Goal: Task Accomplishment & Management: Manage account settings

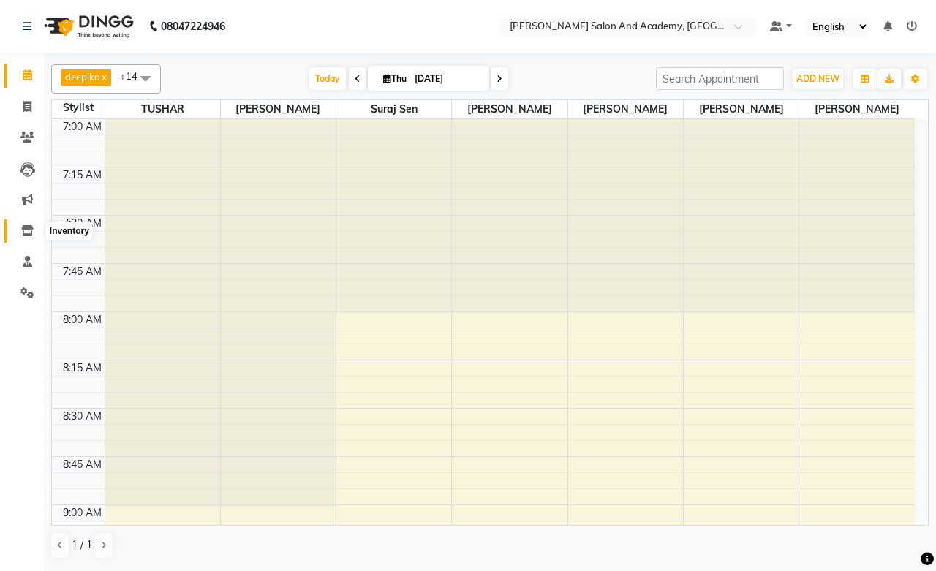
click at [29, 228] on icon at bounding box center [27, 230] width 12 height 11
select select
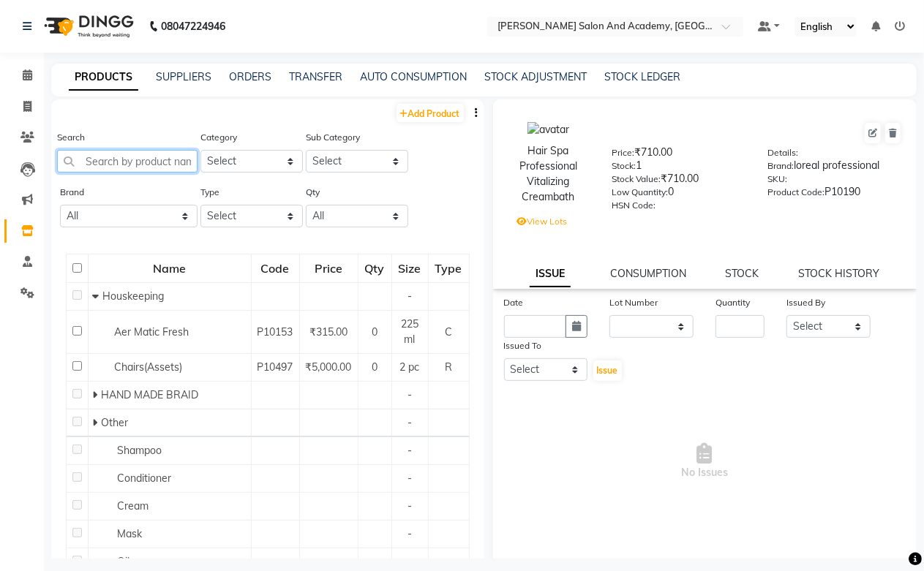
click at [97, 154] on input "text" at bounding box center [127, 161] width 140 height 23
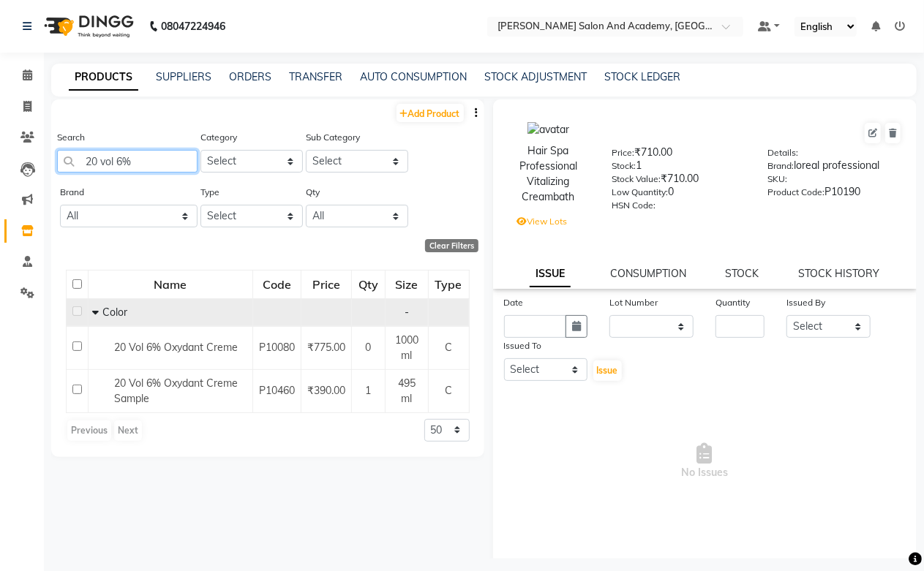
type input "20 vol 6%"
click at [211, 323] on td "Color" at bounding box center [170, 312] width 165 height 28
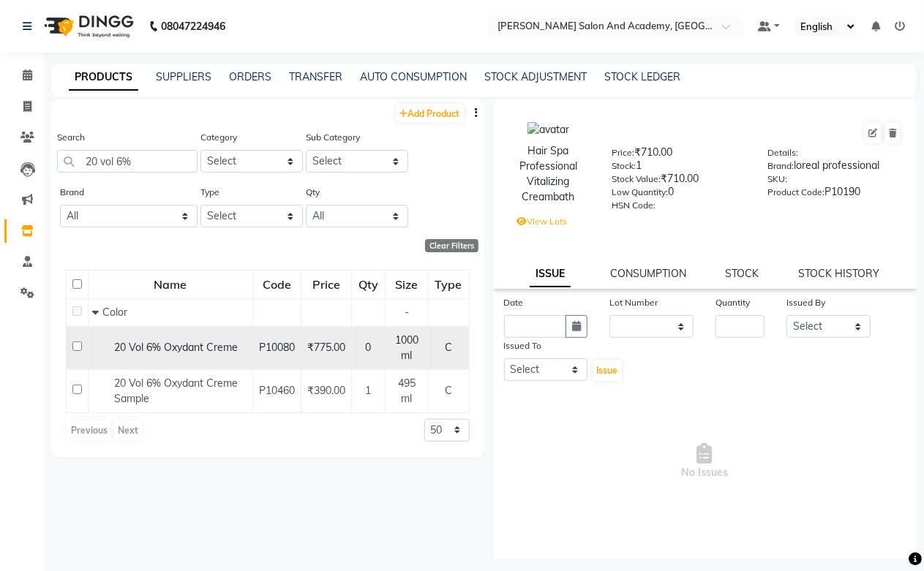
click at [216, 348] on span "20 Vol 6% Oxydant Creme" at bounding box center [176, 347] width 124 height 13
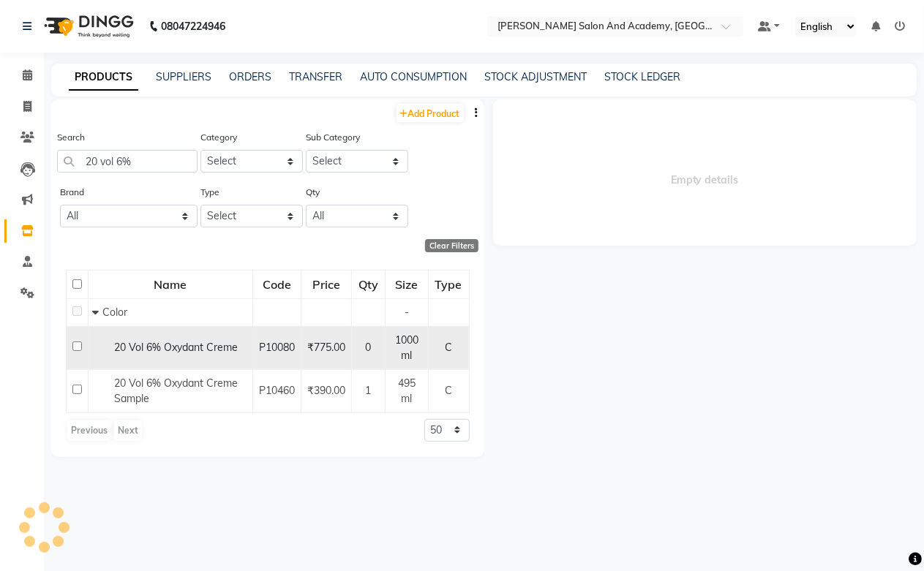
select select
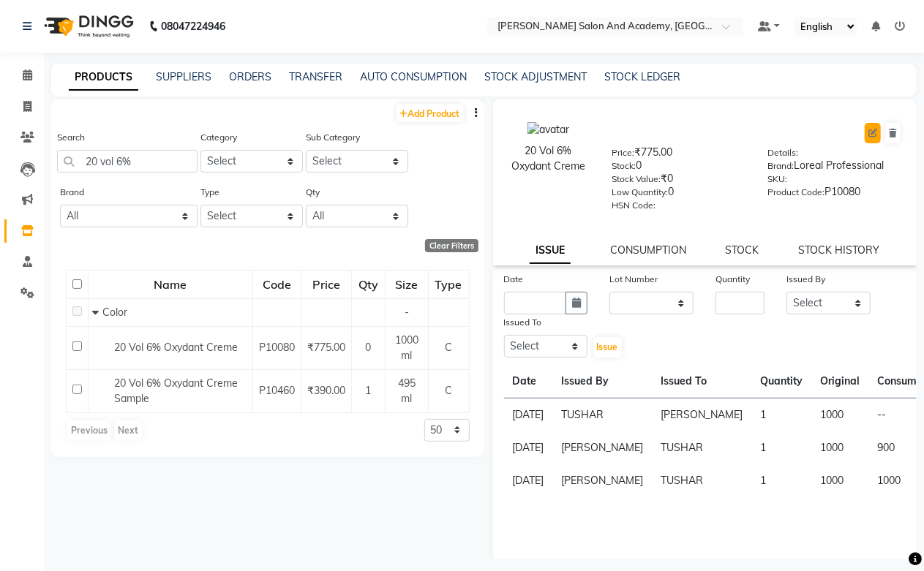
click at [864, 133] on button at bounding box center [872, 133] width 16 height 20
select select "true"
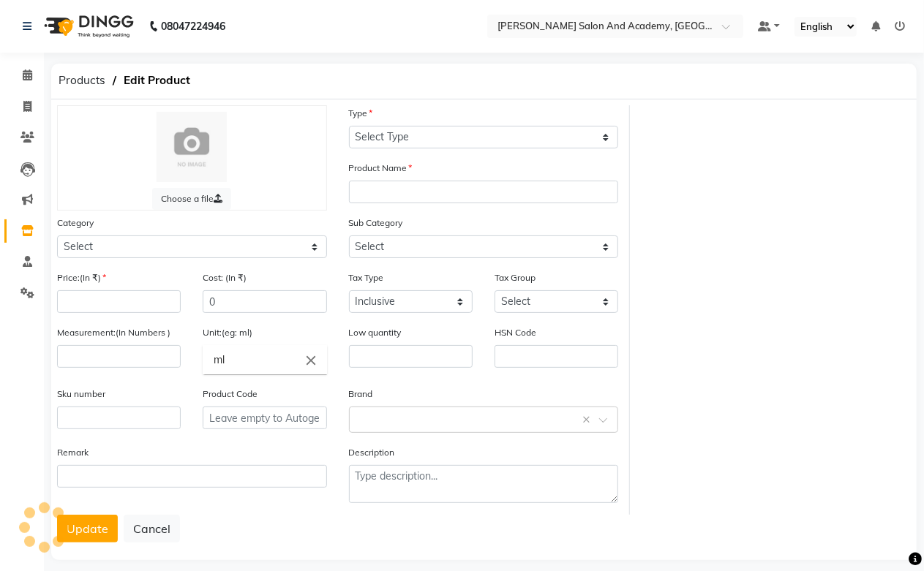
select select "C"
type input "20 Vol 6% Oxydant Creme"
select select
type input "775"
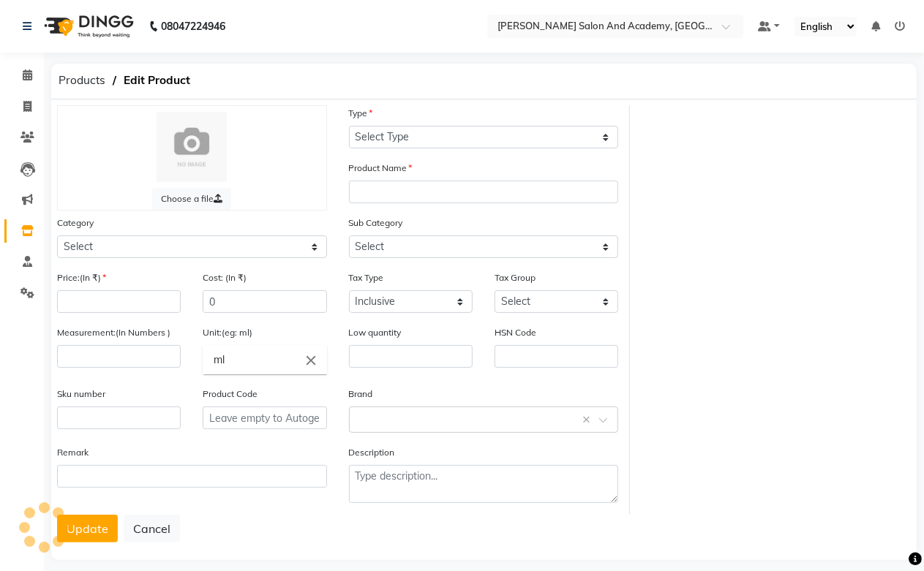
type input "1000"
type input "0"
type input "P10080"
select select "1063801100"
select select "1063801107"
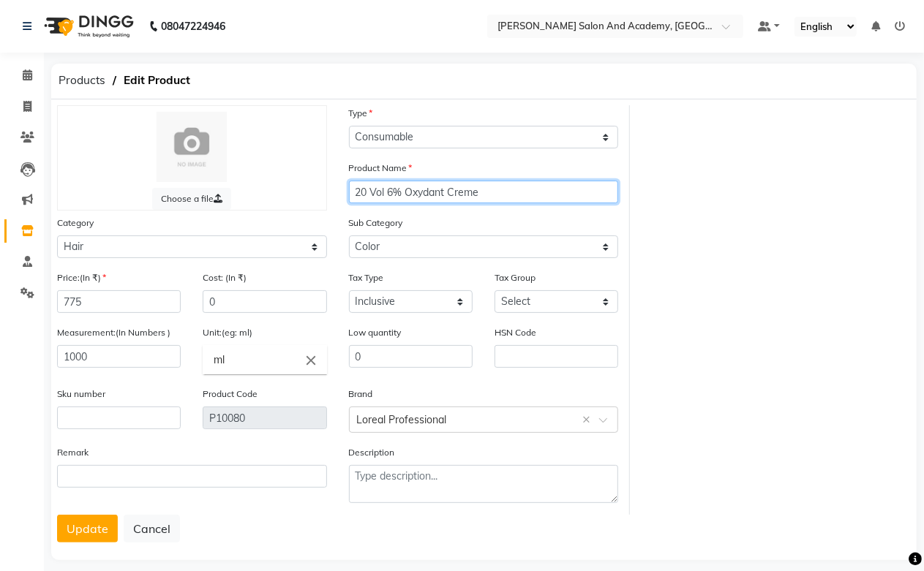
drag, startPoint x: 484, startPoint y: 197, endPoint x: 298, endPoint y: 208, distance: 186.1
click at [298, 209] on div "Choose a file Type Select Type Both Retail Consumable Product Name 20 Vol 6% Ox…" at bounding box center [338, 310] width 584 height 410
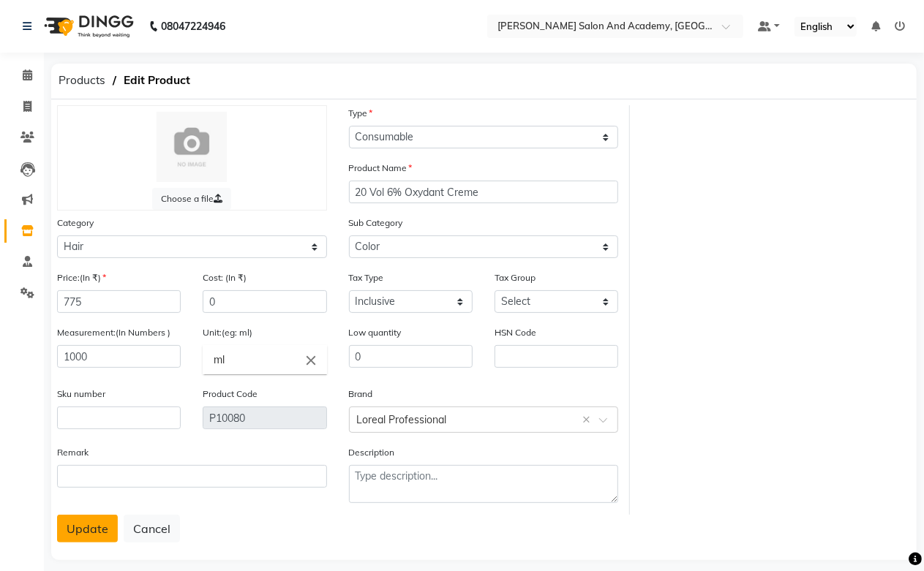
click at [96, 534] on button "Update" at bounding box center [87, 529] width 61 height 28
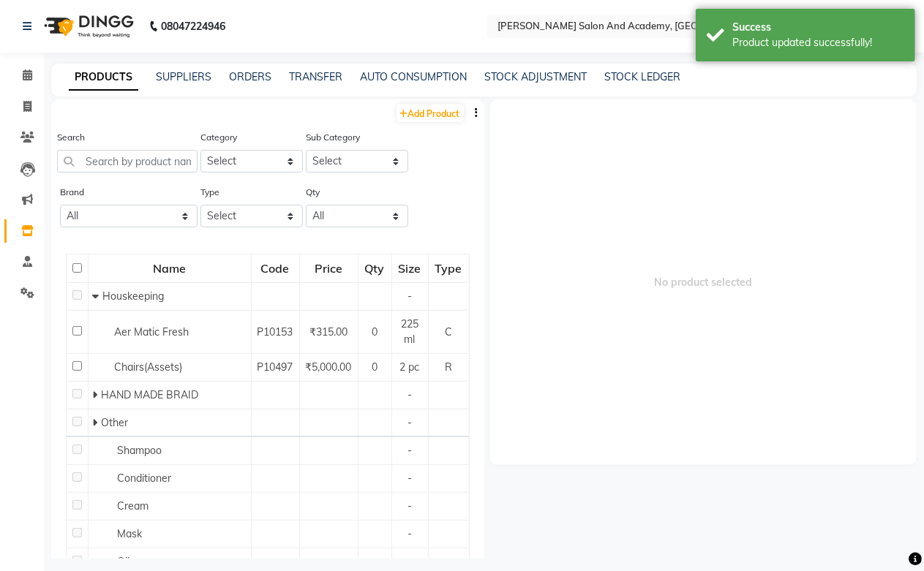
click at [496, 83] on div "STOCK ADJUSTMENT" at bounding box center [535, 76] width 102 height 15
click at [498, 73] on link "STOCK ADJUSTMENT" at bounding box center [535, 76] width 102 height 13
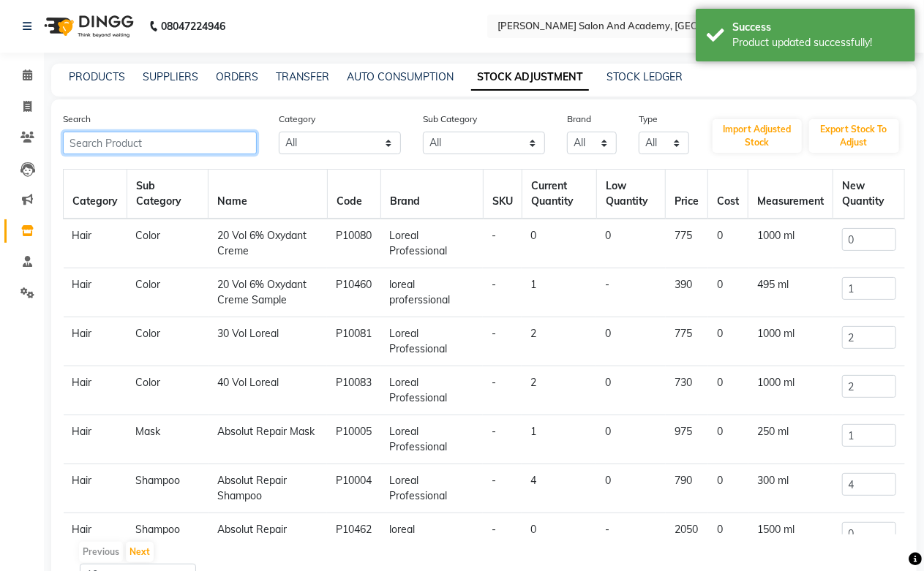
paste input "20 Vol 6% Oxydant Creme"
type input "20 Vol 6% Oxydant Creme"
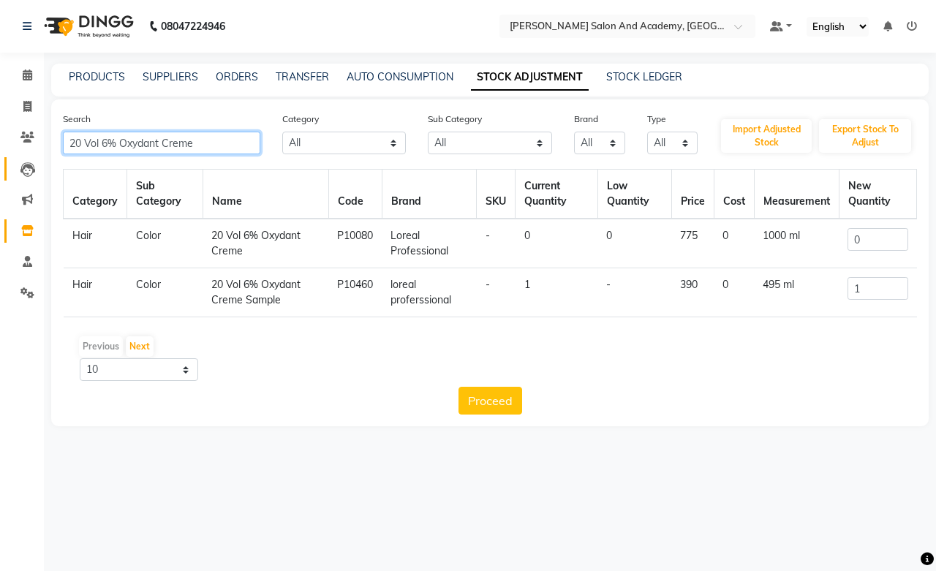
drag, startPoint x: 207, startPoint y: 143, endPoint x: 15, endPoint y: 158, distance: 192.2
click at [15, 158] on app-home "08047224946 Select Location × [PERSON_NAME] Salon And Academy, Dadabari Default…" at bounding box center [468, 224] width 936 height 448
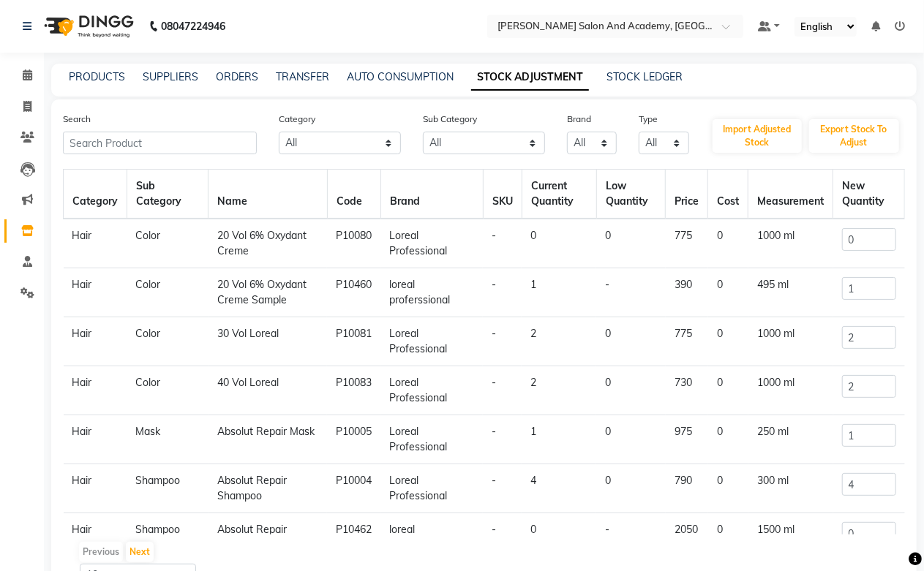
click at [81, 68] on div "PRODUCTS SUPPLIERS ORDERS TRANSFER AUTO CONSUMPTION STOCK ADJUSTMENT STOCK LEDG…" at bounding box center [483, 80] width 865 height 33
click at [81, 76] on link "PRODUCTS" at bounding box center [97, 76] width 56 height 13
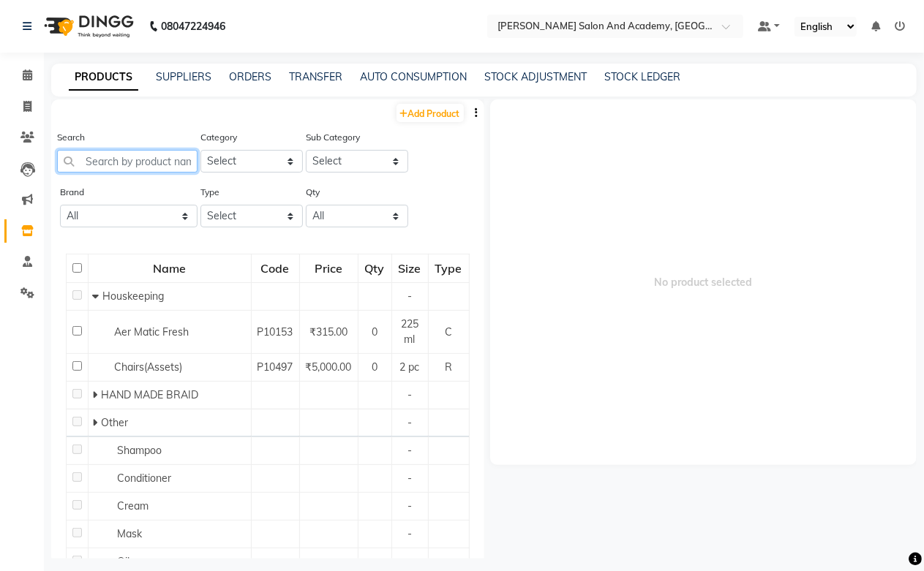
paste input "20 Vol 6% Oxydant Creme"
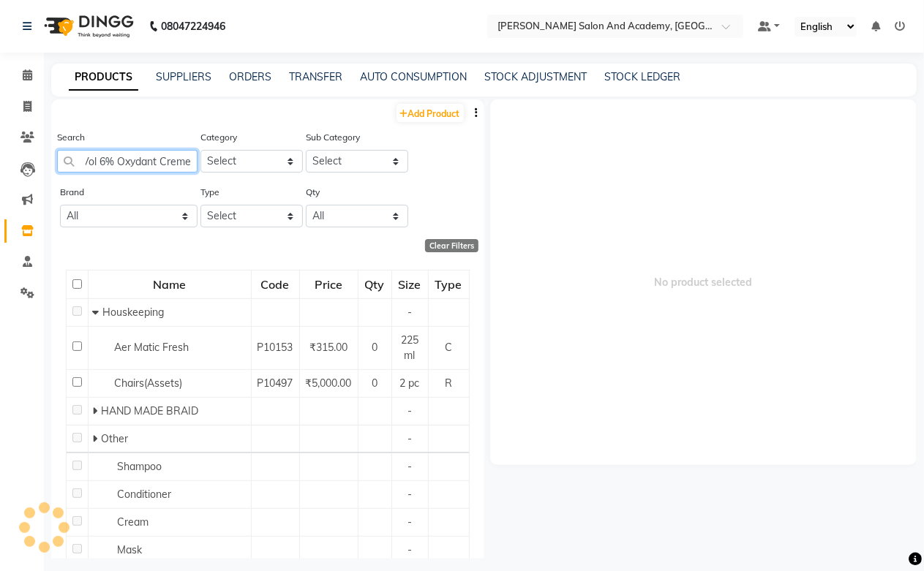
scroll to position [0, 18]
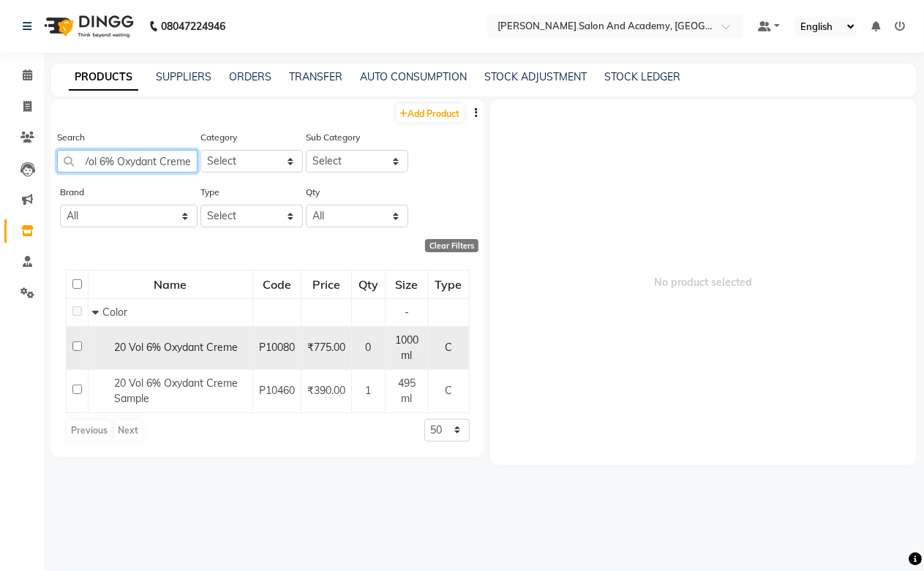
type input "20 Vol 6% Oxydant Creme"
click at [137, 348] on span "20 Vol 6% Oxydant Creme" at bounding box center [176, 347] width 124 height 13
select select
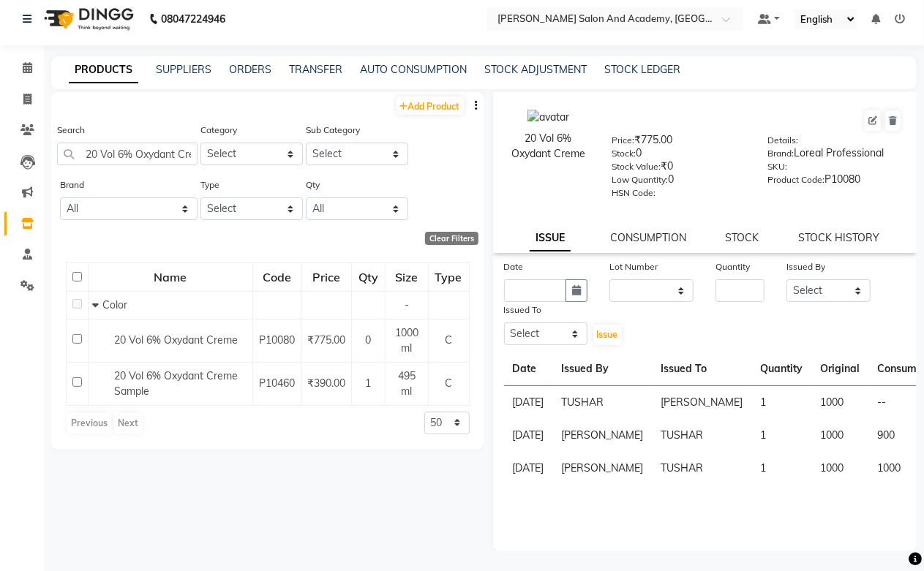
scroll to position [10, 0]
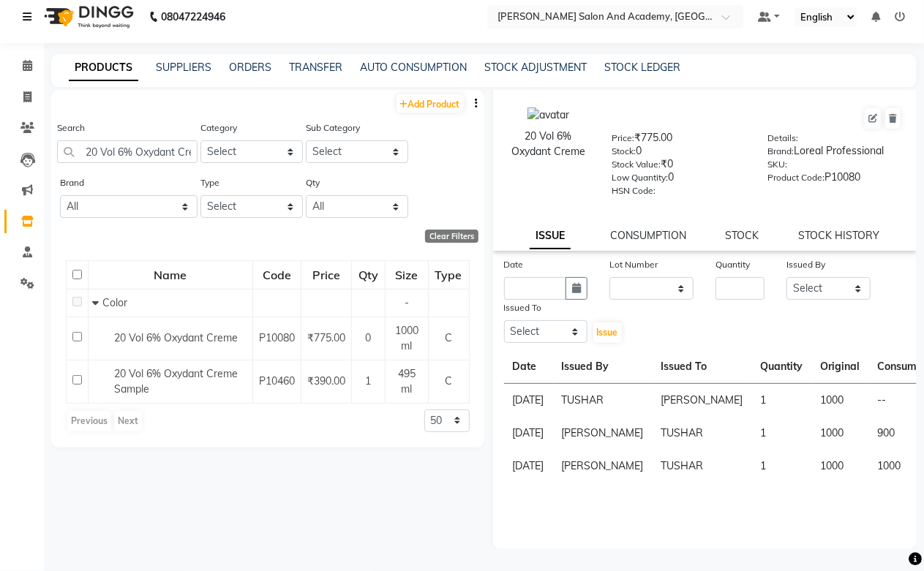
click at [26, 12] on icon at bounding box center [27, 17] width 9 height 10
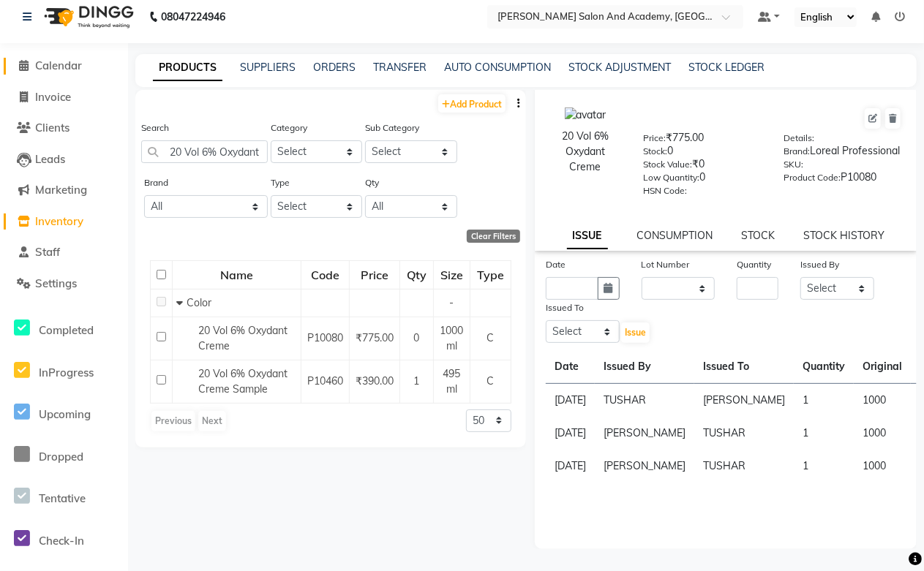
click at [64, 62] on span "Calendar" at bounding box center [58, 66] width 47 height 14
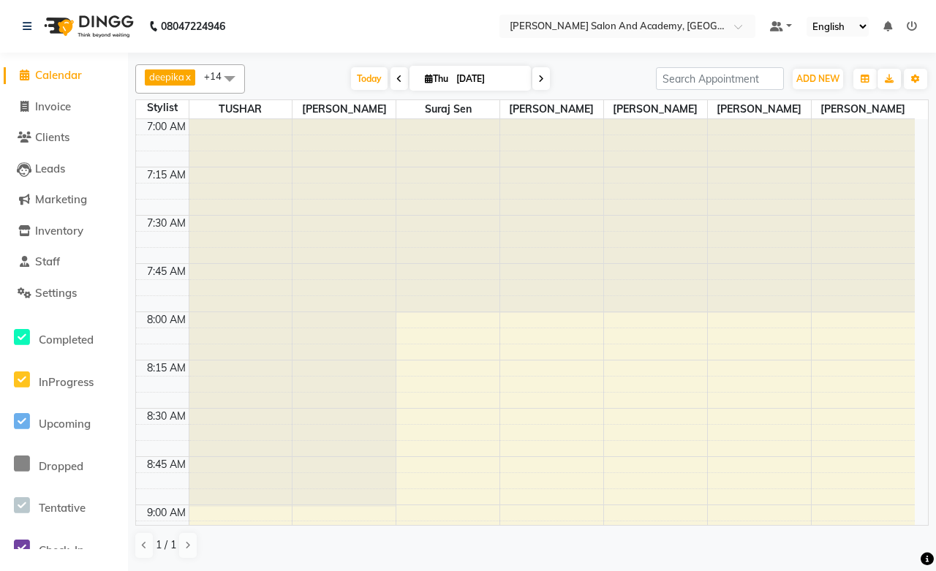
click at [397, 78] on span at bounding box center [400, 78] width 18 height 23
type input "[DATE]"
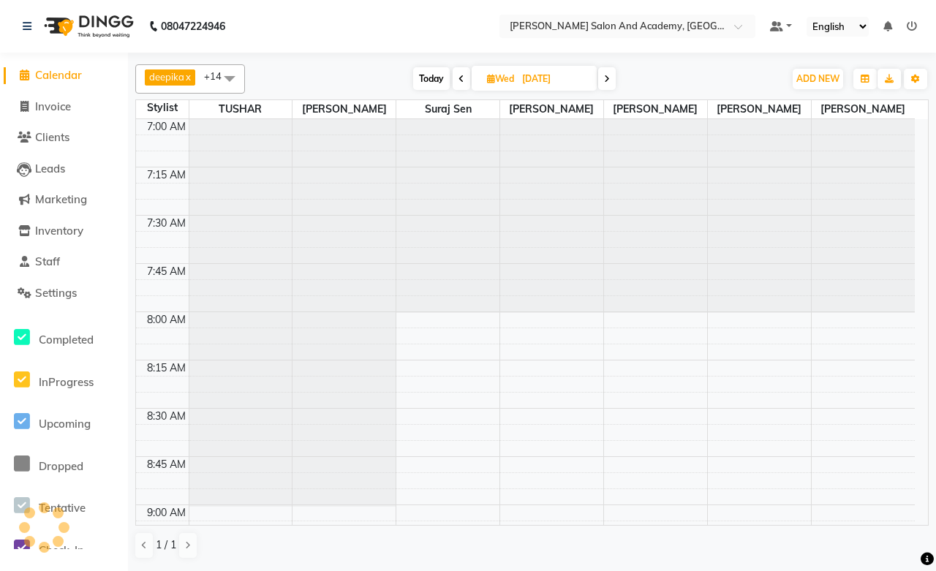
scroll to position [1940, 0]
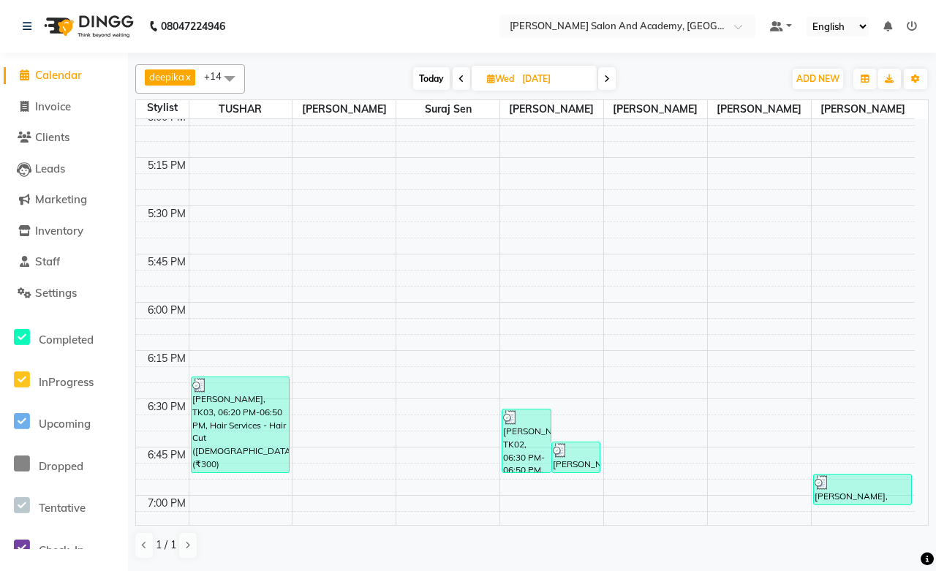
click at [517, 83] on span "Wed" at bounding box center [500, 78] width 34 height 11
select select "9"
select select "2025"
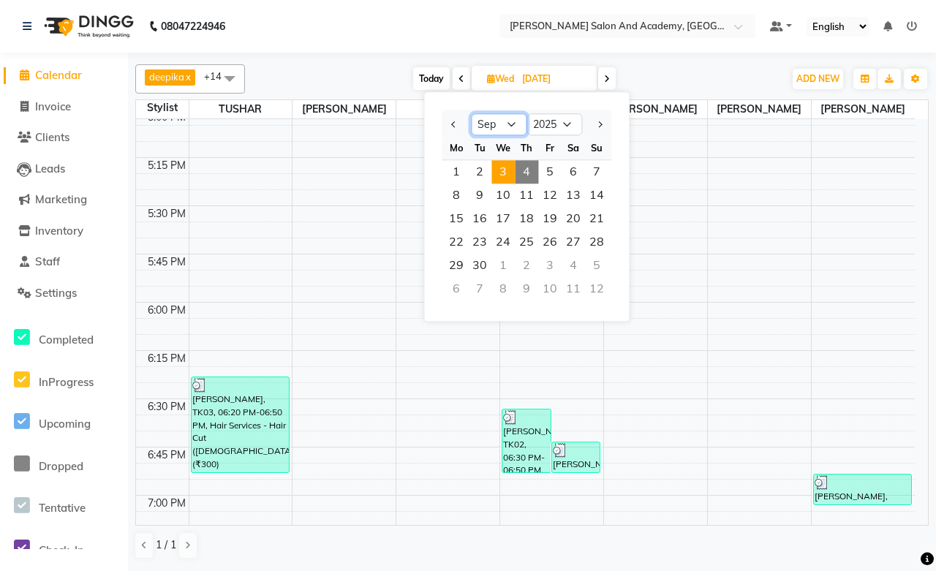
click at [499, 126] on select "Jan Feb Mar Apr May Jun [DATE] Aug Sep Oct Nov Dec" at bounding box center [499, 125] width 56 height 22
select select "7"
click at [471, 114] on select "Jan Feb Mar Apr May Jun [DATE] Aug Sep Oct Nov Dec" at bounding box center [499, 125] width 56 height 22
click at [565, 167] on span "5" at bounding box center [573, 171] width 23 height 23
type input "[DATE]"
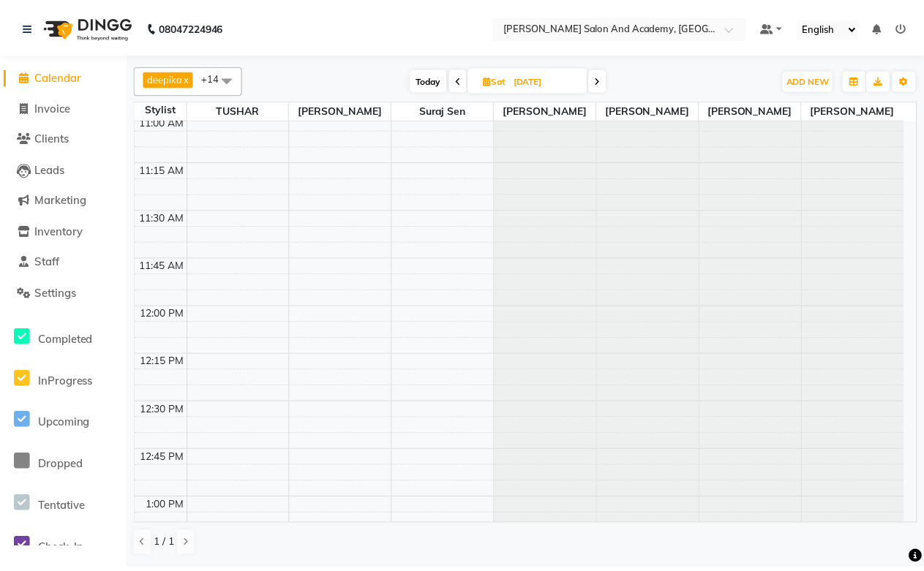
scroll to position [453, 0]
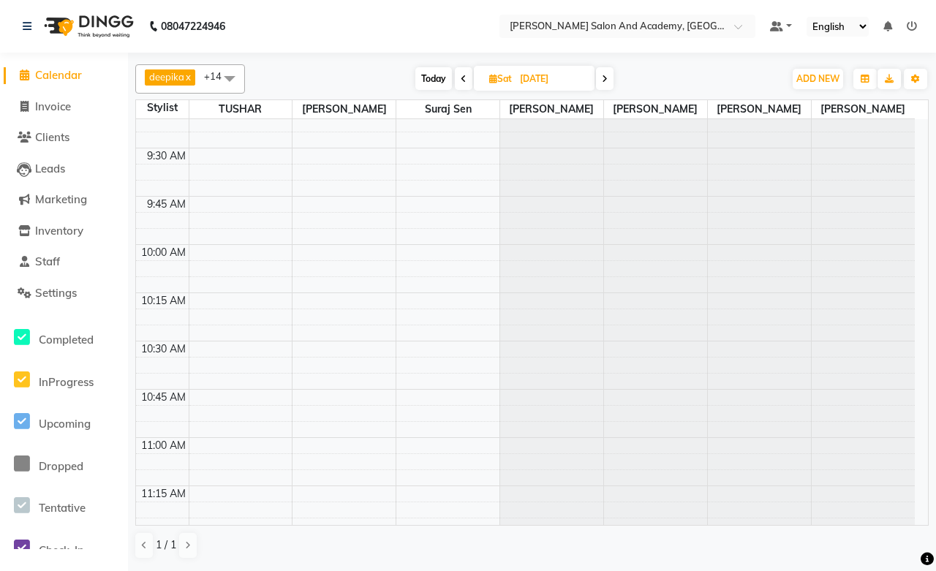
click at [539, 74] on input "[DATE]" at bounding box center [552, 79] width 73 height 22
select select "7"
select select "2025"
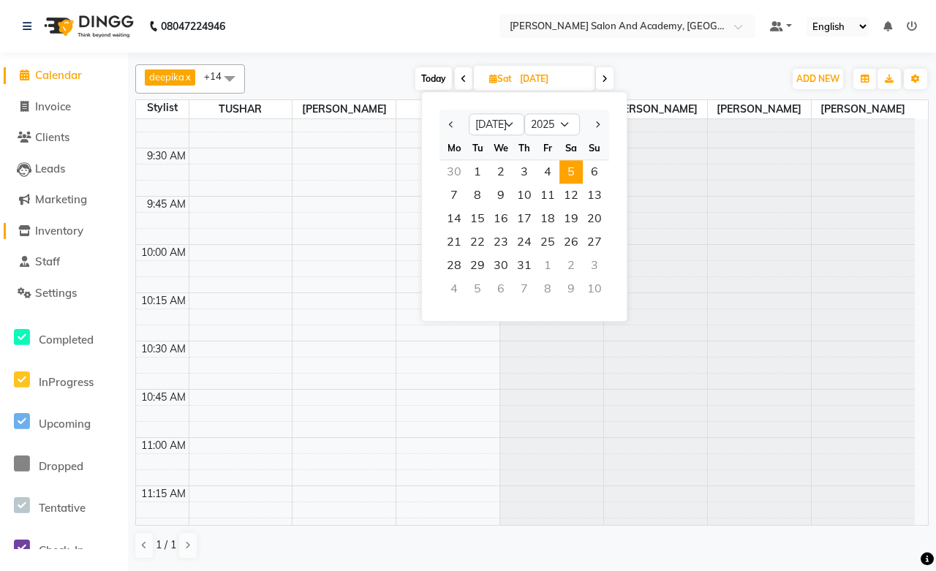
click at [56, 225] on span "Inventory" at bounding box center [59, 231] width 48 height 14
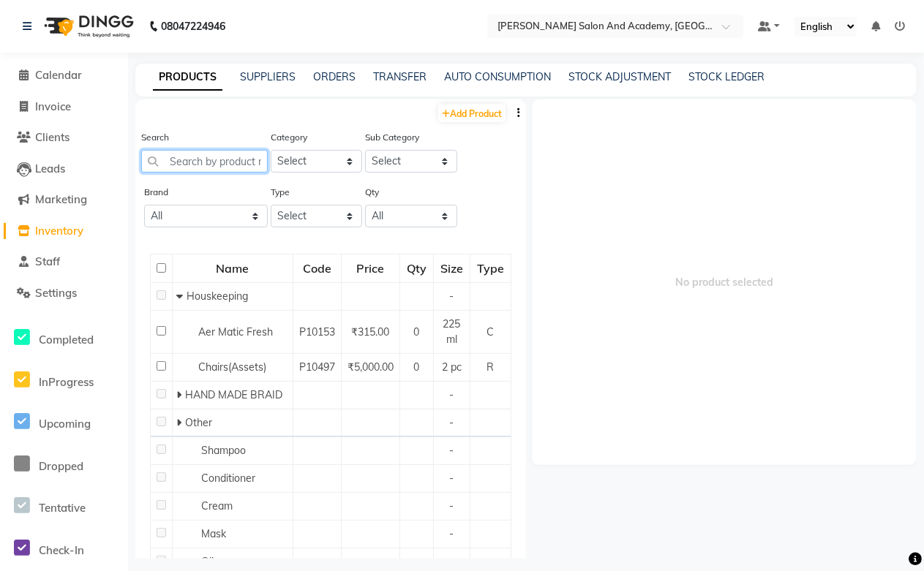
paste input "20 Vol 6% Oxydant Creme"
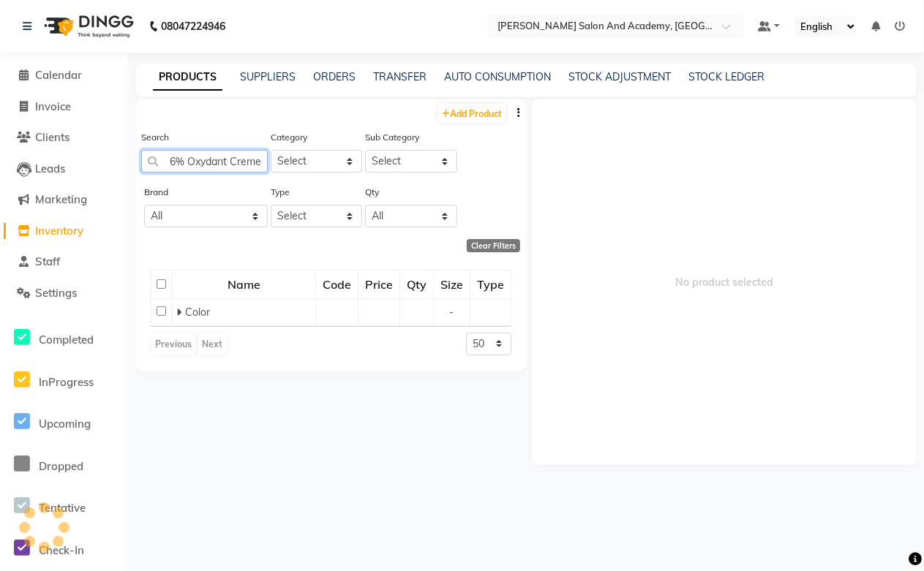
scroll to position [0, 32]
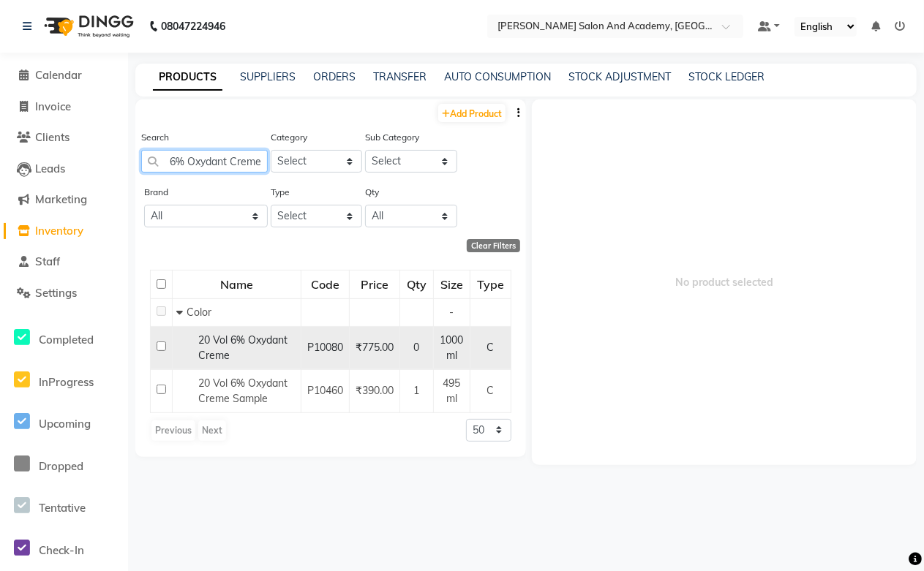
type input "20 Vol 6% Oxydant Creme"
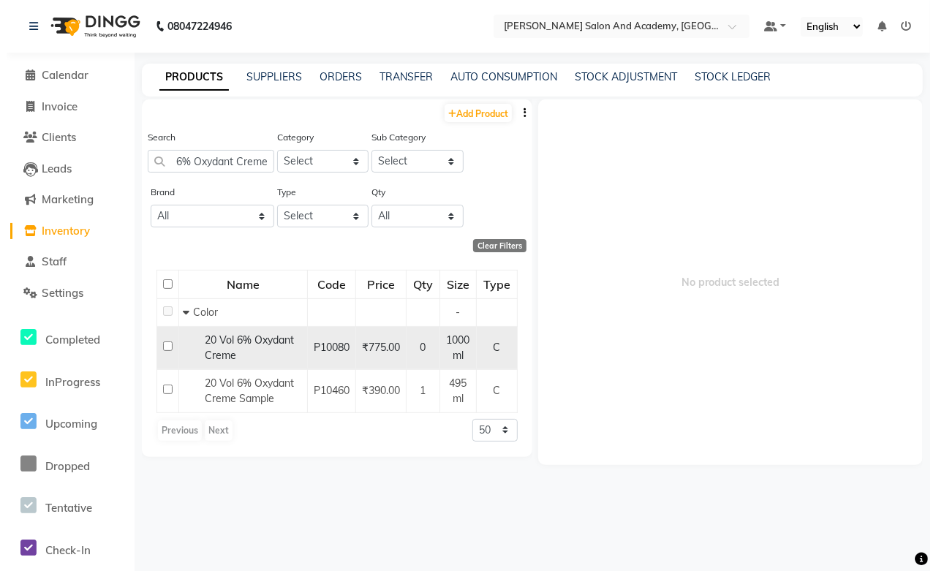
scroll to position [0, 0]
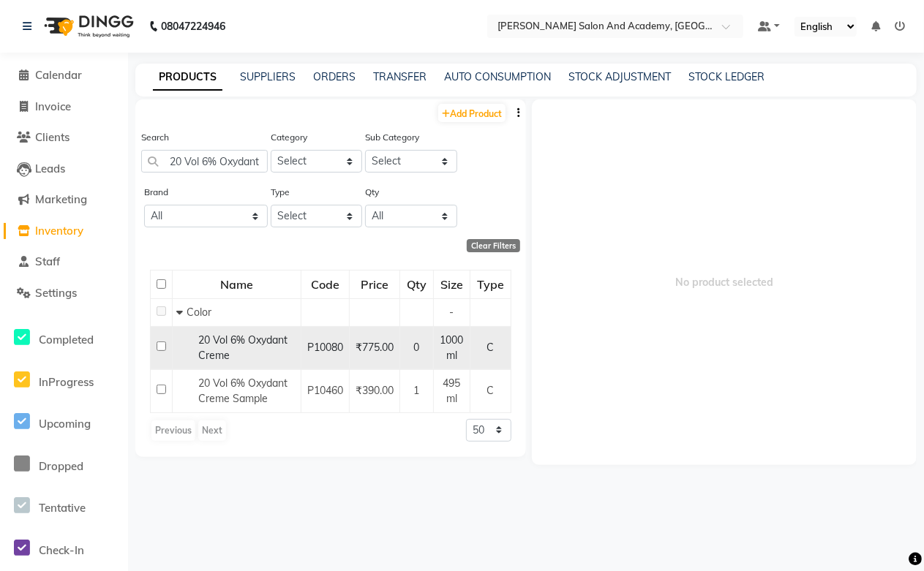
click at [266, 351] on div "20 Vol 6% Oxydant Creme" at bounding box center [236, 348] width 121 height 31
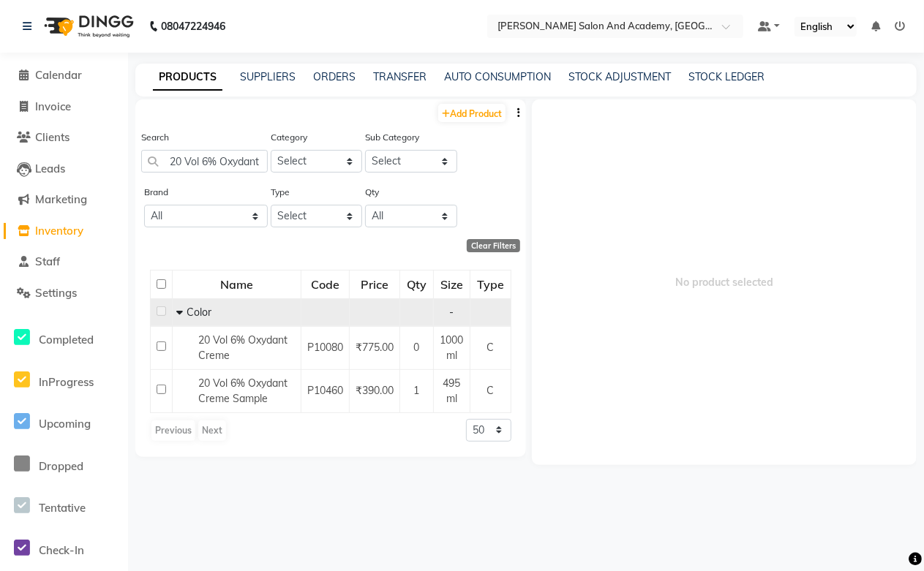
select select
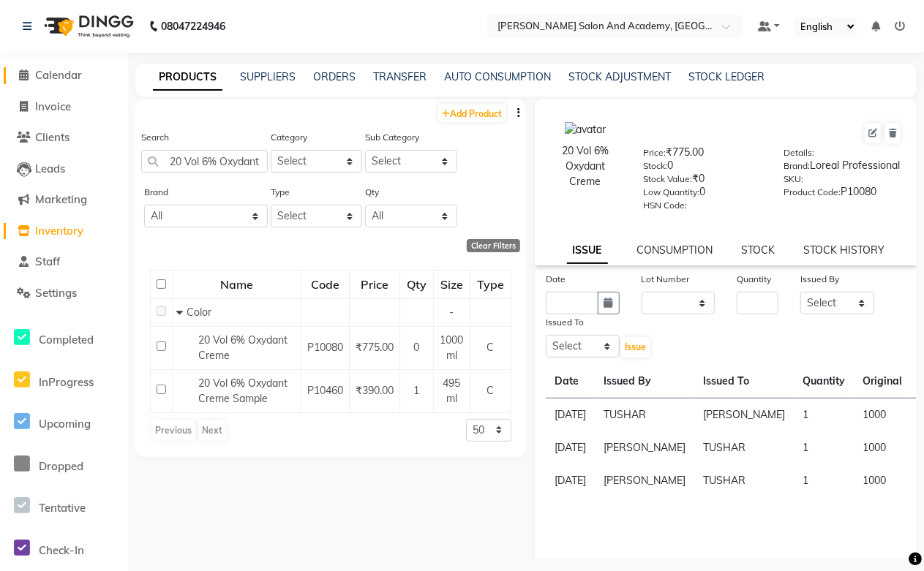
click at [51, 77] on span "Calendar" at bounding box center [58, 75] width 47 height 14
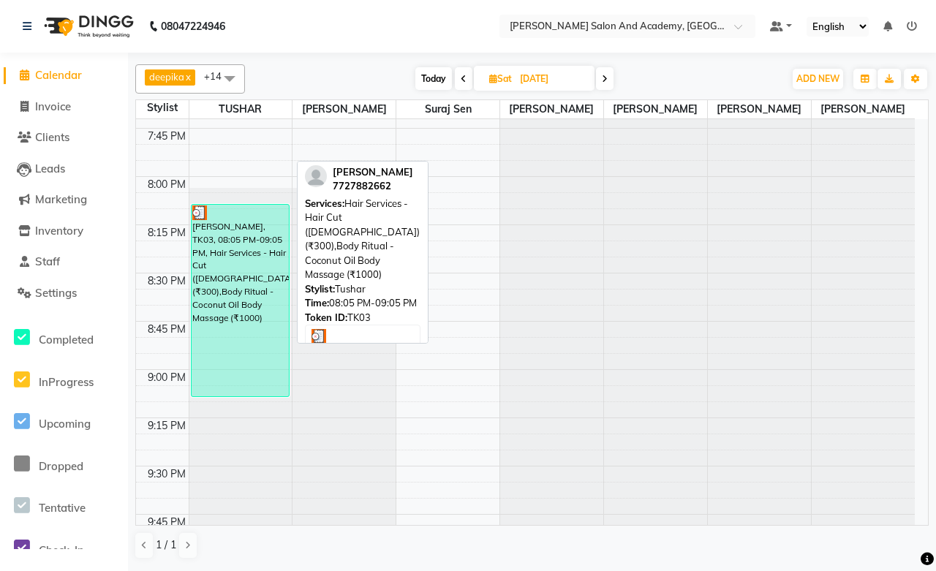
scroll to position [2438, 0]
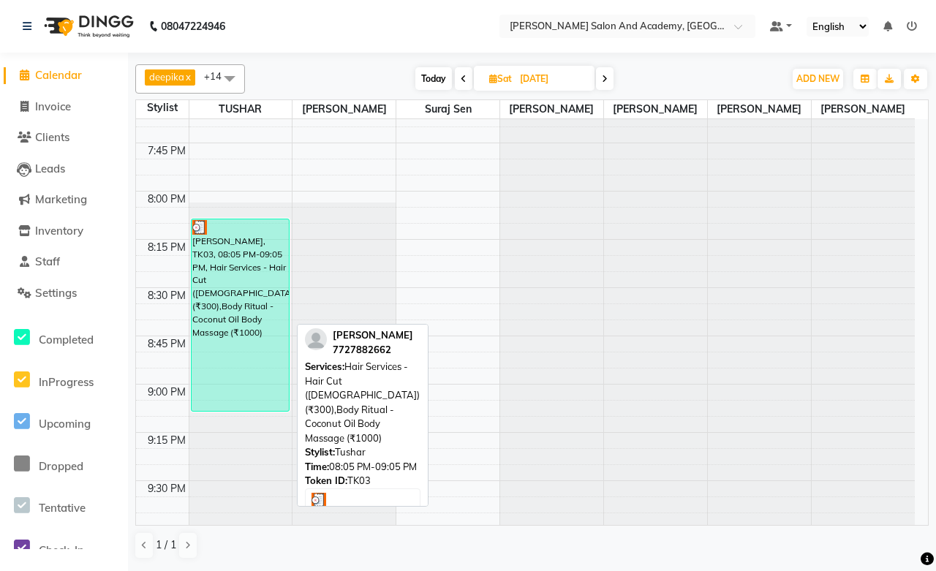
click at [4, 67] on link "Calendar" at bounding box center [64, 75] width 121 height 17
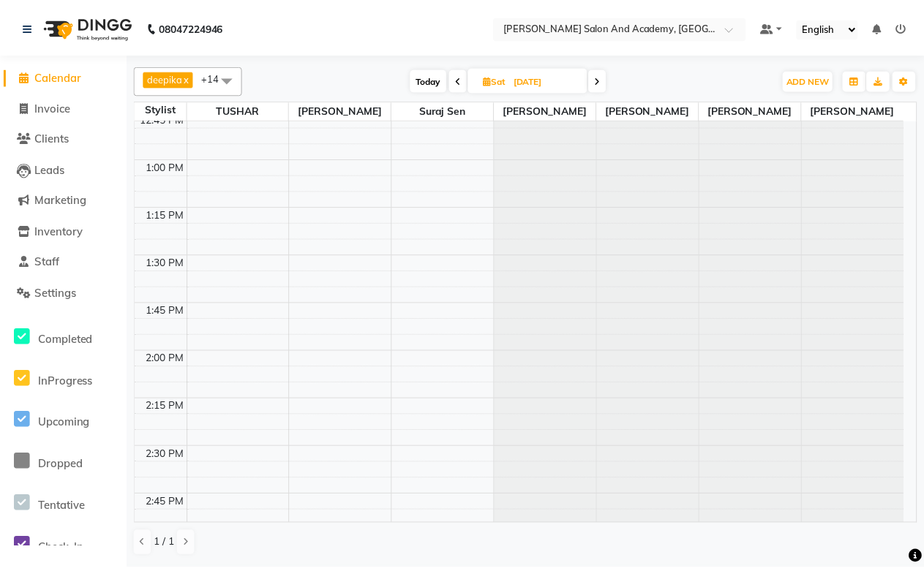
scroll to position [859, 0]
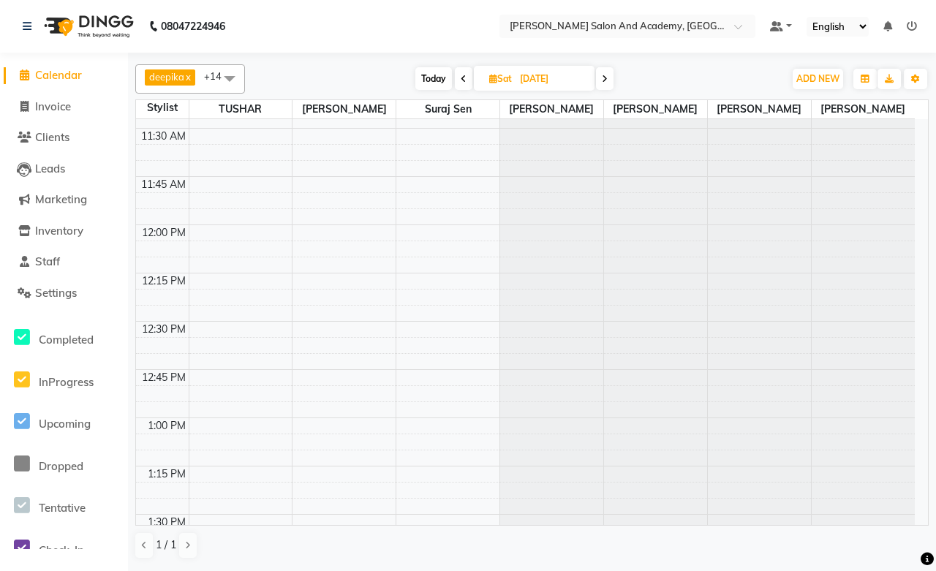
click at [535, 75] on input "[DATE]" at bounding box center [552, 79] width 73 height 22
select select "7"
select select "2025"
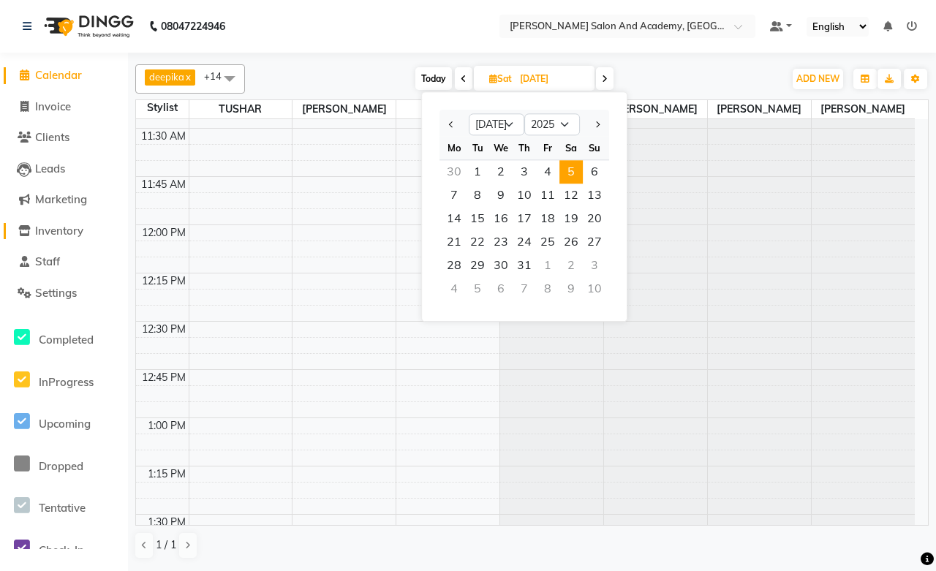
click at [51, 227] on span "Inventory" at bounding box center [59, 231] width 48 height 14
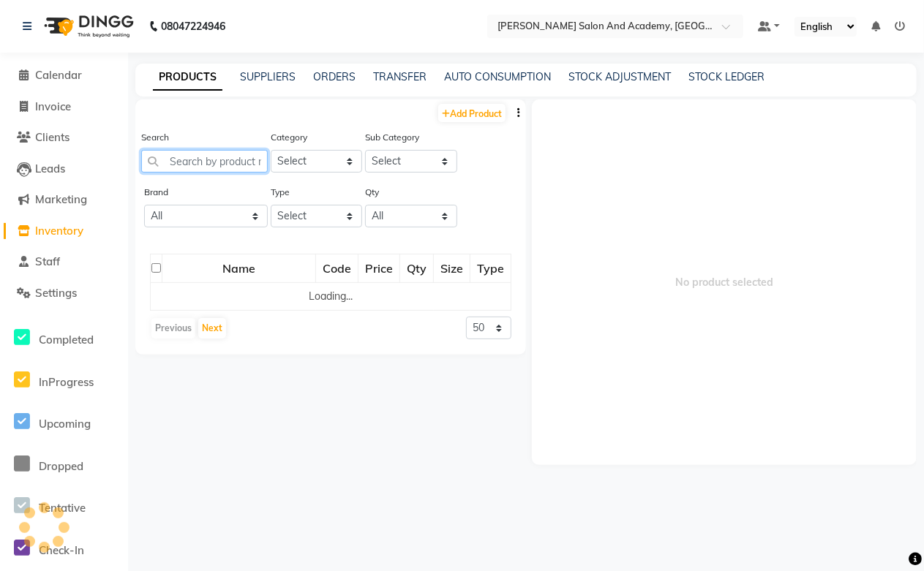
click at [201, 165] on input "text" at bounding box center [204, 161] width 127 height 23
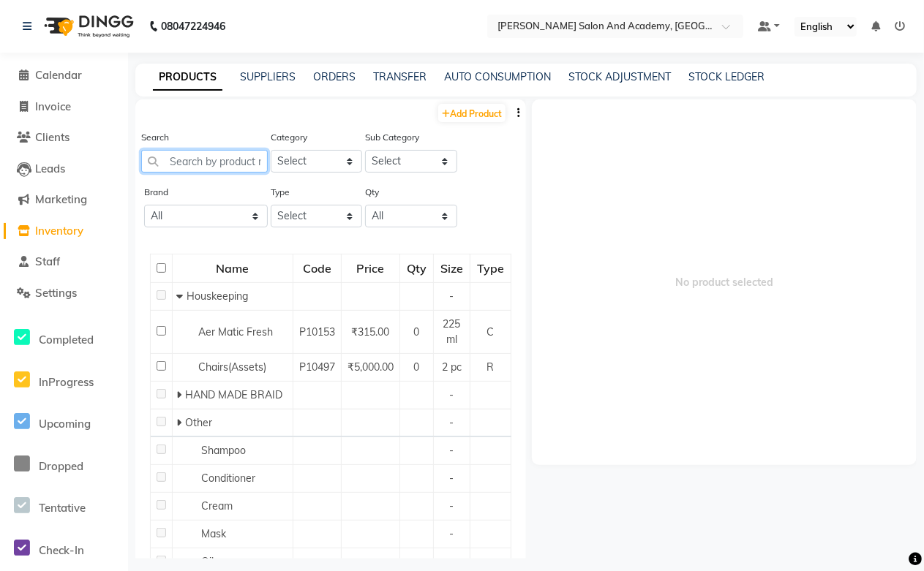
paste input "20 Vol 6% Oxydant Creme"
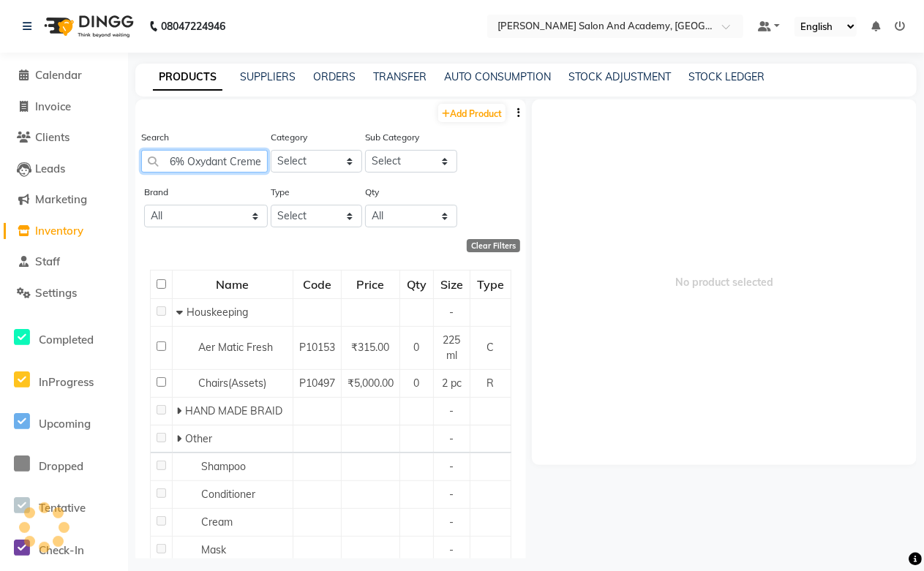
scroll to position [0, 32]
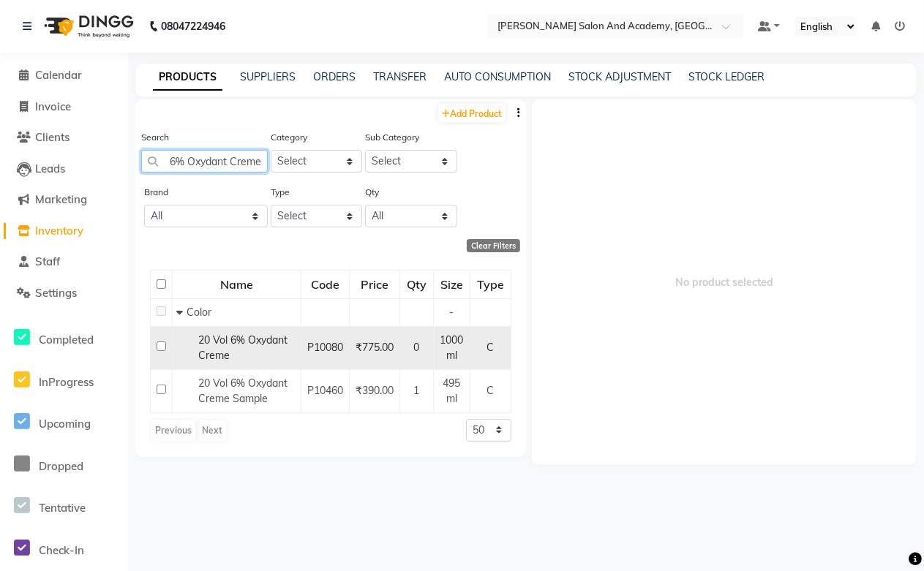
type input "20 Vol 6% Oxydant Creme"
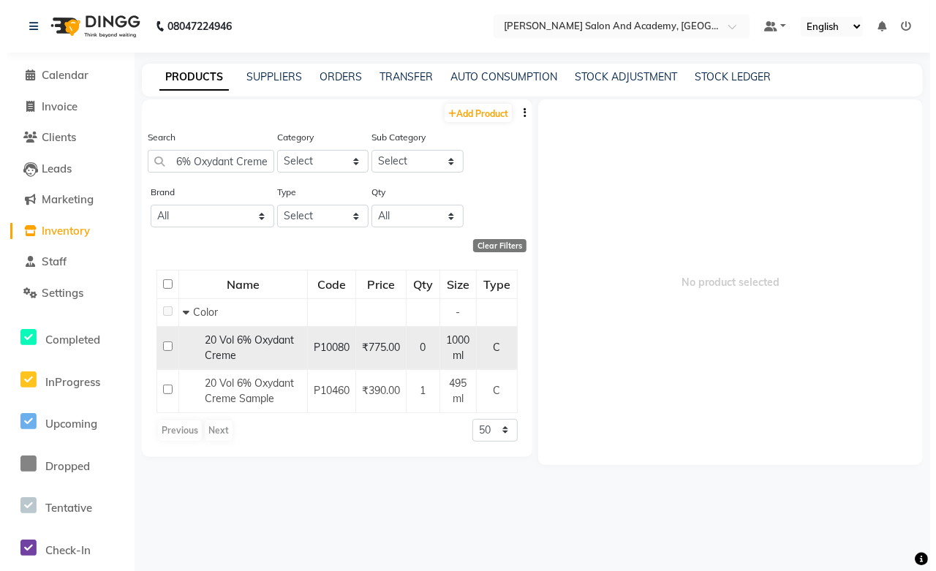
scroll to position [0, 0]
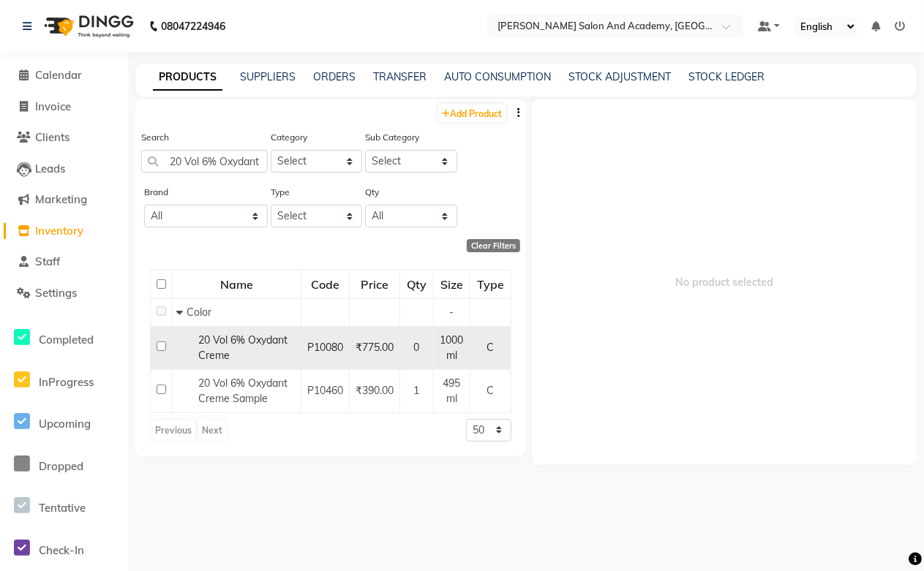
click at [276, 345] on span "20 Vol 6% Oxydant Creme" at bounding box center [242, 348] width 89 height 29
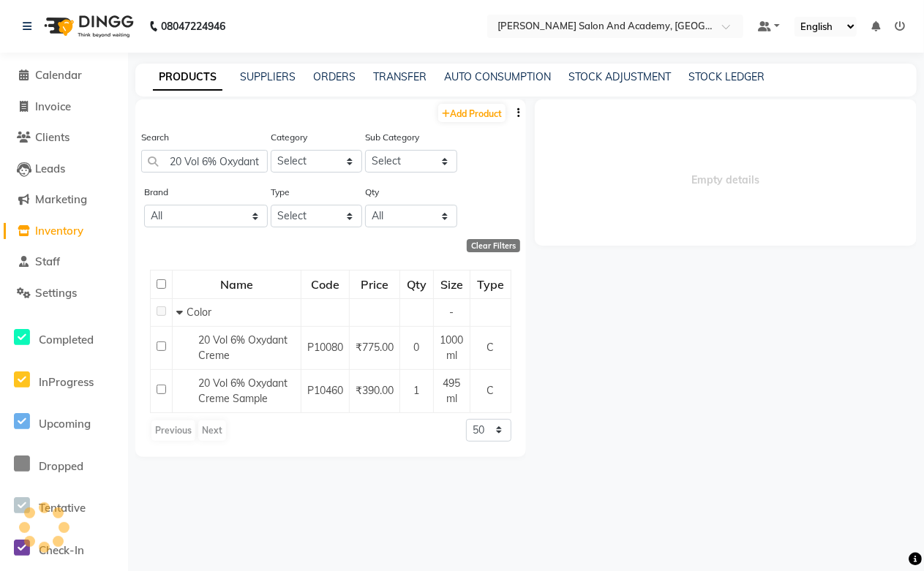
select select
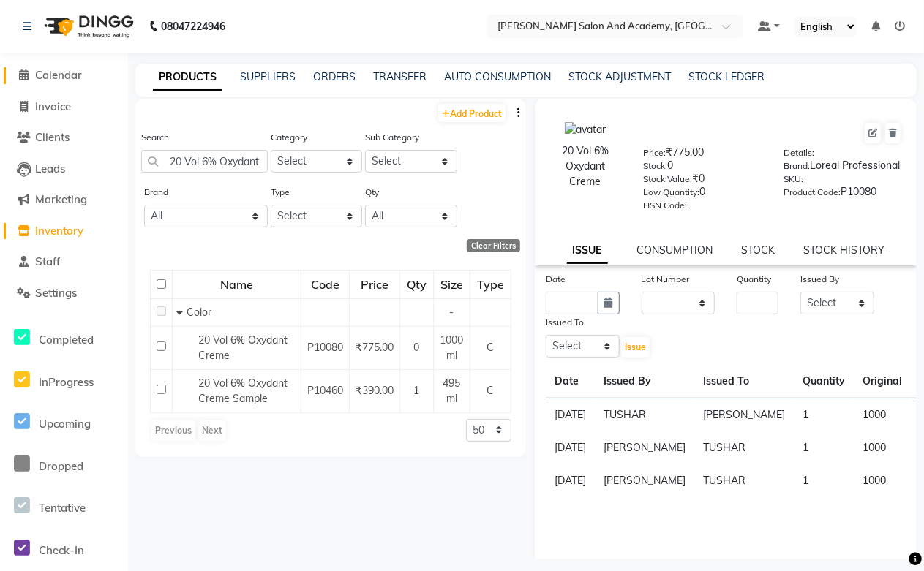
click at [62, 78] on span "Calendar" at bounding box center [58, 75] width 47 height 14
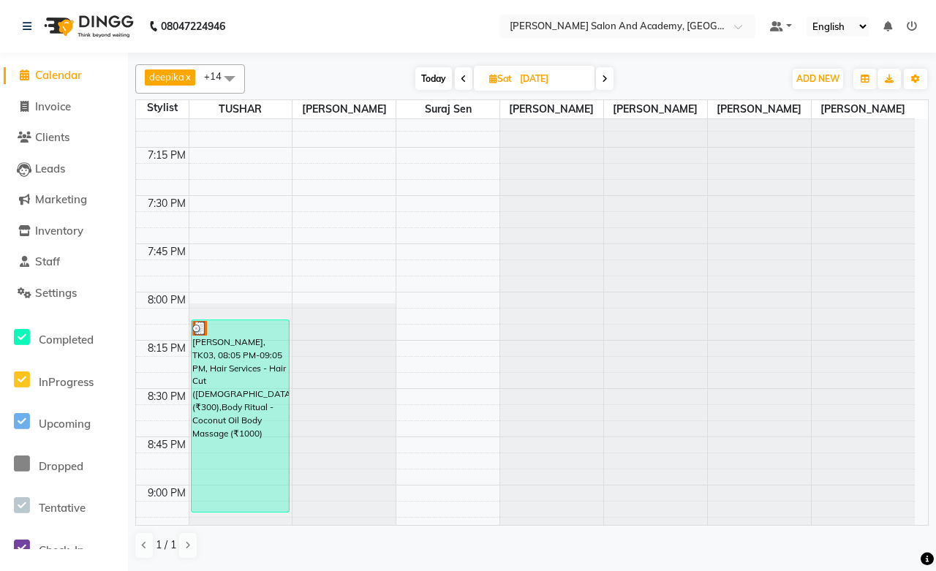
scroll to position [2438, 0]
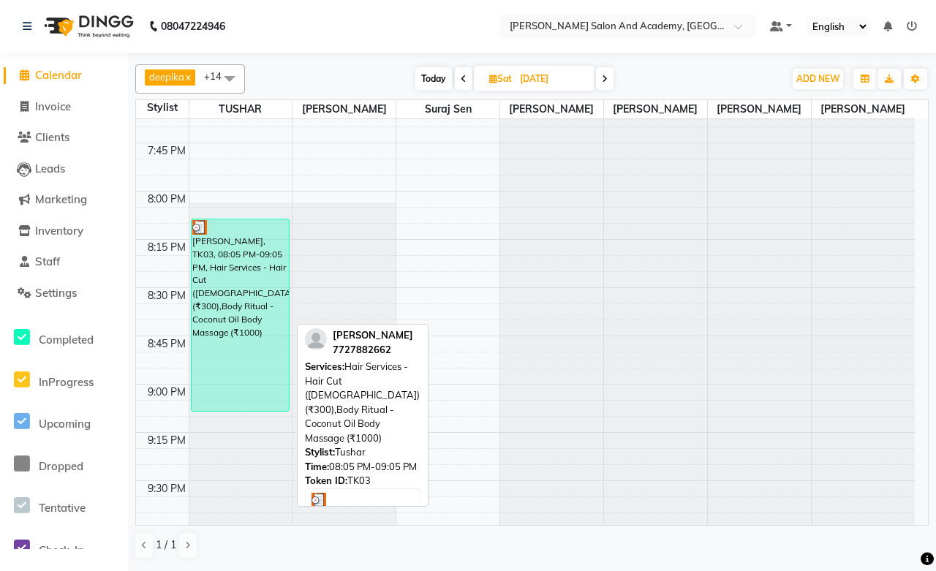
click at [203, 253] on div "[PERSON_NAME], TK03, 08:05 PM-09:05 PM, Hair Services - Hair Cut ([DEMOGRAPHIC_…" at bounding box center [240, 315] width 97 height 192
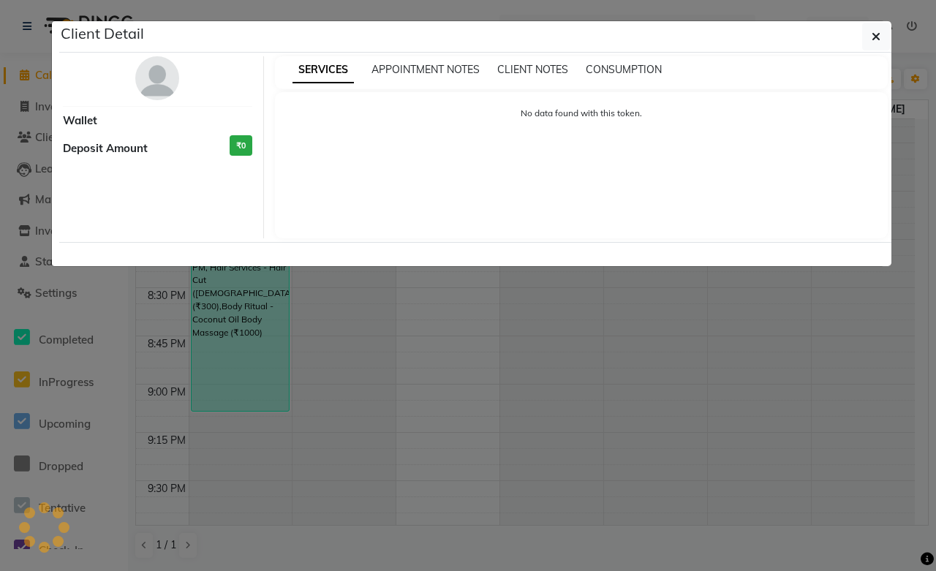
select select "3"
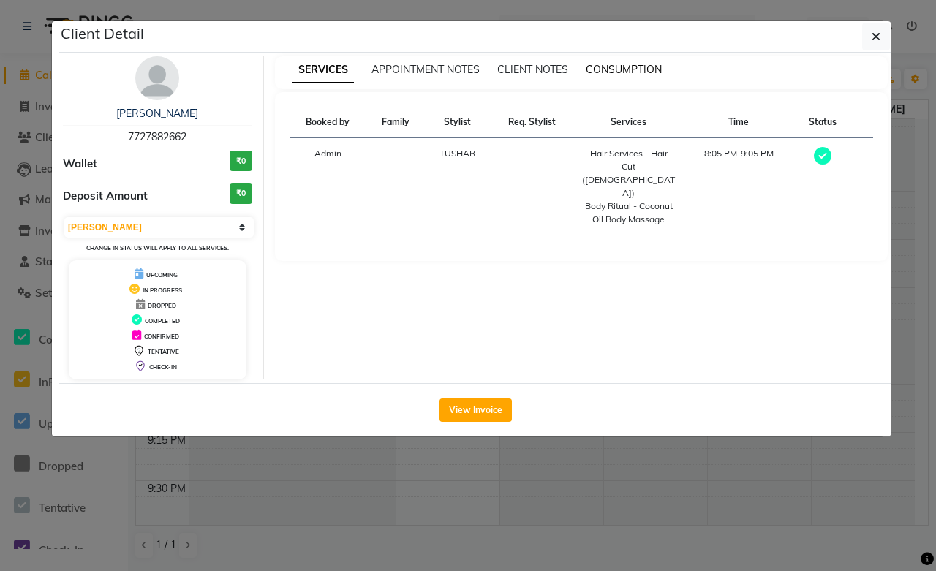
click at [636, 75] on span "CONSUMPTION" at bounding box center [624, 69] width 76 height 13
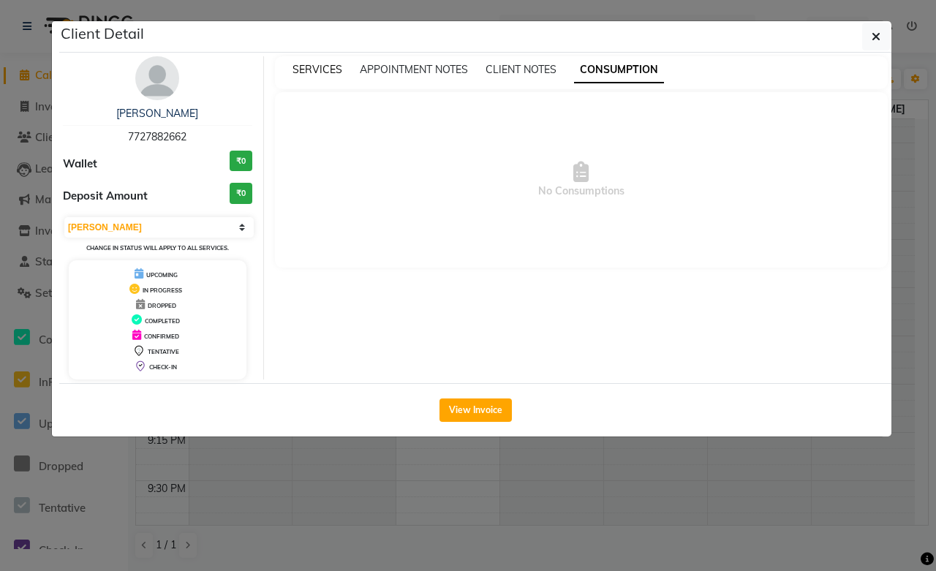
click at [325, 67] on span "SERVICES" at bounding box center [318, 69] width 50 height 13
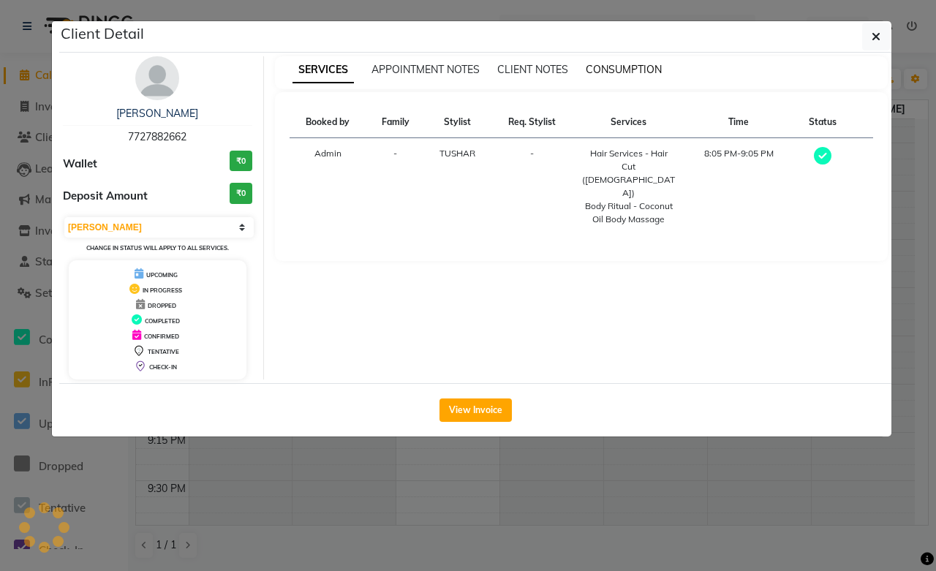
click at [637, 67] on span "CONSUMPTION" at bounding box center [624, 69] width 76 height 13
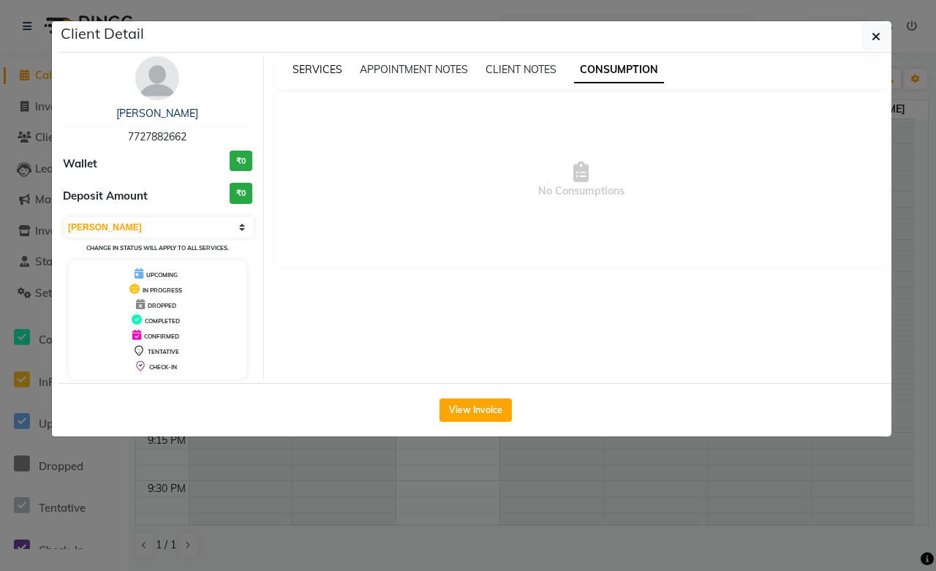
click at [300, 71] on span "SERVICES" at bounding box center [318, 69] width 50 height 13
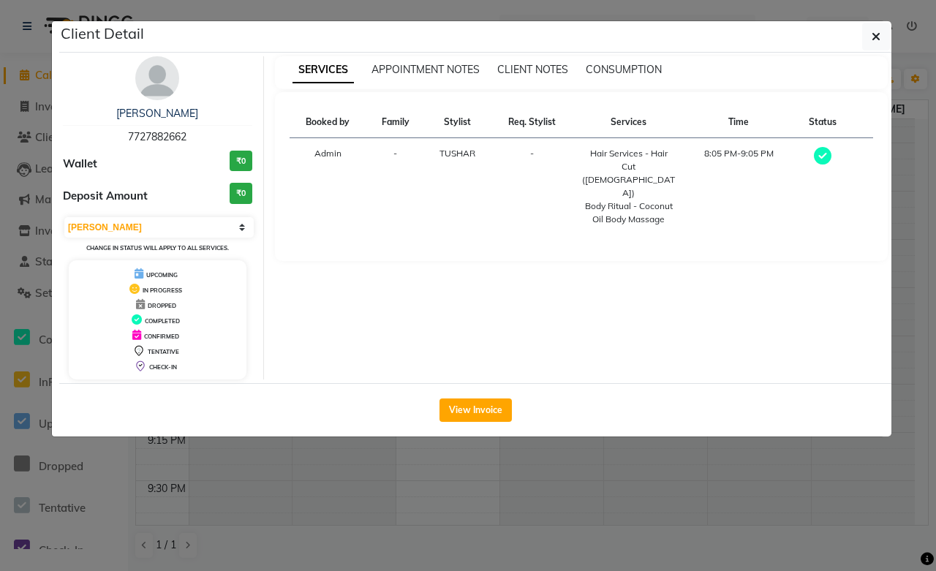
click at [659, 200] on div "Body Ritual - Coconut Oil Body Massage" at bounding box center [628, 213] width 93 height 26
click at [641, 67] on span "CONSUMPTION" at bounding box center [624, 69] width 76 height 13
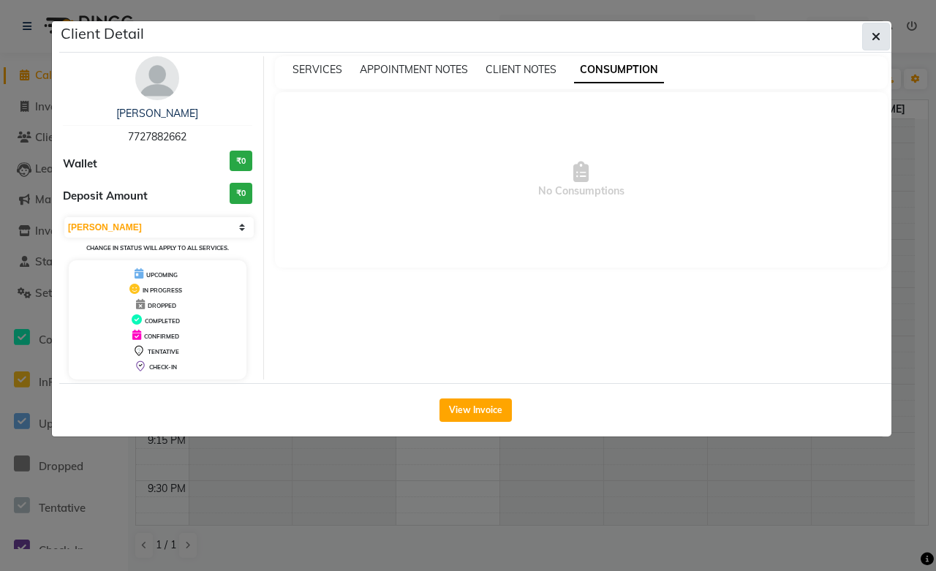
click at [875, 37] on icon "button" at bounding box center [876, 37] width 9 height 12
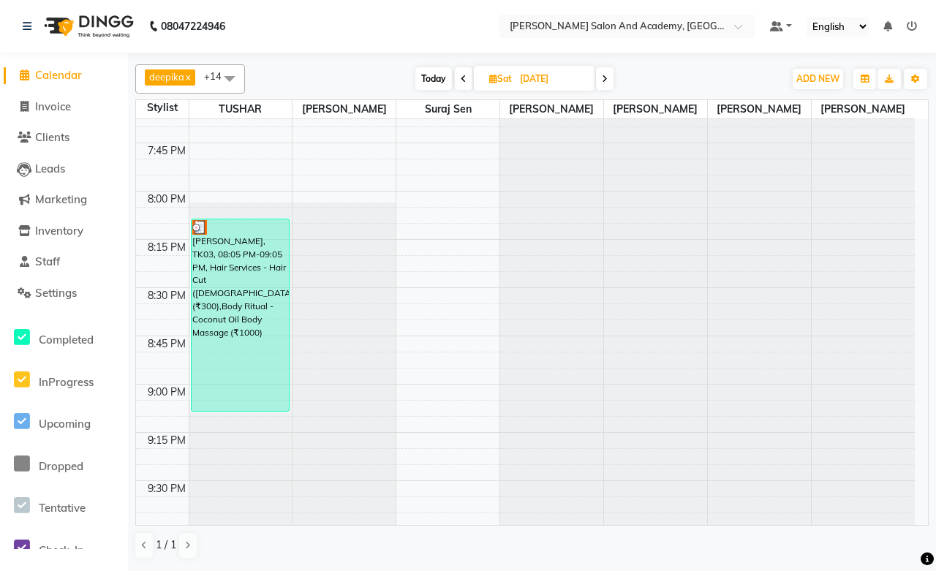
click at [604, 83] on span at bounding box center [605, 78] width 18 height 23
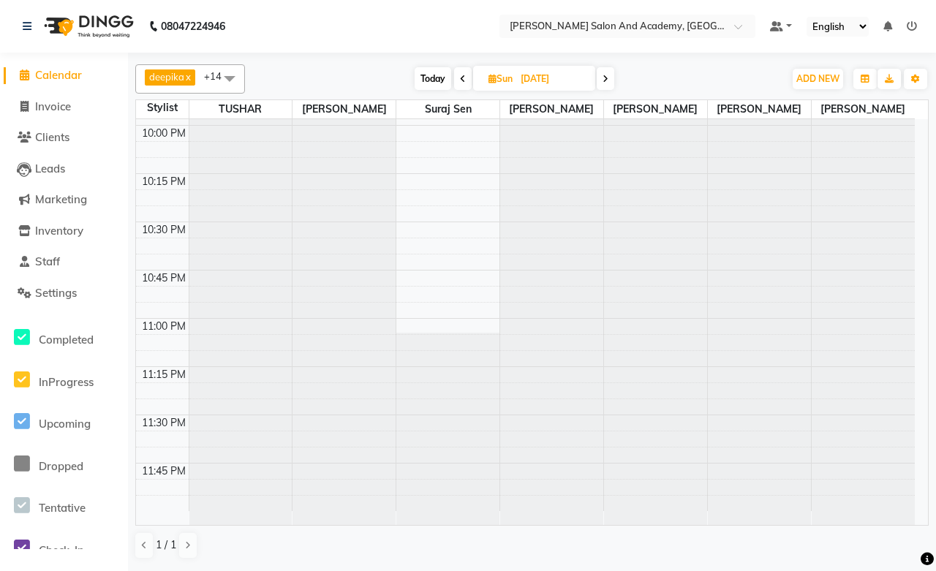
scroll to position [2891, 0]
click at [610, 79] on span at bounding box center [606, 78] width 18 height 23
click at [608, 82] on icon at bounding box center [606, 79] width 6 height 9
type input "[DATE]"
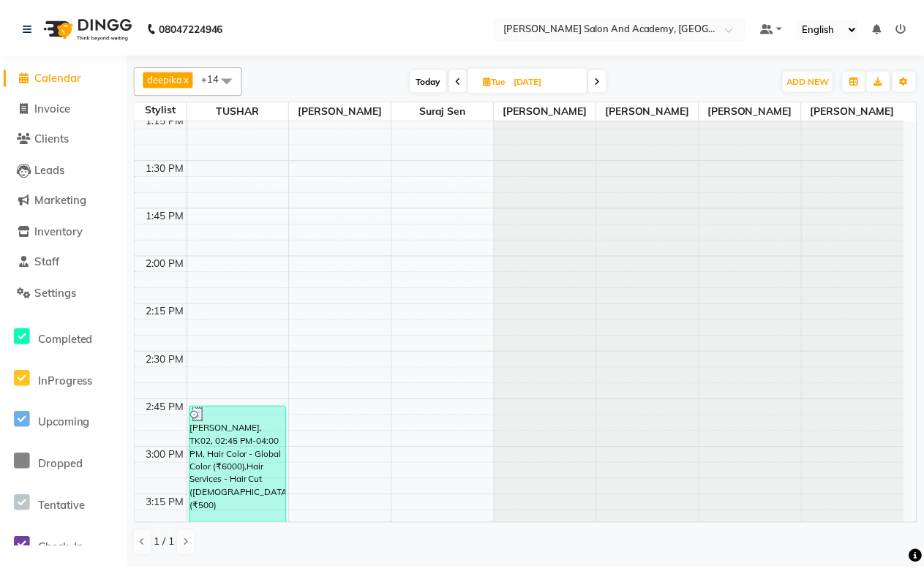
scroll to position [1453, 0]
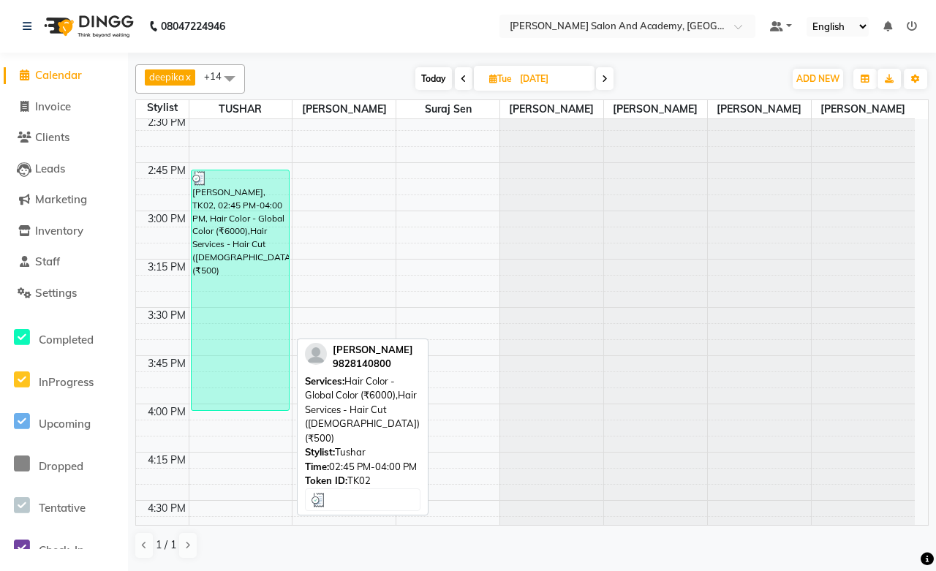
click at [250, 246] on div "[PERSON_NAME], TK02, 02:45 PM-04:00 PM, Hair Color - Global Color (₹6000),Hair …" at bounding box center [240, 290] width 97 height 240
select select "3"
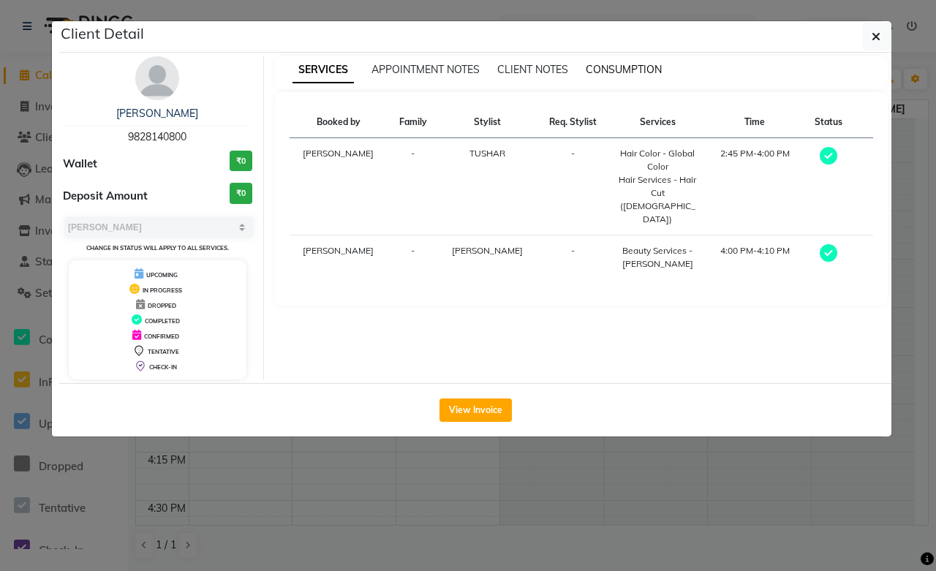
click at [626, 73] on span "CONSUMPTION" at bounding box center [624, 69] width 76 height 13
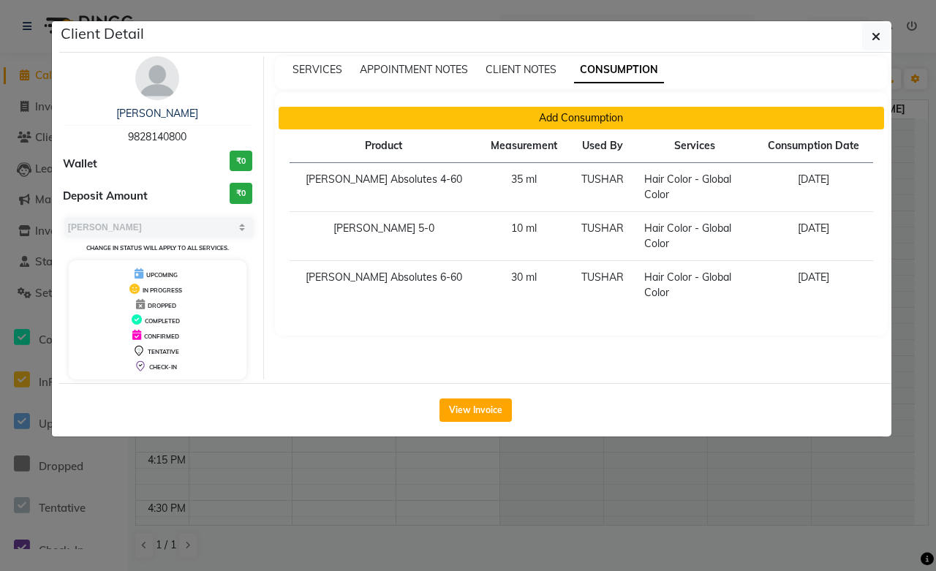
click at [554, 126] on button "Add Consumption" at bounding box center [582, 118] width 606 height 23
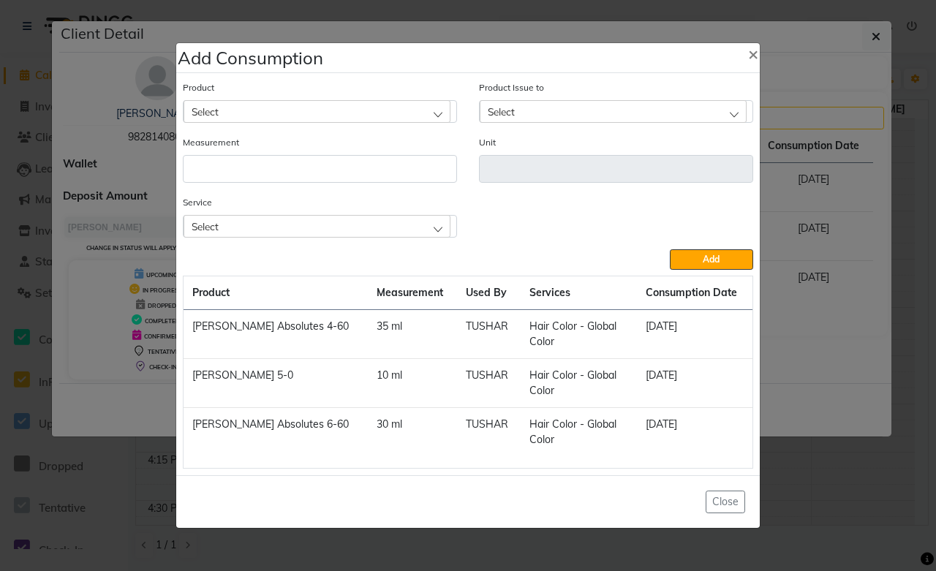
click at [258, 112] on div "Select" at bounding box center [317, 111] width 267 height 22
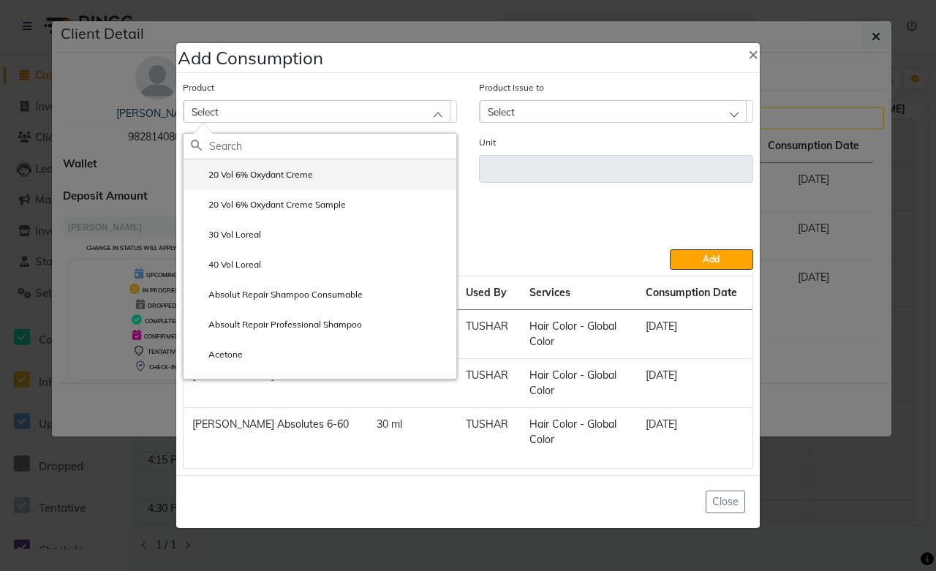
click at [295, 174] on label "20 Vol 6% Oxydant Creme" at bounding box center [252, 174] width 122 height 13
type input "ml"
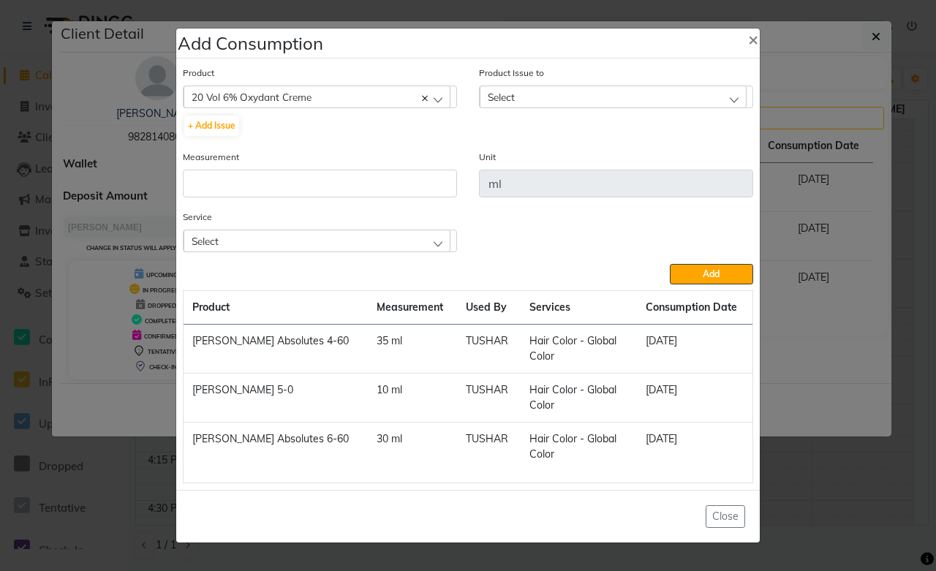
click at [592, 96] on div "Select" at bounding box center [613, 97] width 267 height 22
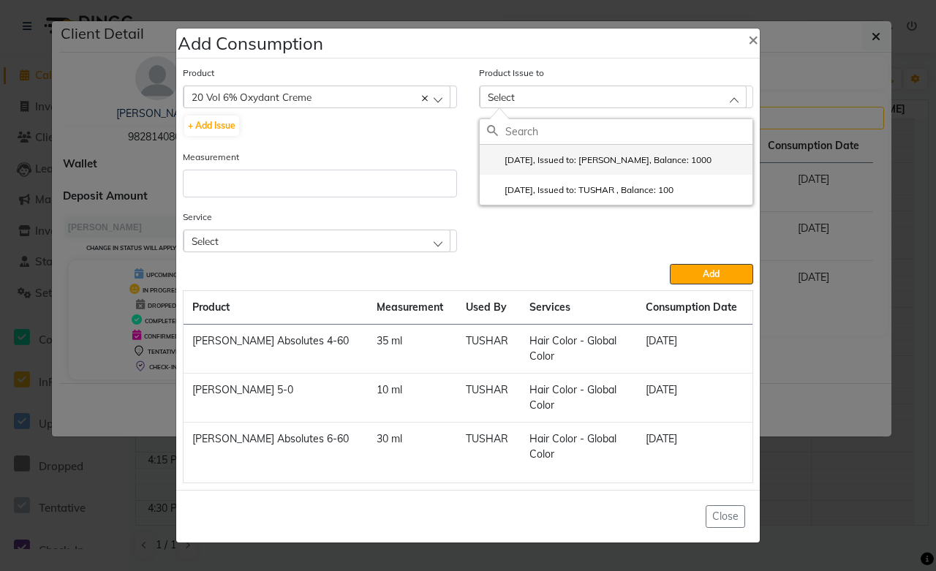
click at [696, 155] on label "[DATE], Issued to: [PERSON_NAME], Balance: 1000" at bounding box center [599, 160] width 225 height 13
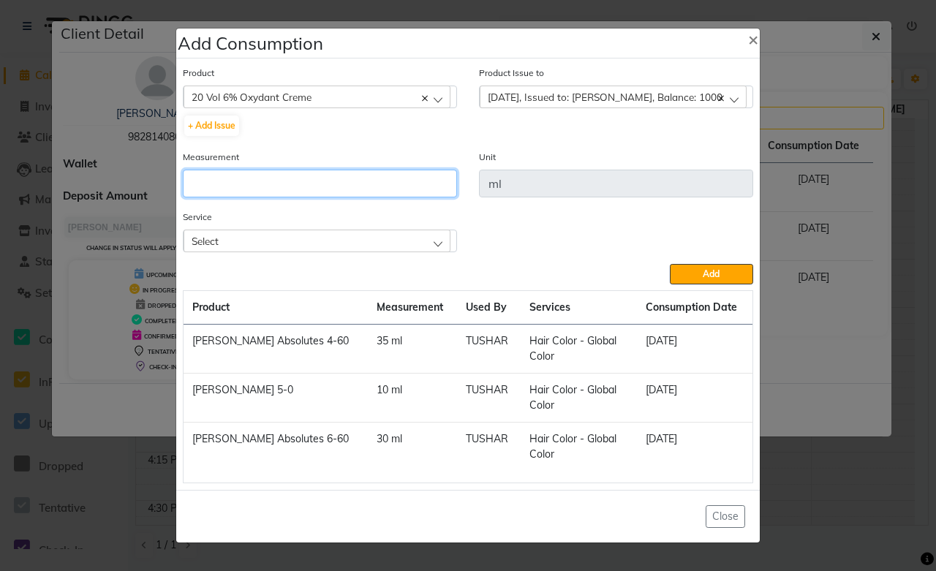
click at [246, 176] on input "number" at bounding box center [320, 184] width 274 height 28
type input "6"
type input "100"
click at [298, 237] on div "Select" at bounding box center [317, 241] width 267 height 22
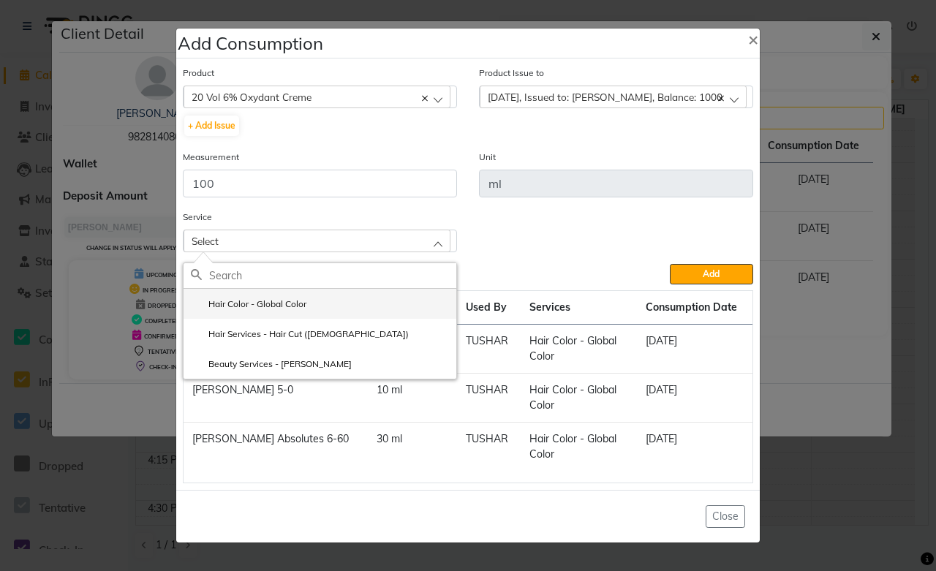
click at [281, 310] on label "Hair Color - Global Color" at bounding box center [249, 304] width 116 height 13
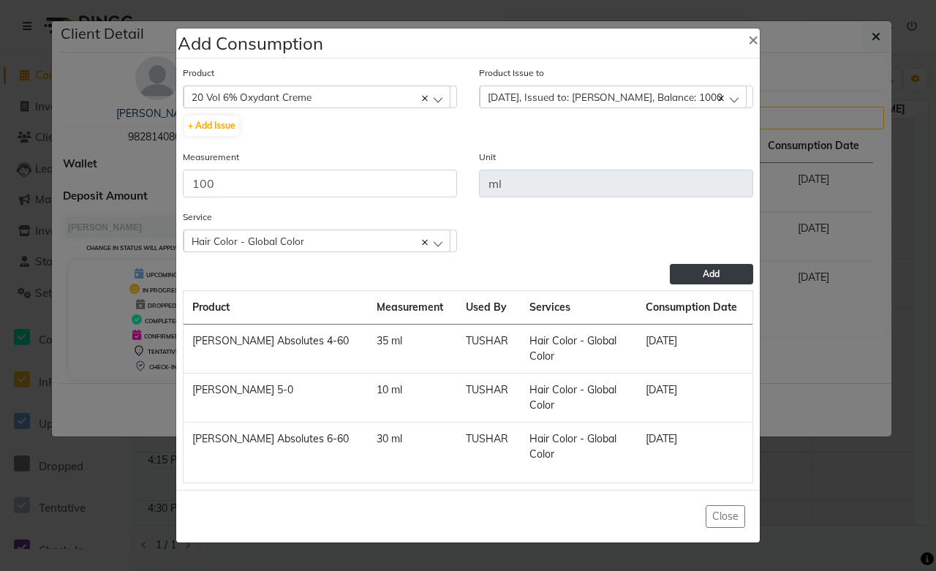
click at [733, 276] on button "Add" at bounding box center [711, 274] width 83 height 20
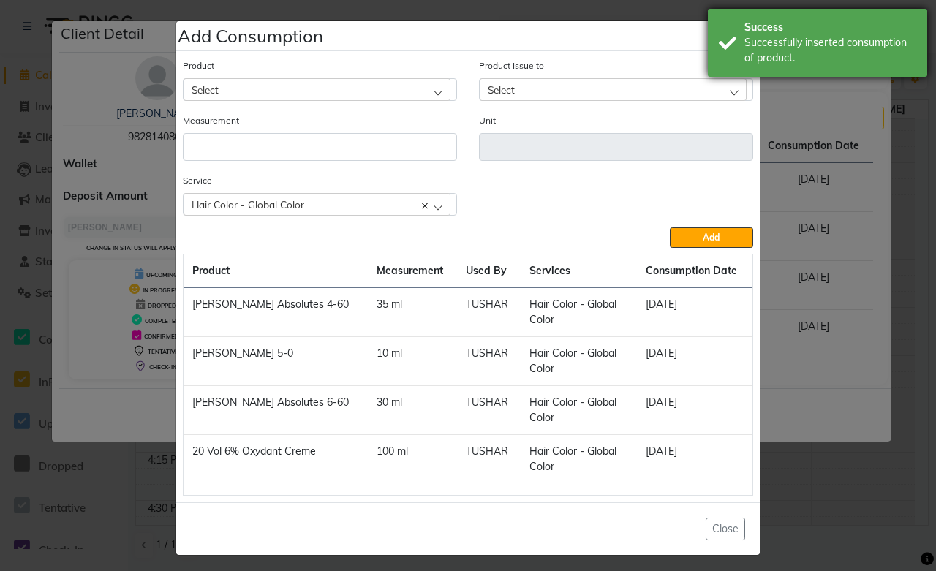
click at [919, 13] on div "Success Successfully inserted consumption of product." at bounding box center [817, 43] width 219 height 68
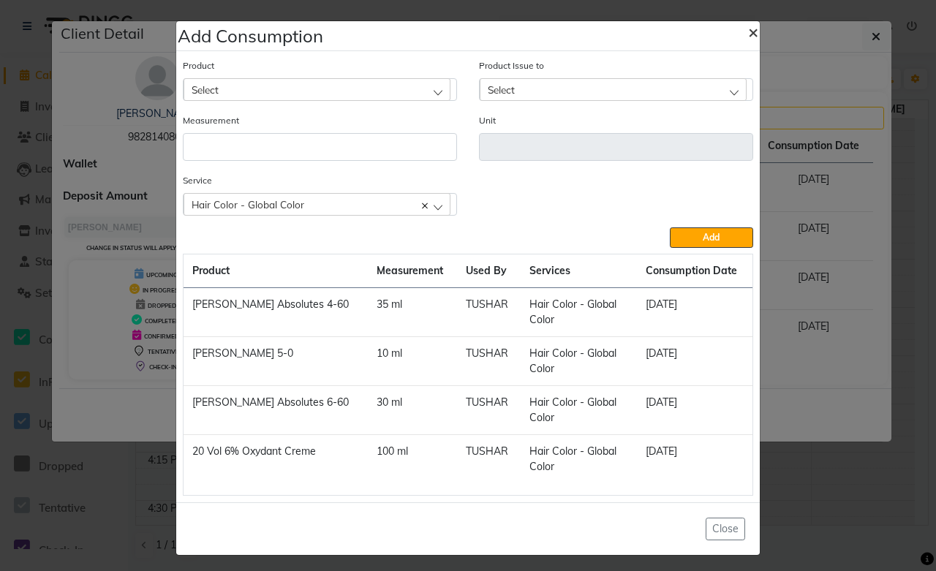
click at [748, 33] on span "×" at bounding box center [753, 31] width 10 height 22
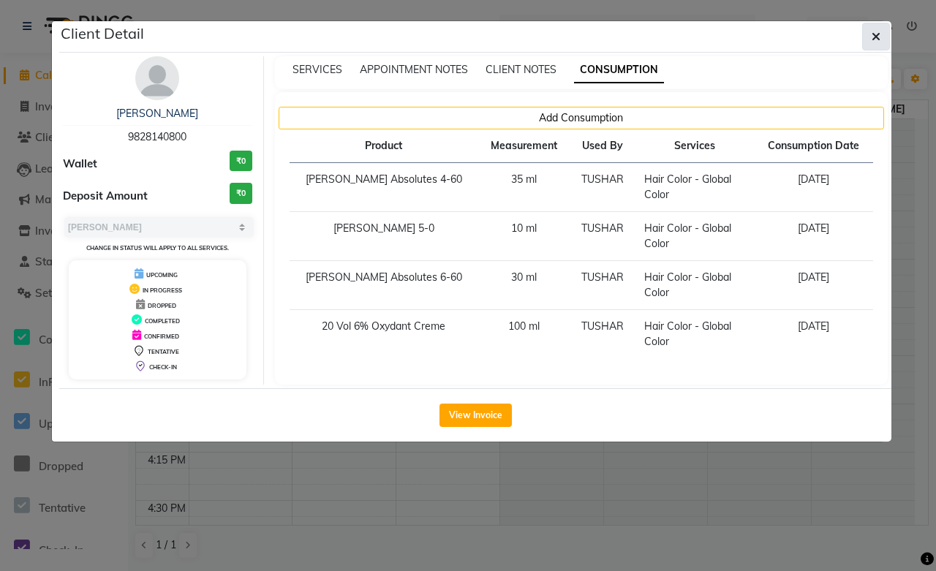
click at [870, 31] on button "button" at bounding box center [876, 37] width 28 height 28
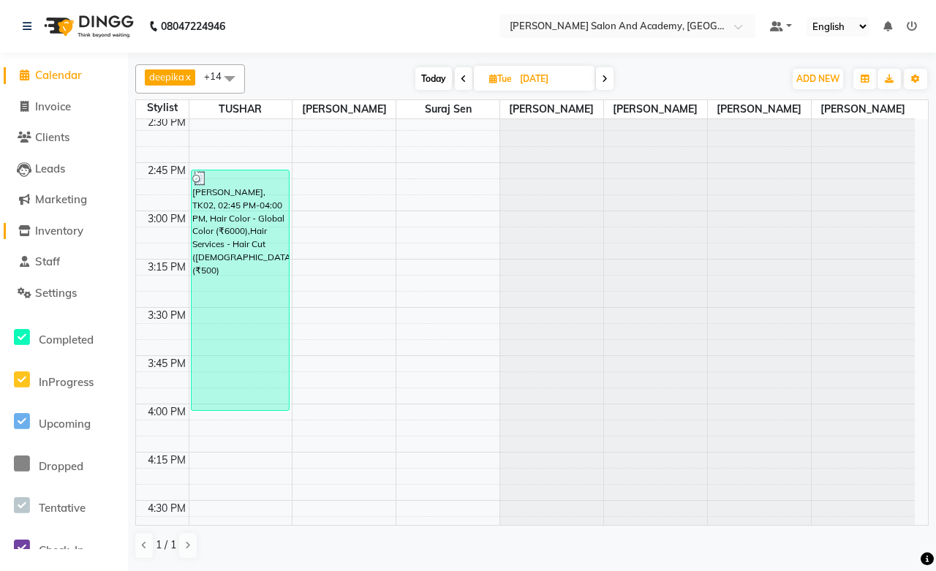
click at [62, 225] on span "Inventory" at bounding box center [59, 231] width 48 height 14
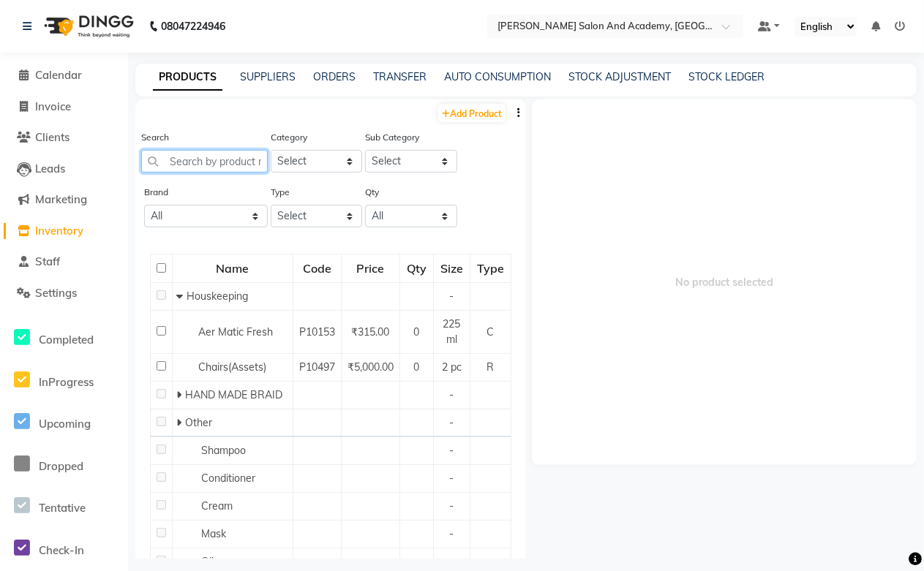
paste input "20 Vol 6% Oxydant Creme"
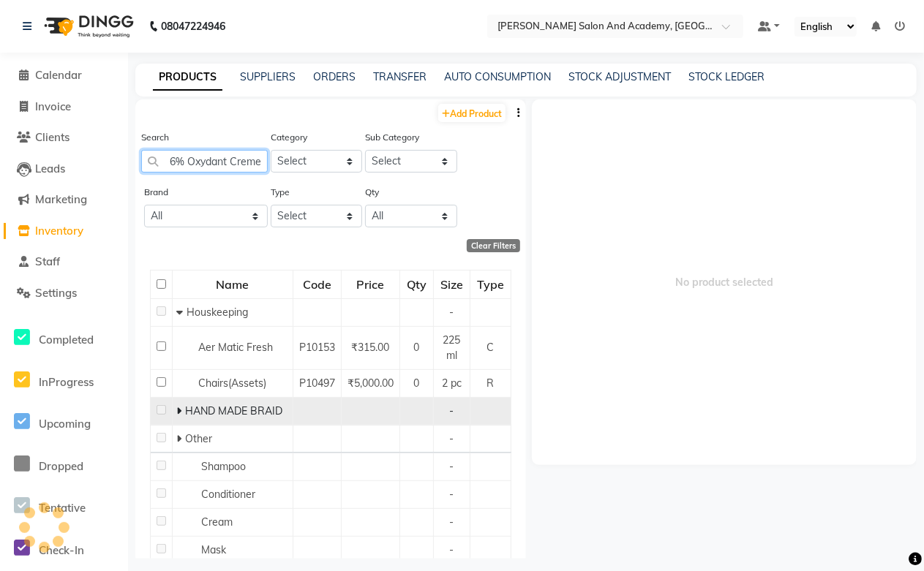
scroll to position [0, 32]
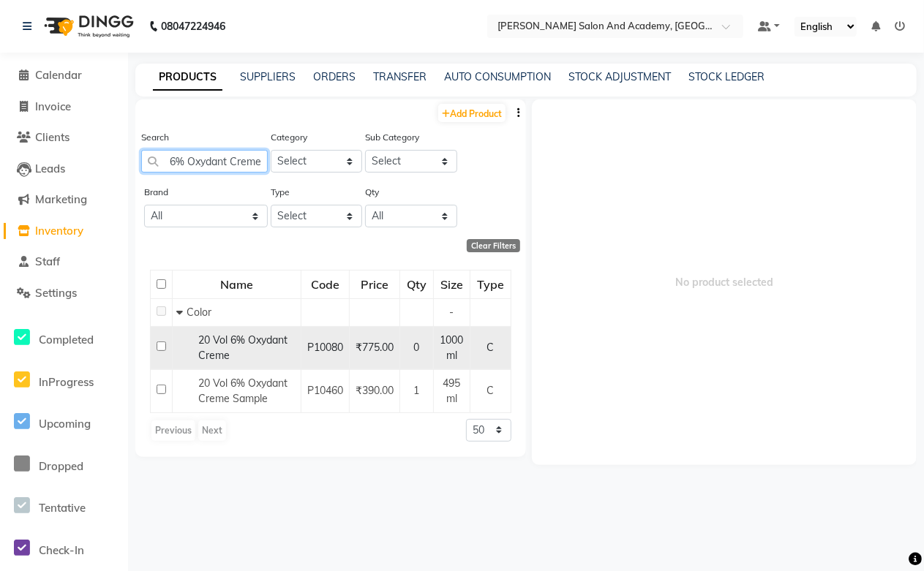
type input "20 Vol 6% Oxydant Creme"
click at [233, 350] on div "20 Vol 6% Oxydant Creme" at bounding box center [236, 348] width 121 height 31
select select
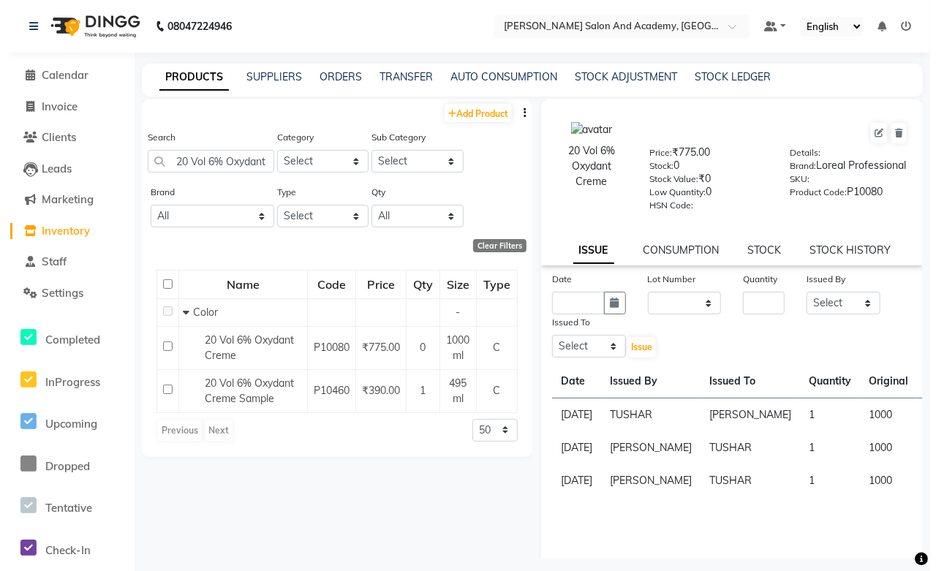
scroll to position [67, 0]
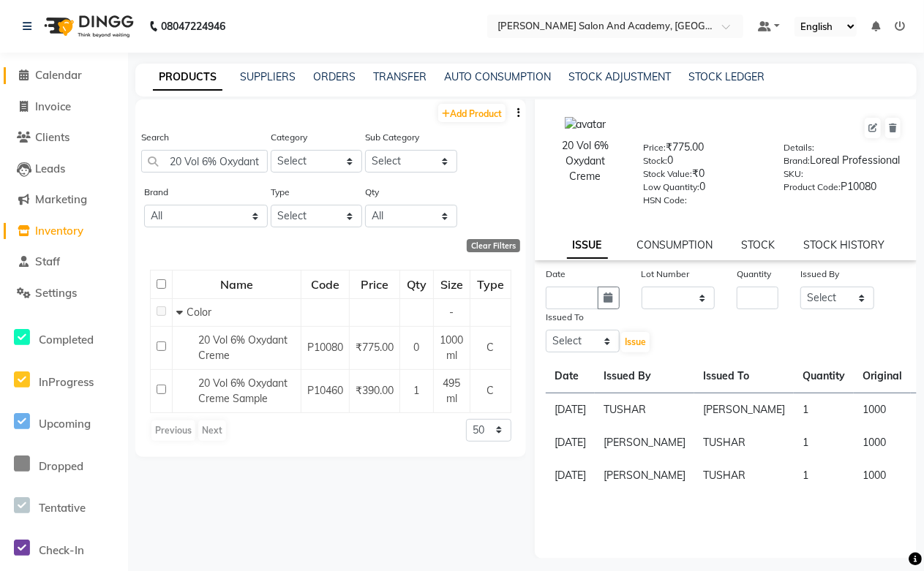
click at [61, 79] on span "Calendar" at bounding box center [58, 75] width 47 height 14
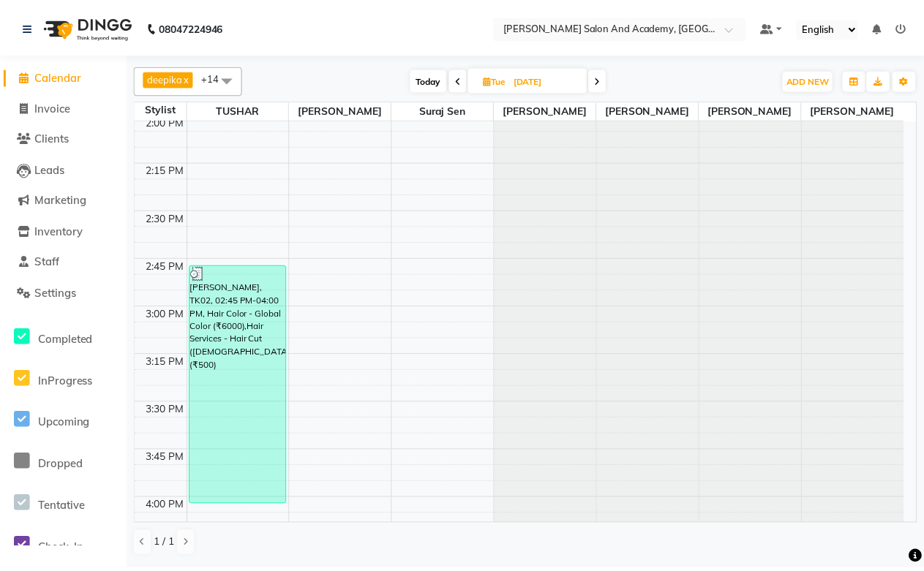
scroll to position [1300, 0]
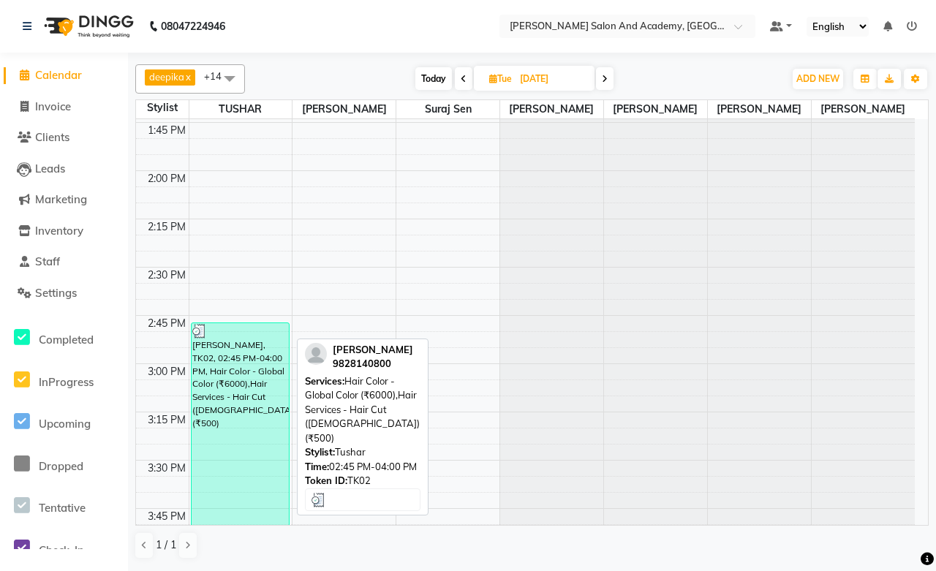
click at [237, 351] on div "[PERSON_NAME], TK02, 02:45 PM-04:00 PM, Hair Color - Global Color (₹6000),Hair …" at bounding box center [240, 443] width 97 height 240
select select "3"
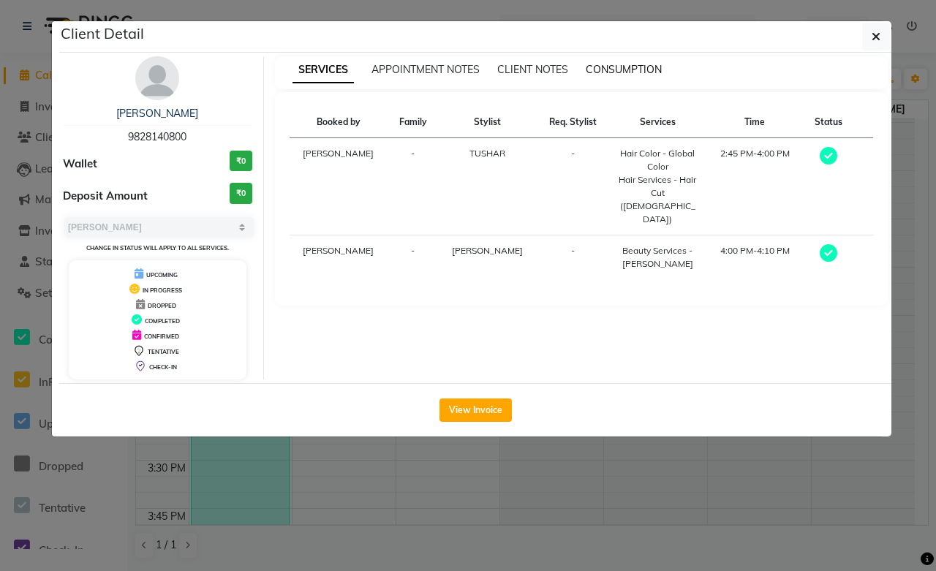
click at [634, 68] on span "CONSUMPTION" at bounding box center [624, 69] width 76 height 13
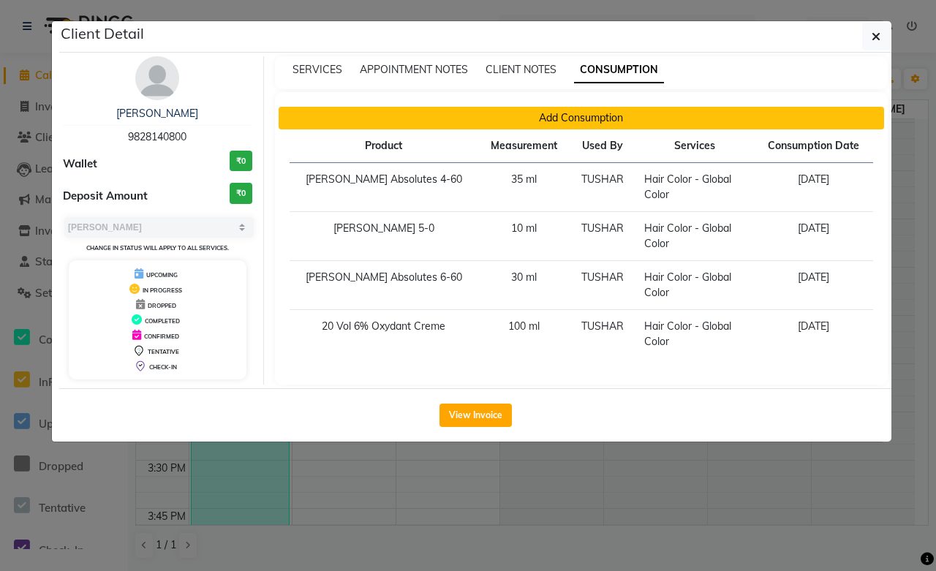
click at [601, 111] on button "Add Consumption" at bounding box center [582, 118] width 606 height 23
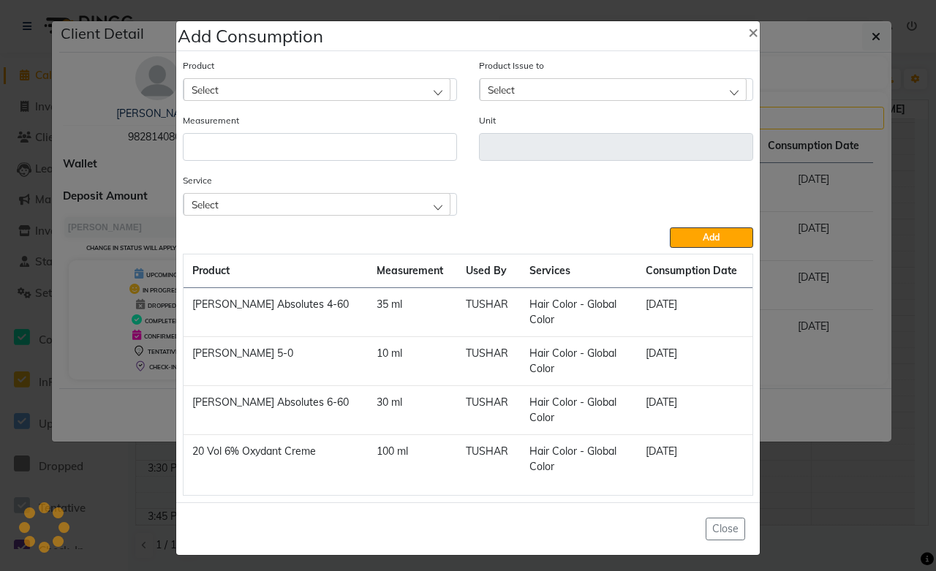
click at [237, 88] on div "Select" at bounding box center [317, 89] width 267 height 22
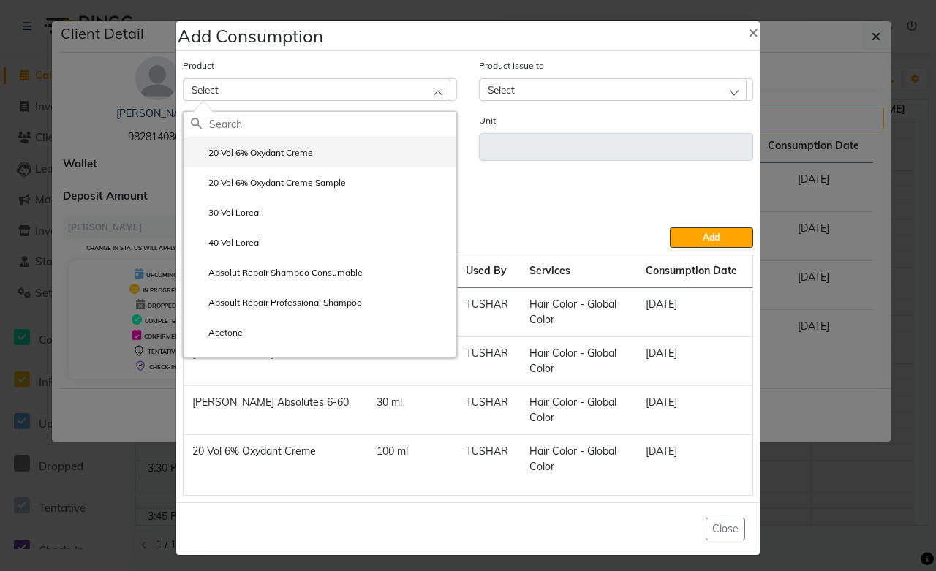
click at [251, 159] on label "20 Vol 6% Oxydant Creme" at bounding box center [252, 152] width 122 height 13
type input "ml"
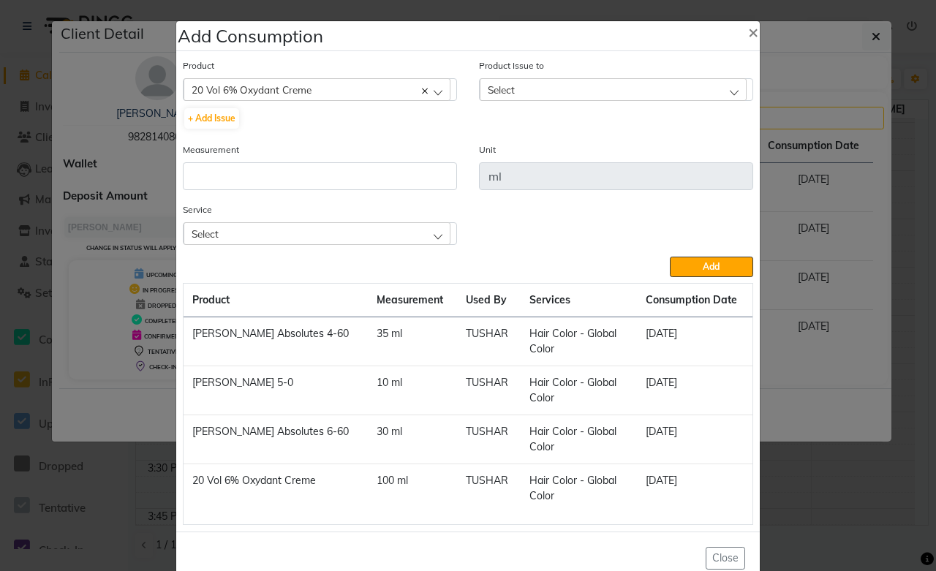
click at [519, 96] on div "Select" at bounding box center [613, 89] width 267 height 22
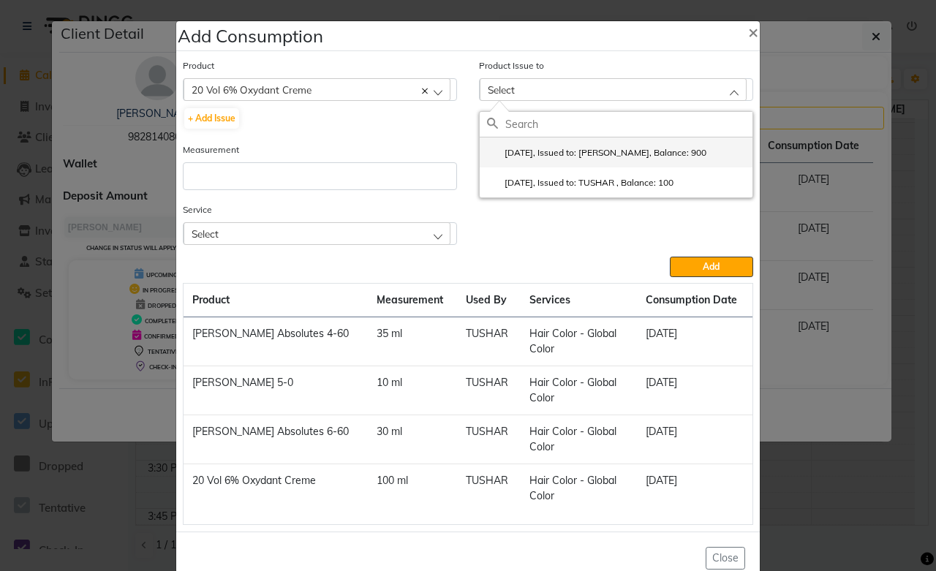
click at [666, 162] on li "[DATE], Issued to: [PERSON_NAME], Balance: 900" at bounding box center [616, 152] width 273 height 30
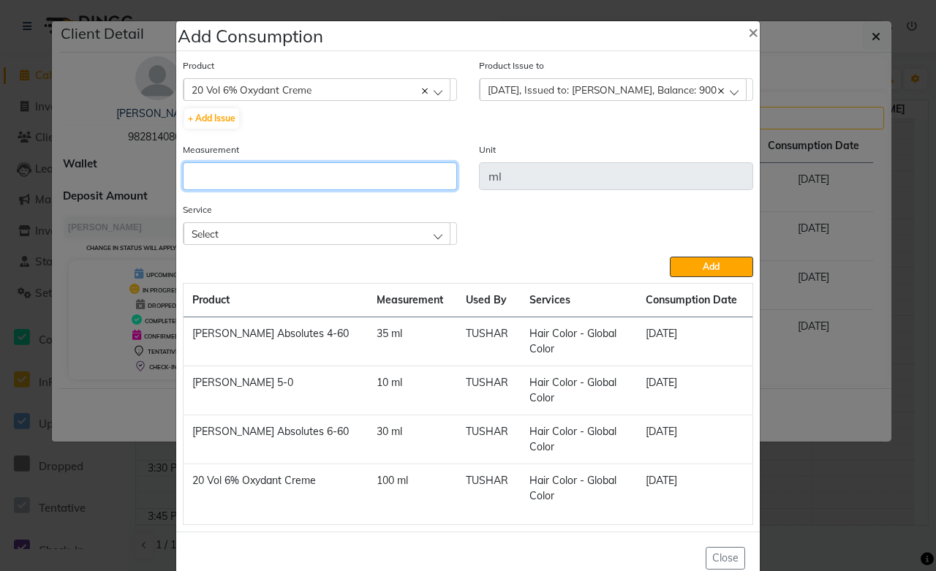
click at [232, 173] on input "number" at bounding box center [320, 176] width 274 height 28
type input "100"
click at [225, 235] on div "Select" at bounding box center [317, 233] width 267 height 22
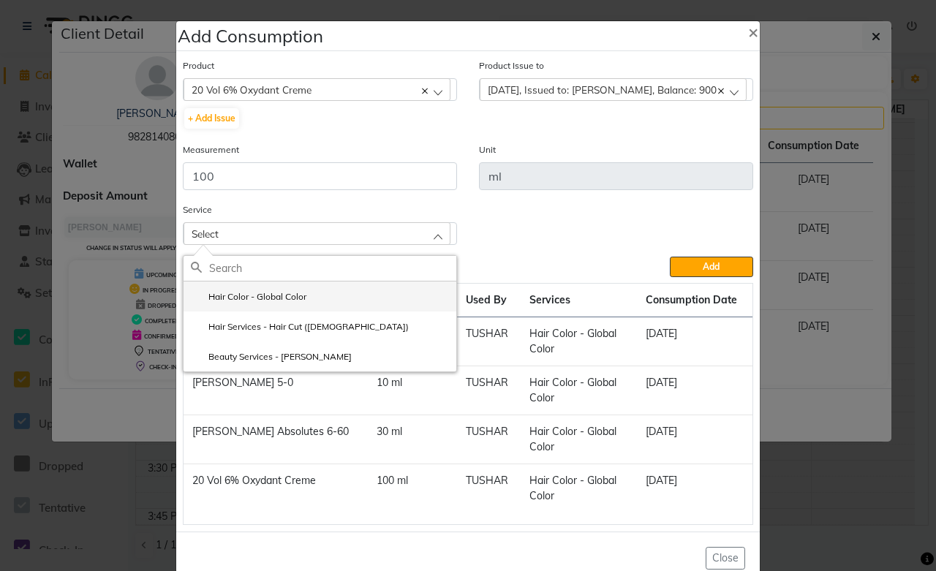
click at [256, 302] on label "Hair Color - Global Color" at bounding box center [249, 296] width 116 height 13
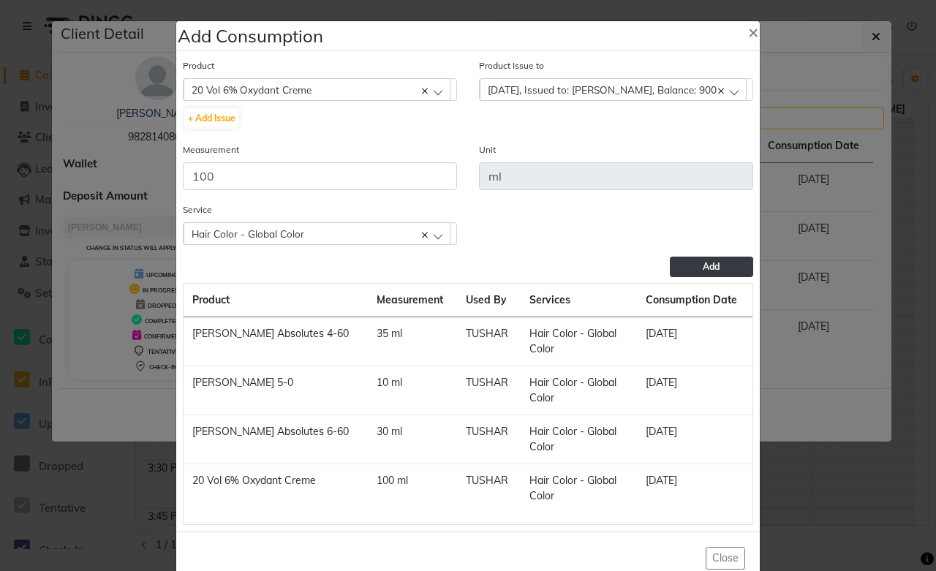
click at [685, 265] on button "Add" at bounding box center [711, 267] width 83 height 20
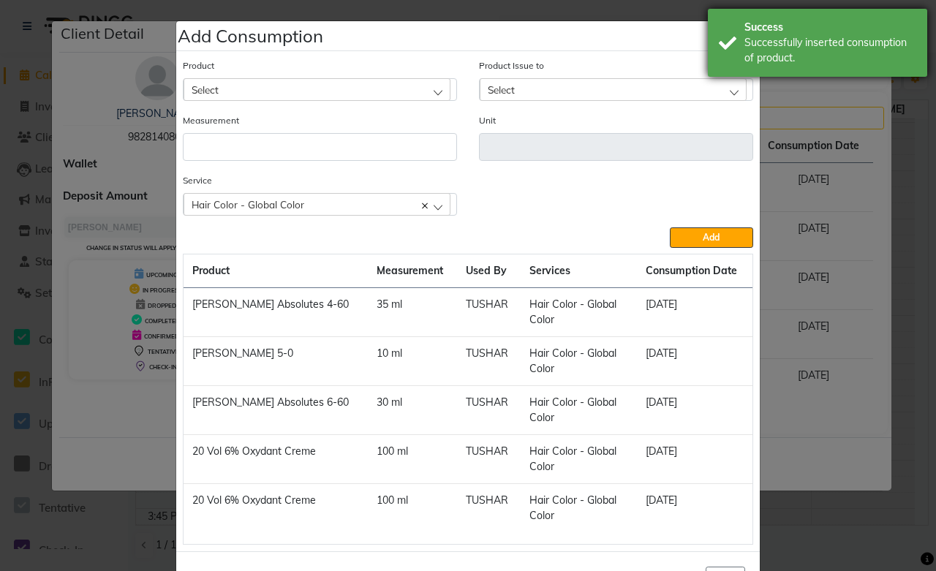
click at [918, 15] on div "Success Successfully inserted consumption of product." at bounding box center [817, 43] width 219 height 68
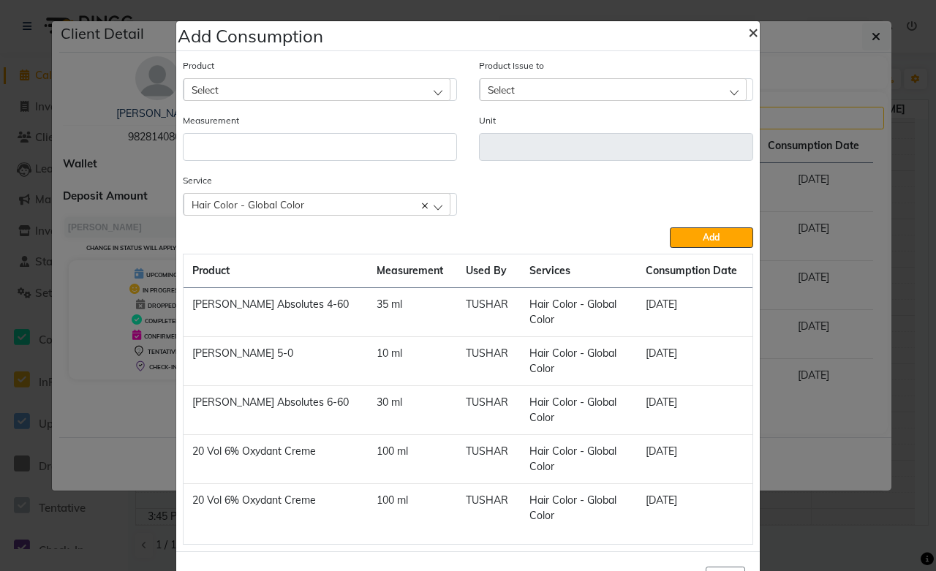
click at [748, 33] on span "×" at bounding box center [753, 31] width 10 height 22
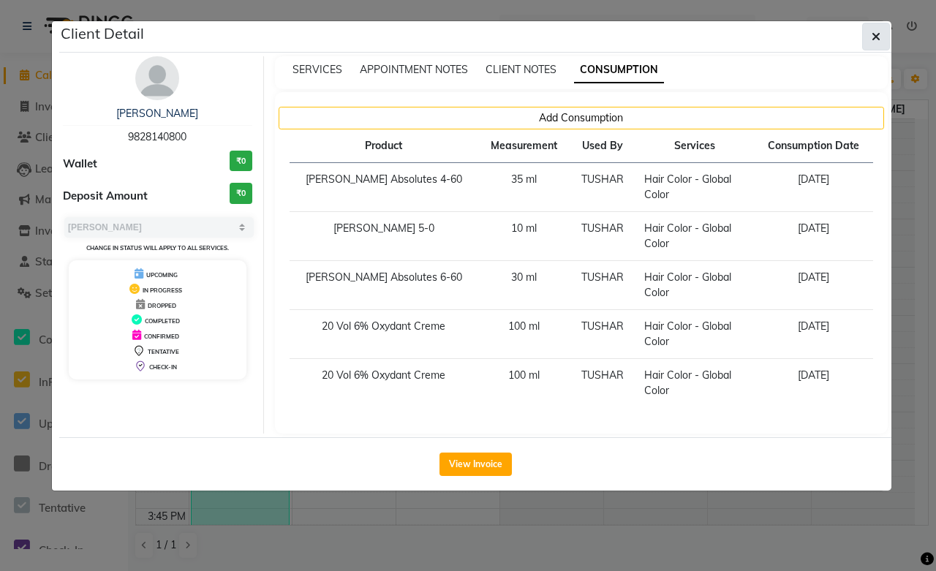
click at [874, 31] on icon "button" at bounding box center [876, 37] width 9 height 12
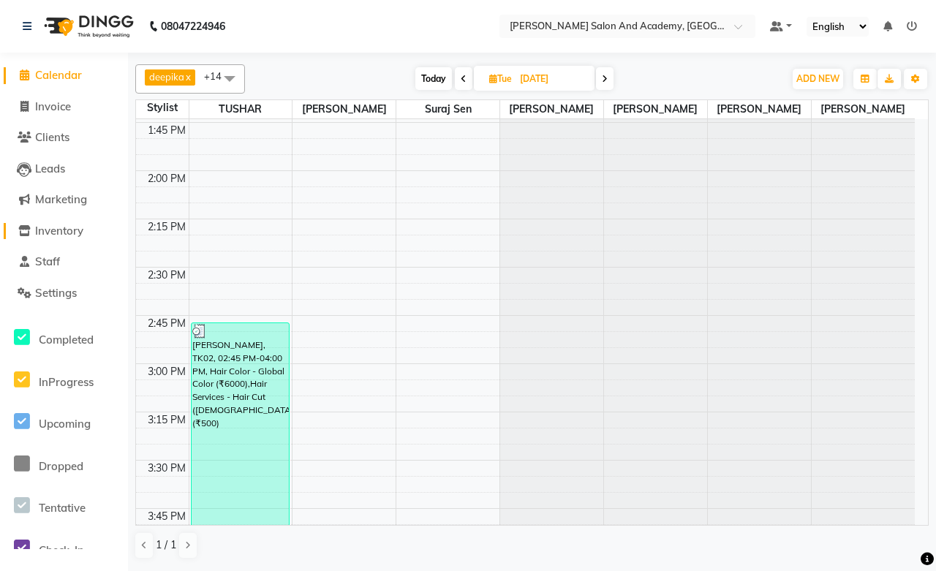
click at [46, 227] on span "Inventory" at bounding box center [59, 231] width 48 height 14
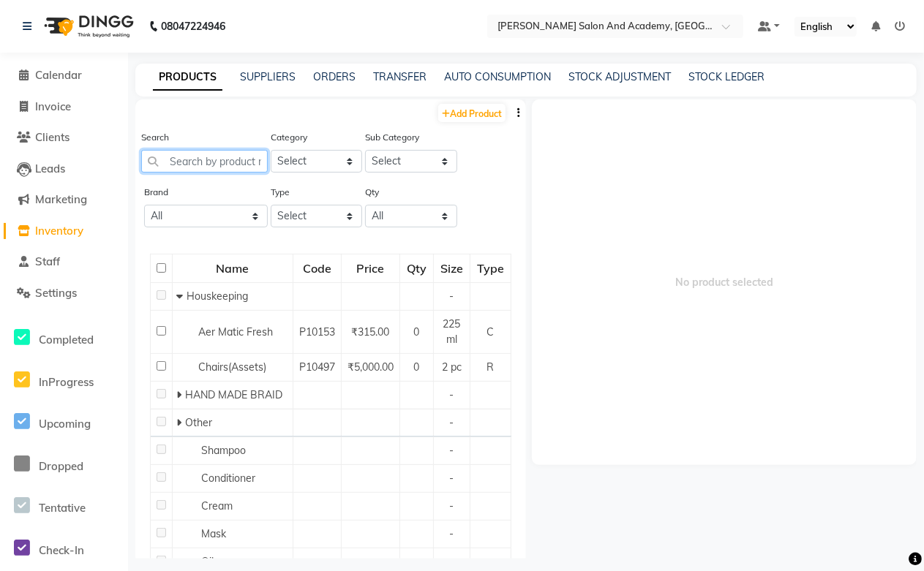
paste input "20 Vol 6% Oxydant Creme"
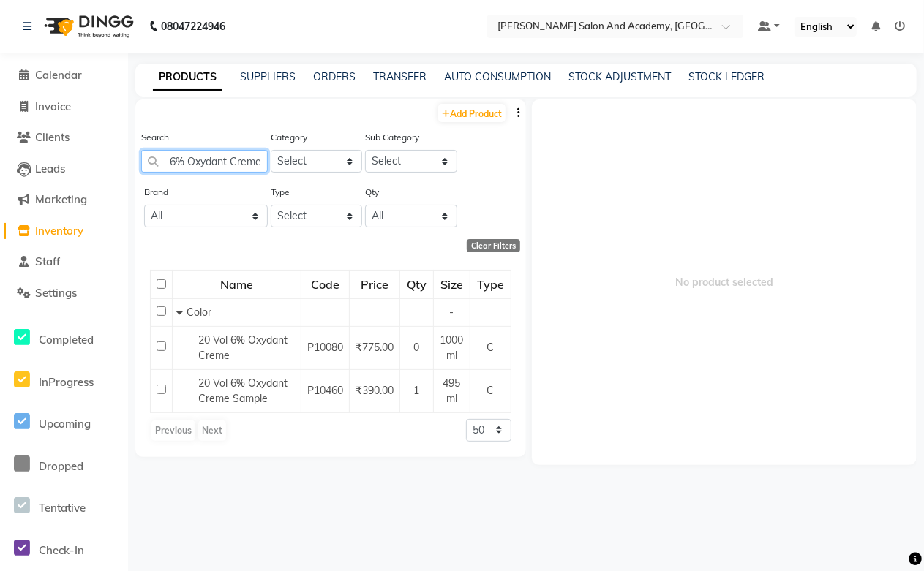
scroll to position [0, 32]
type input "20 Vol 6% Oxydant Creme"
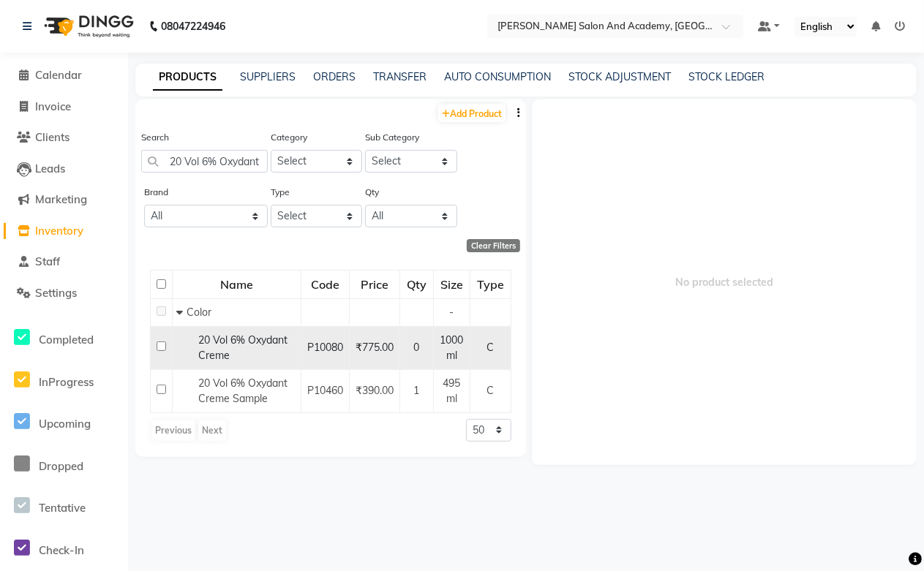
click at [273, 355] on div "20 Vol 6% Oxydant Creme" at bounding box center [236, 348] width 121 height 31
select select
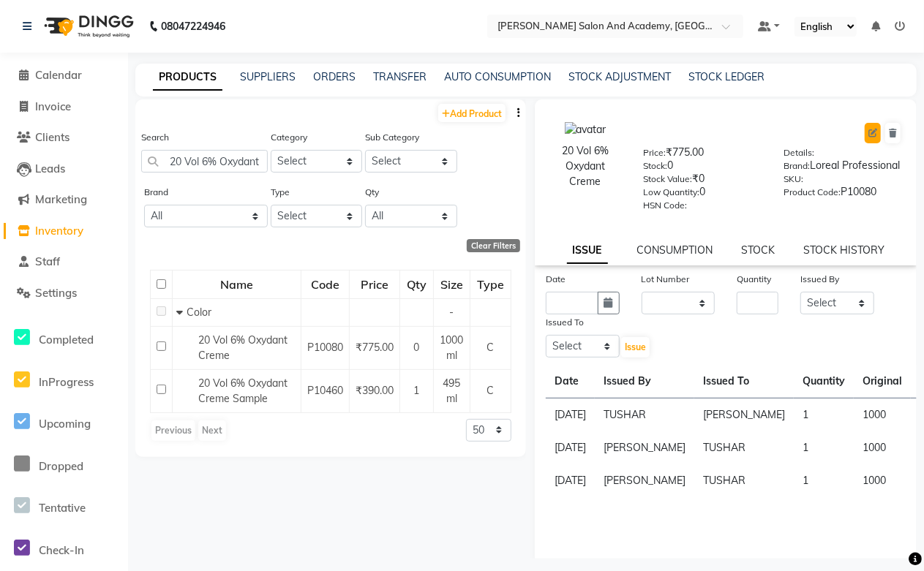
click at [868, 134] on icon at bounding box center [872, 133] width 9 height 9
select select "C"
select select "true"
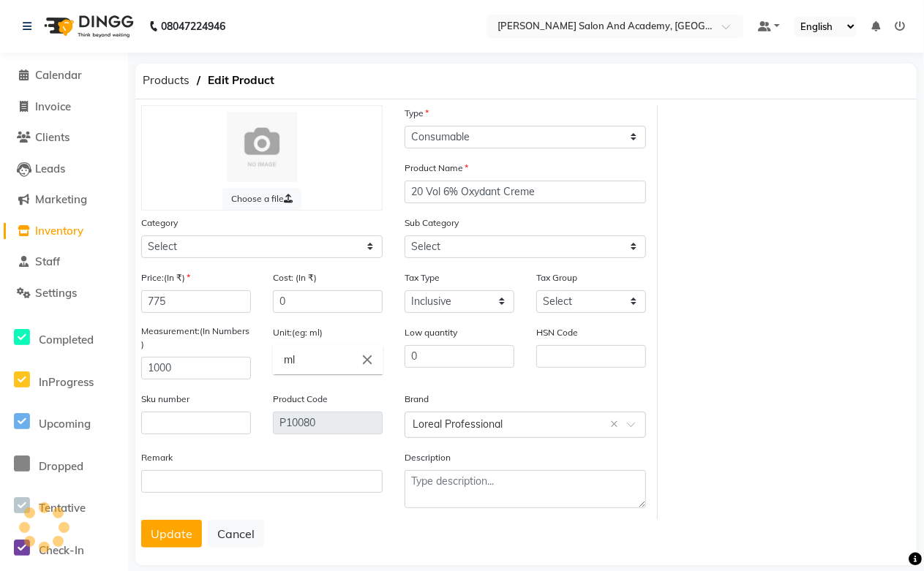
select select "1063801100"
select select "1063801107"
drag, startPoint x: 213, startPoint y: 293, endPoint x: 26, endPoint y: 308, distance: 187.1
click at [26, 308] on app-home "08047224946 Select Location × [PERSON_NAME] Salon And Academy, Dadabari Default…" at bounding box center [462, 295] width 924 height 590
type input "800"
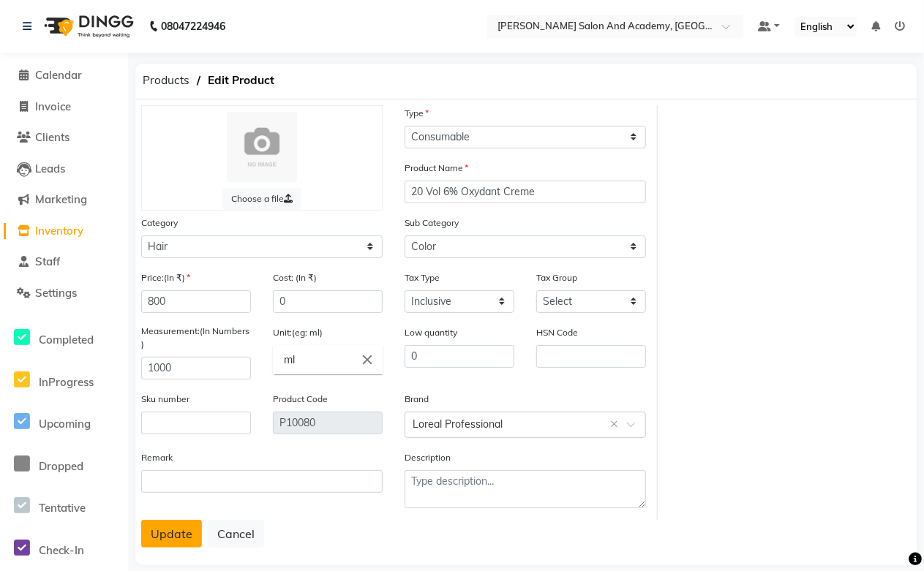
click at [184, 543] on button "Update" at bounding box center [171, 534] width 61 height 28
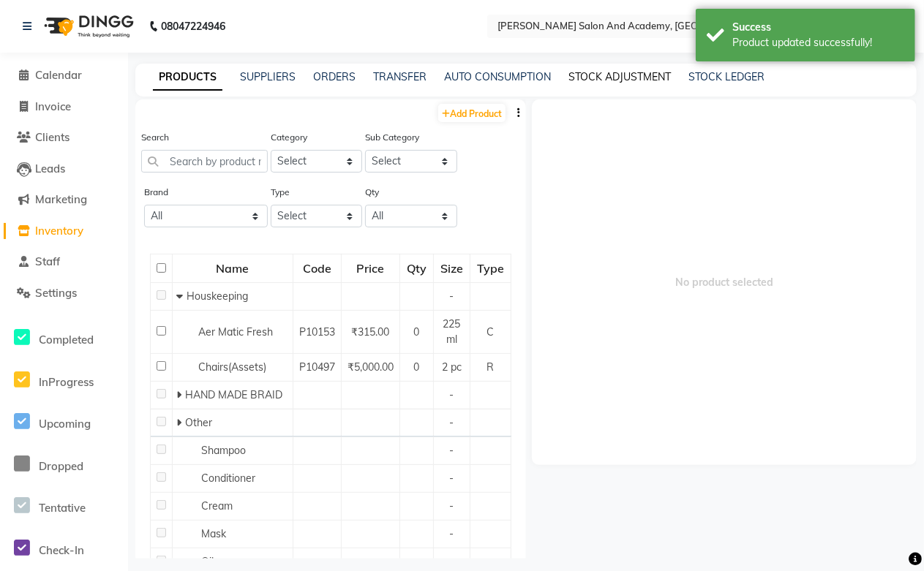
click at [594, 73] on link "STOCK ADJUSTMENT" at bounding box center [619, 76] width 102 height 13
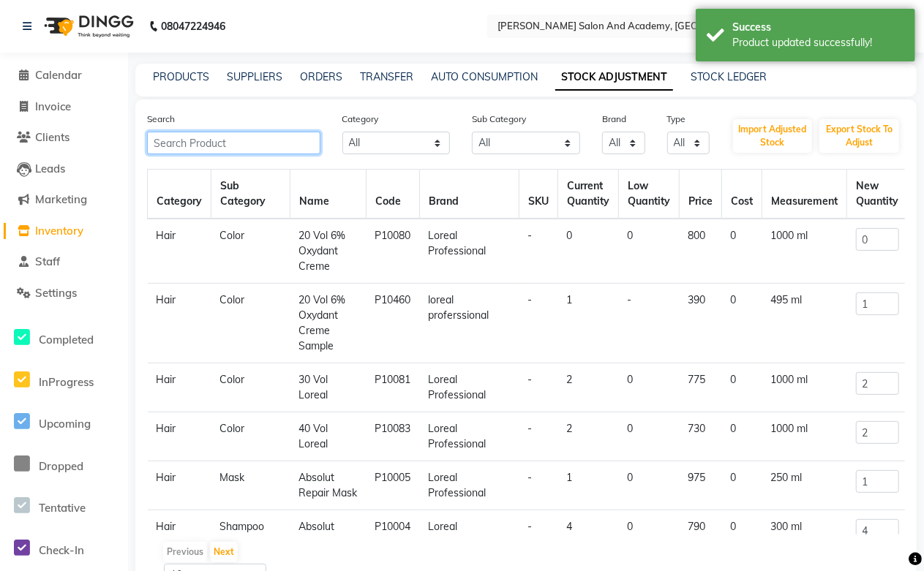
paste input "20 Vol 6% Oxydant Creme"
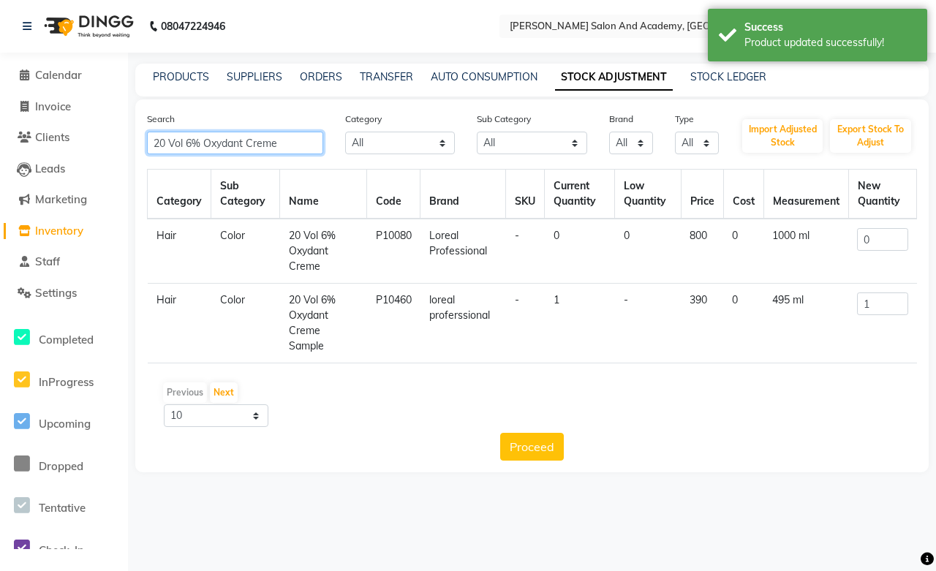
type input "20 Vol 6% Oxydant Creme"
drag, startPoint x: 894, startPoint y: 242, endPoint x: 730, endPoint y: 236, distance: 164.0
click at [730, 236] on tr "Hair Color 20 Vol 6% Oxydant Creme P10080 Loreal Professional - 0 0 800 0 1000 …" at bounding box center [532, 251] width 769 height 65
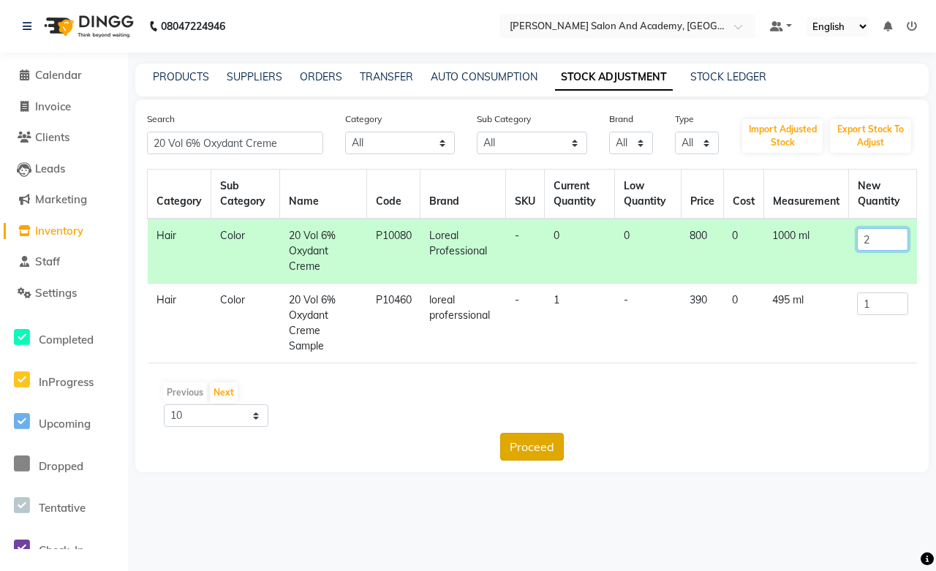
type input "2"
click at [530, 451] on button "Proceed" at bounding box center [532, 447] width 64 height 28
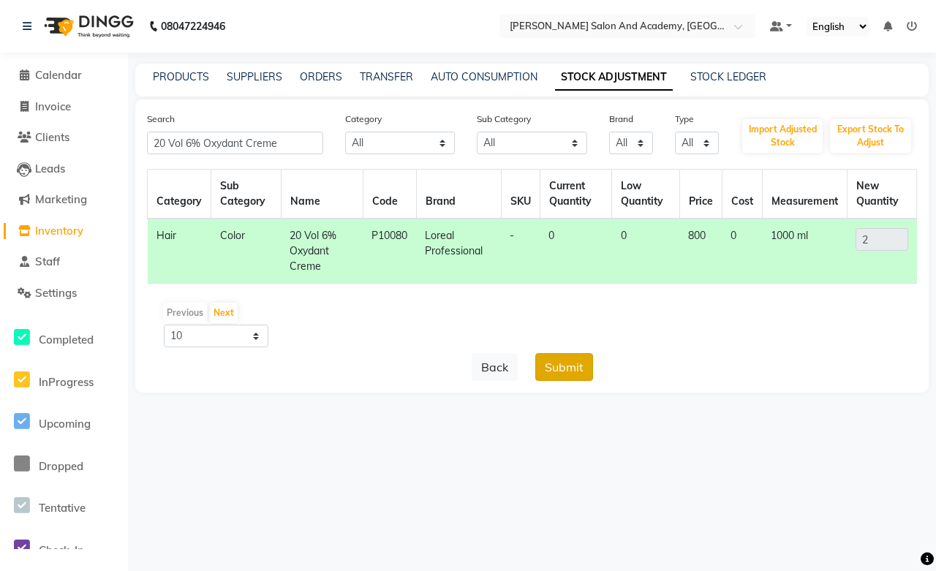
click at [576, 361] on button "Submit" at bounding box center [564, 367] width 58 height 28
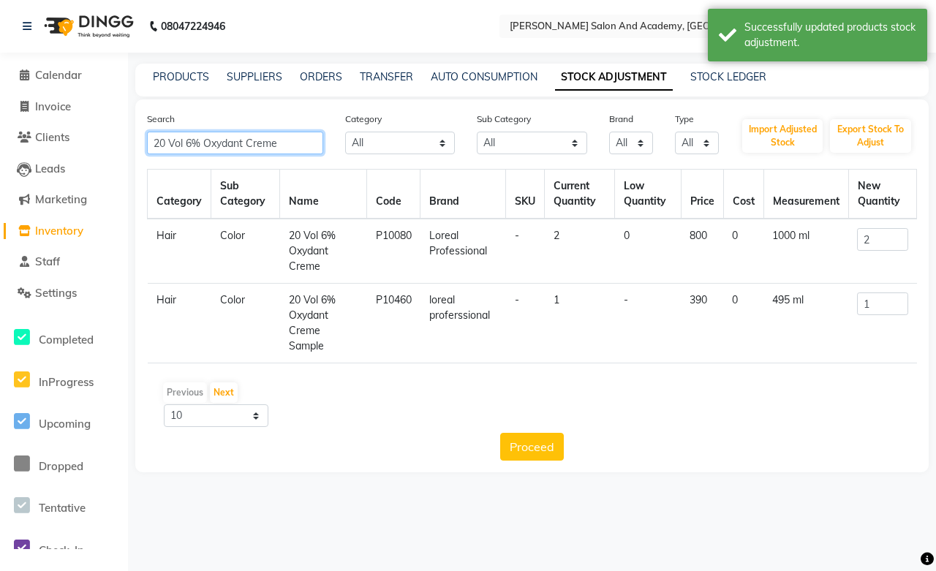
click at [166, 140] on input "20 Vol 6% Oxydant Creme" at bounding box center [235, 143] width 176 height 23
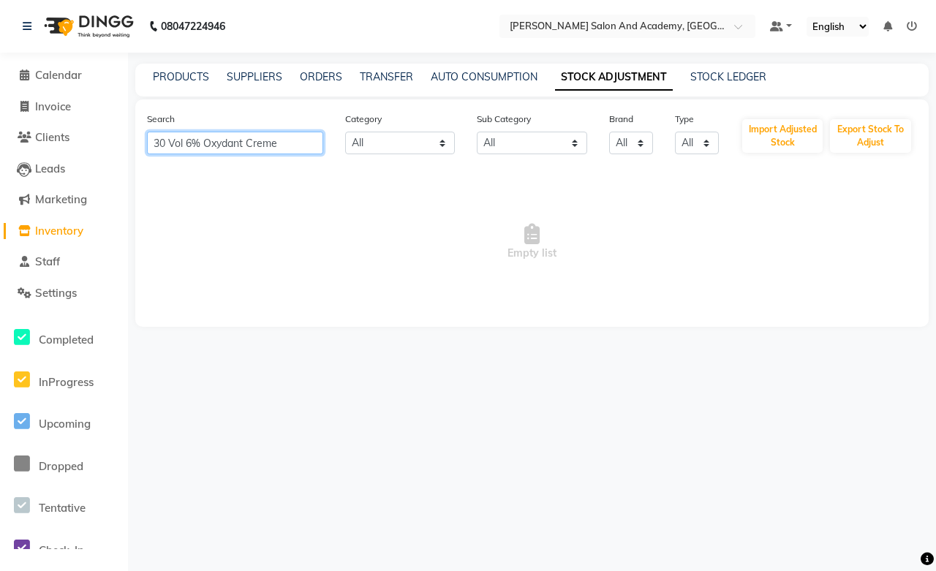
click at [192, 143] on input "30 Vol 6% Oxydant Creme" at bounding box center [235, 143] width 176 height 23
type input "30 Vol 9% Oxydant Creme"
click at [247, 240] on span "Empty list" at bounding box center [532, 242] width 770 height 146
drag, startPoint x: 285, startPoint y: 143, endPoint x: 115, endPoint y: 144, distance: 170.4
click at [115, 144] on app-home "08047224946 Select Location × [PERSON_NAME] Salon And Academy, Dadabari Default…" at bounding box center [468, 174] width 936 height 349
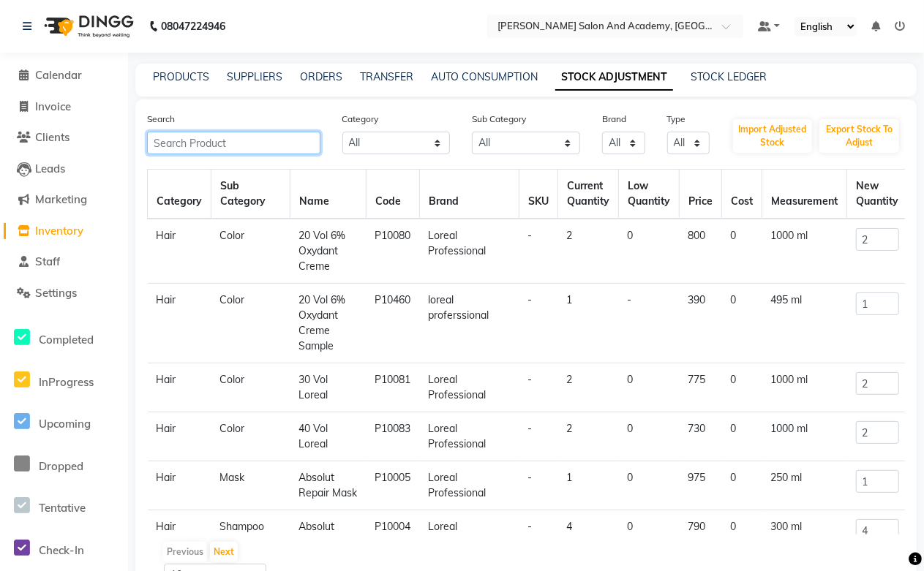
paste input "30 Vol 9% Oxydant Creme"
type input "30 Vol 9% Oxydant Creme"
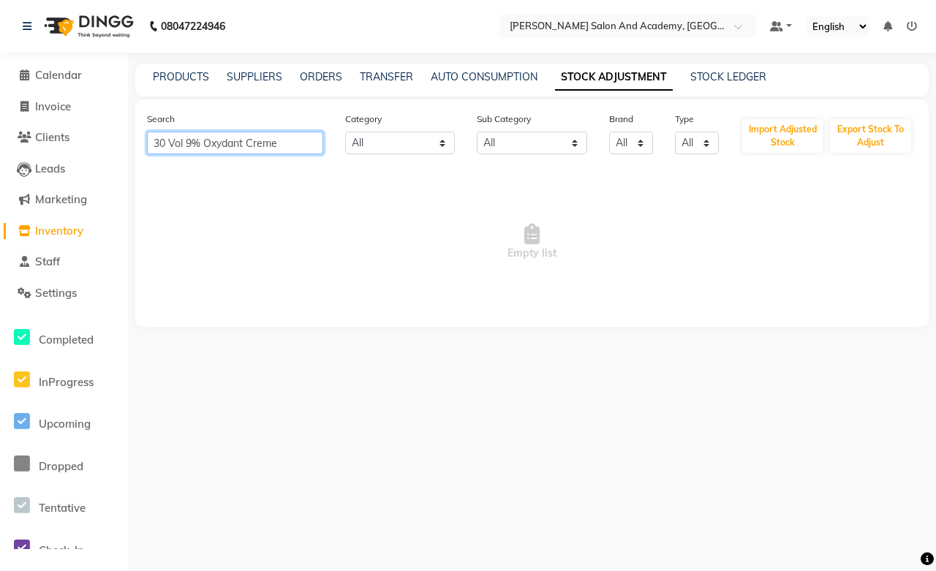
drag, startPoint x: 283, startPoint y: 141, endPoint x: 132, endPoint y: 150, distance: 150.9
click at [132, 150] on main "PRODUCTS SUPPLIERS ORDERS TRANSFER AUTO CONSUMPTION STOCK ADJUSTMENT STOCK LEDG…" at bounding box center [532, 206] width 808 height 285
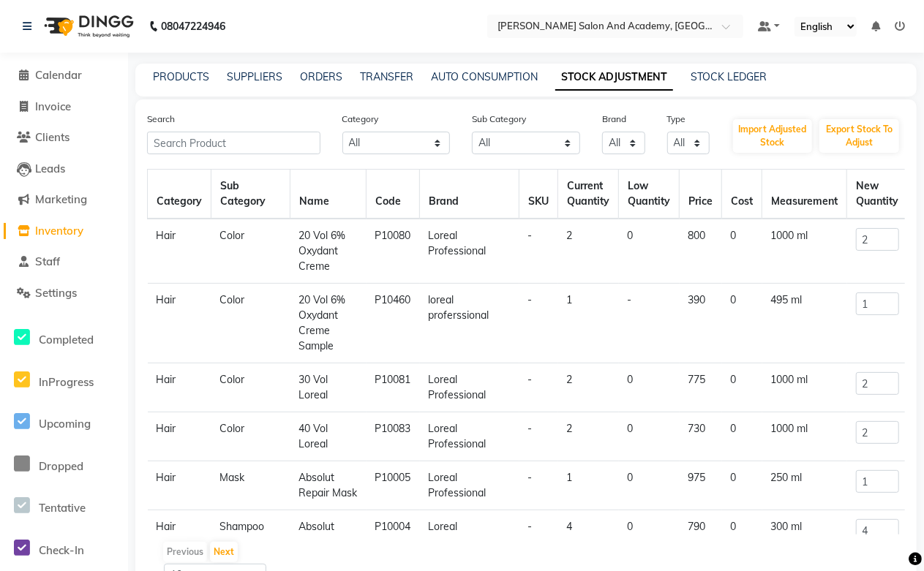
click at [584, 78] on link "STOCK ADJUSTMENT" at bounding box center [614, 77] width 118 height 26
drag, startPoint x: 165, startPoint y: 143, endPoint x: 178, endPoint y: 78, distance: 66.4
click at [178, 78] on link "PRODUCTS" at bounding box center [181, 76] width 56 height 13
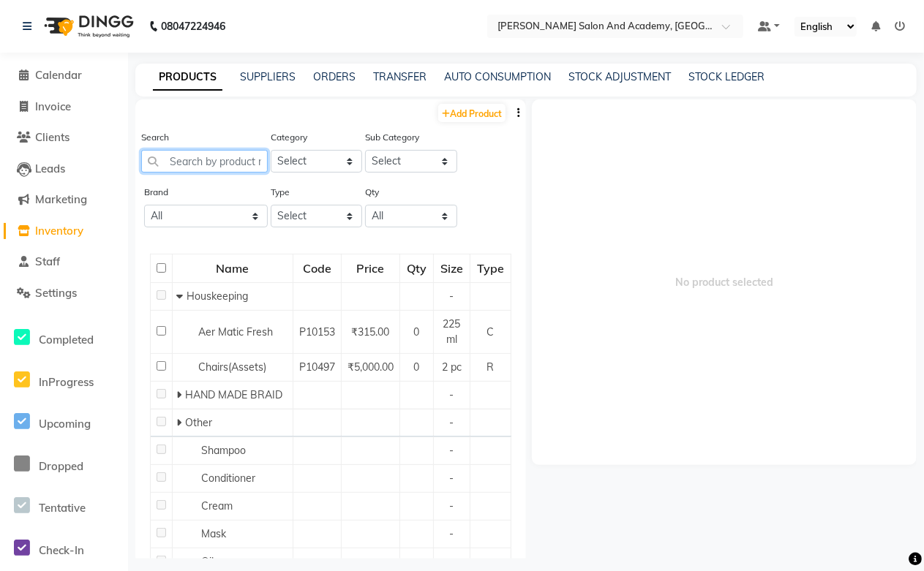
paste input "30 Vol 9% Oxydant Creme"
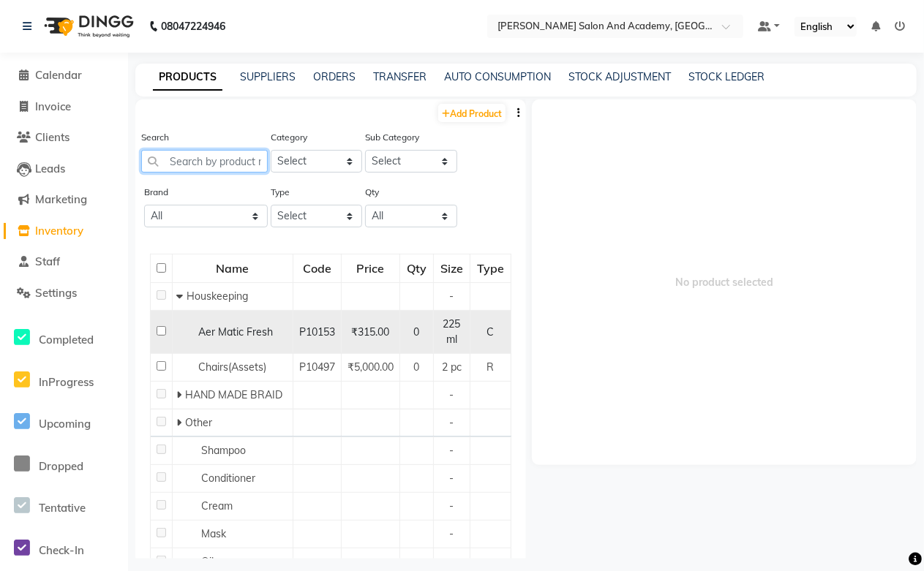
type input "30 Vol 9% Oxydant Creme"
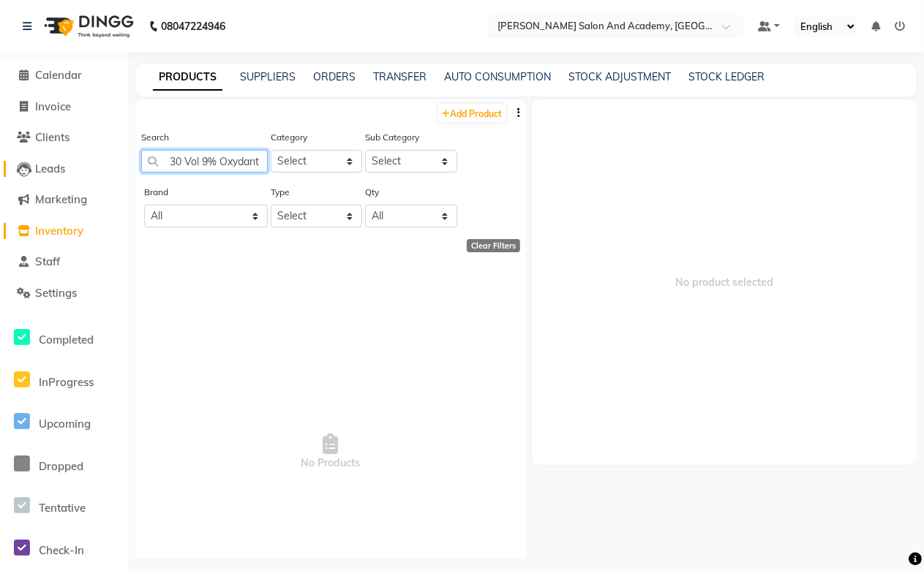
drag, startPoint x: 260, startPoint y: 157, endPoint x: 78, endPoint y: 164, distance: 182.2
click at [78, 164] on app-home "08047224946 Select Location × [PERSON_NAME] Salon And Academy, Dadabari Default…" at bounding box center [462, 290] width 924 height 581
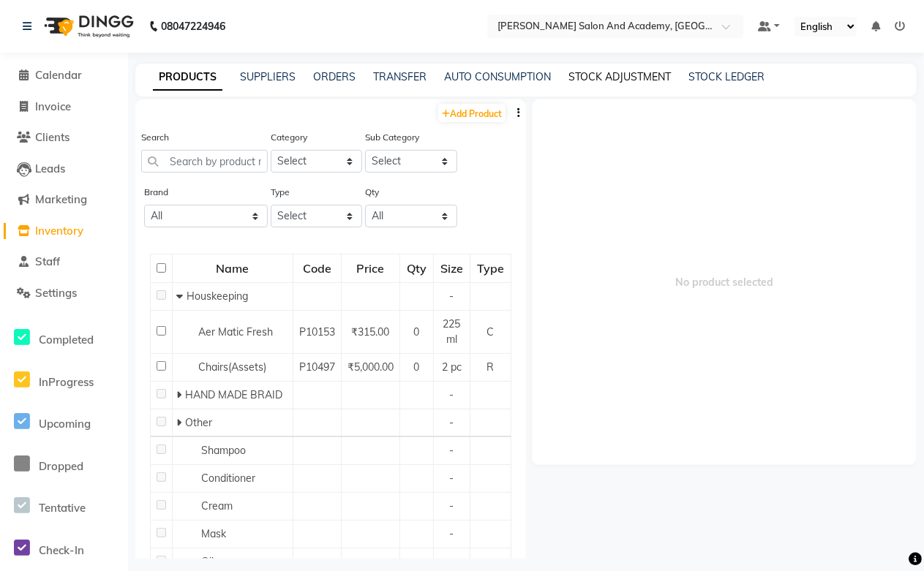
click at [626, 70] on link "STOCK ADJUSTMENT" at bounding box center [619, 76] width 102 height 13
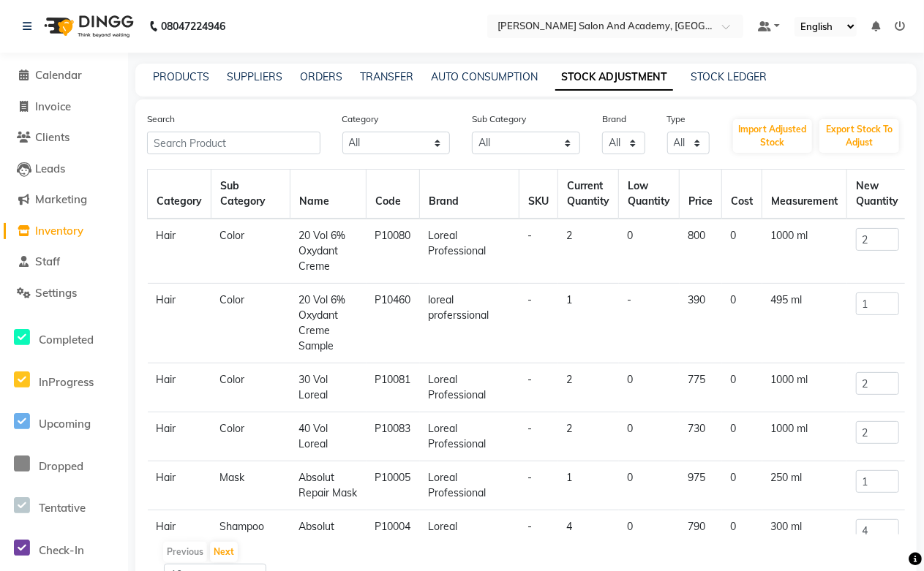
drag, startPoint x: 193, startPoint y: 154, endPoint x: 189, endPoint y: 146, distance: 9.2
paste input "30 Vol 9% Oxydant Creme"
type input "30 Vol 9% Oxydant Creme"
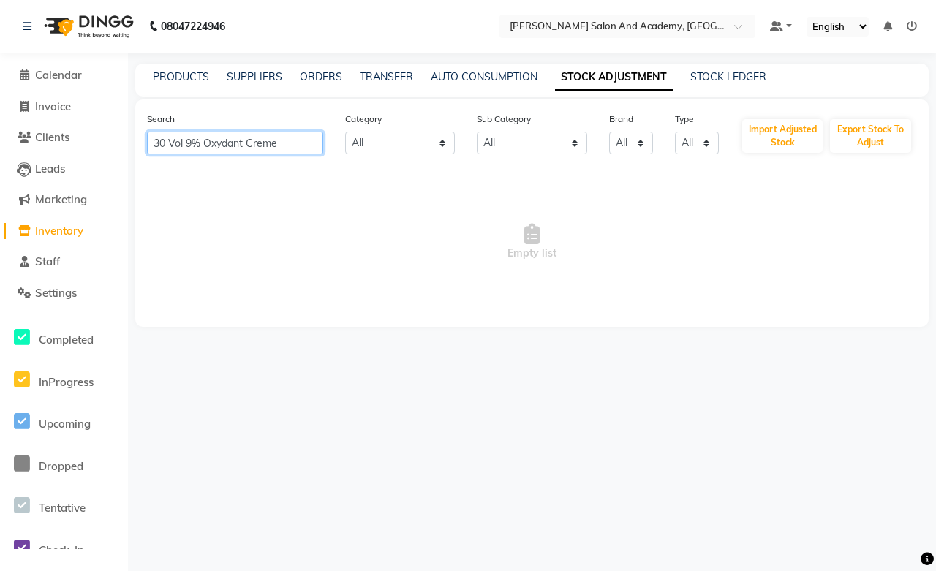
drag, startPoint x: 285, startPoint y: 148, endPoint x: 142, endPoint y: 147, distance: 143.4
click at [136, 143] on div "Search 30 Vol 9% Oxydant Creme" at bounding box center [235, 132] width 198 height 43
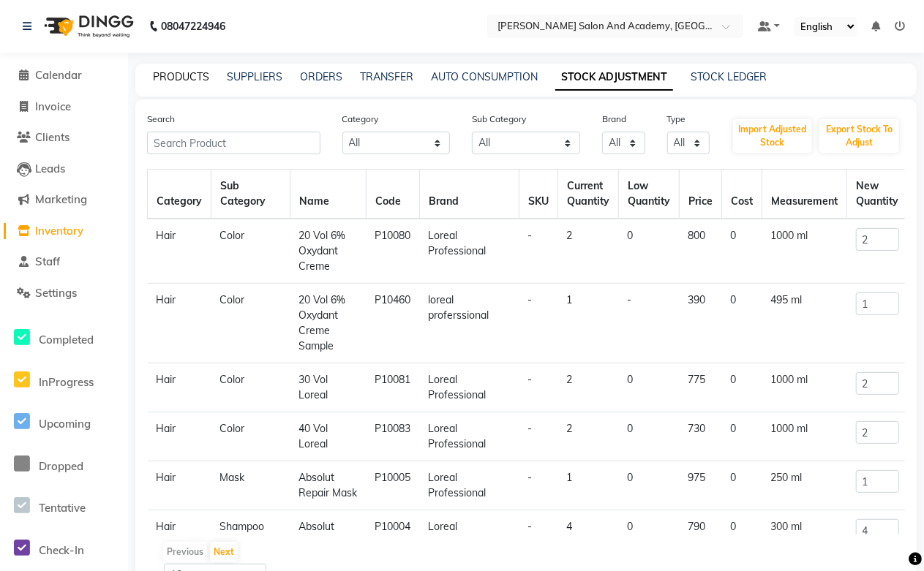
click at [196, 73] on link "PRODUCTS" at bounding box center [181, 76] width 56 height 13
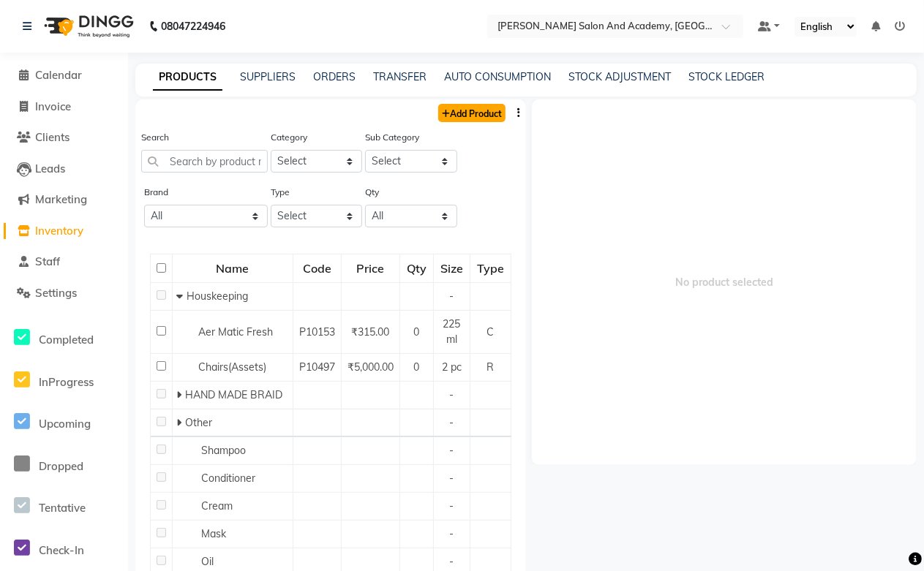
click at [487, 111] on link "Add Product" at bounding box center [471, 113] width 67 height 18
select select "true"
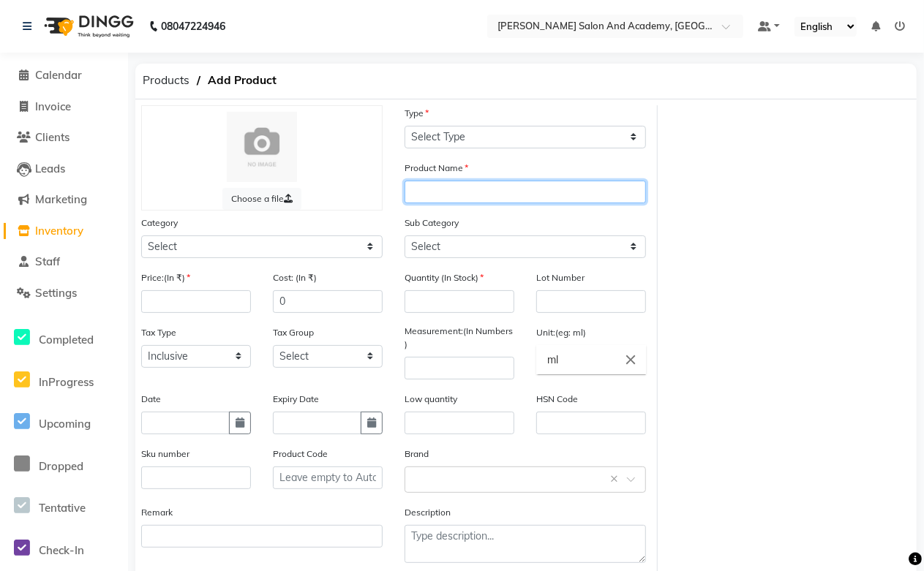
drag, startPoint x: 453, startPoint y: 178, endPoint x: 442, endPoint y: 195, distance: 20.7
paste input "30 Vol 9% Oxydant Creme"
type input "30 Vol 9% Oxydant Creme"
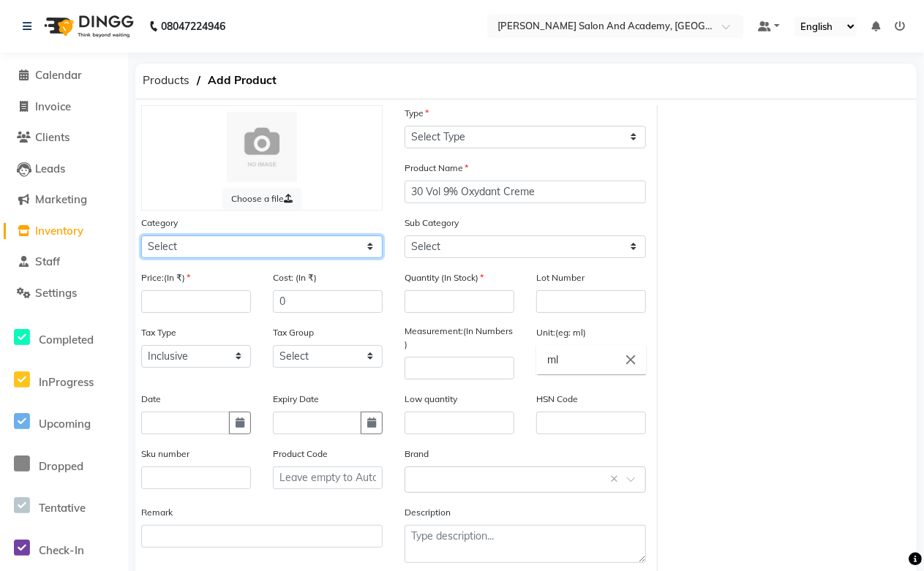
click at [235, 244] on select "Select Hair Skin Jeanott Ceuticals Other" at bounding box center [261, 247] width 241 height 23
select select "1063801100"
click at [141, 236] on select "Select Hair Skin Jeanott Ceuticals Other" at bounding box center [261, 247] width 241 height 23
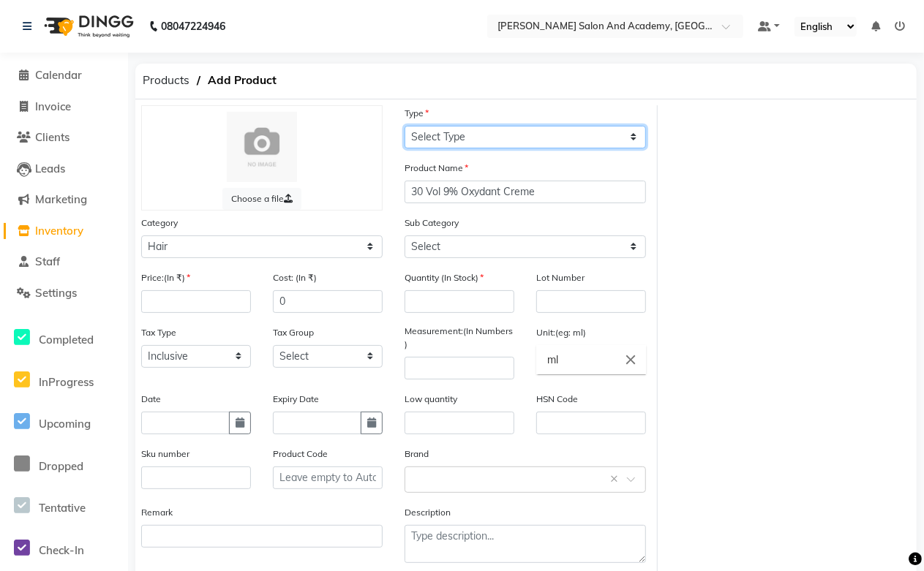
click at [459, 140] on select "Select Type Both Retail Consumable" at bounding box center [524, 137] width 241 height 23
select select "C"
click at [404, 126] on select "Select Type Both Retail Consumable" at bounding box center [524, 137] width 241 height 23
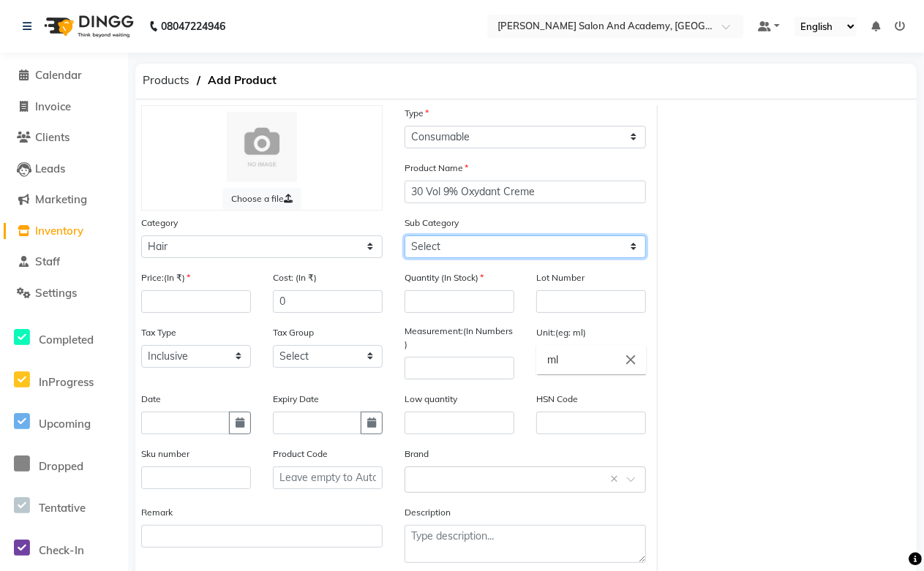
click at [455, 249] on select "Select Shampoo Conditioner Cream Mask Oil Serum Color Appliances Treatment Styl…" at bounding box center [524, 247] width 241 height 23
click at [470, 245] on select "Select Shampoo Conditioner Cream Mask Oil Serum Color Appliances Treatment Styl…" at bounding box center [524, 247] width 241 height 23
select select "1063801107"
click at [404, 236] on select "Select Shampoo Conditioner Cream Mask Oil Serum Color Appliances Treatment Styl…" at bounding box center [524, 247] width 241 height 23
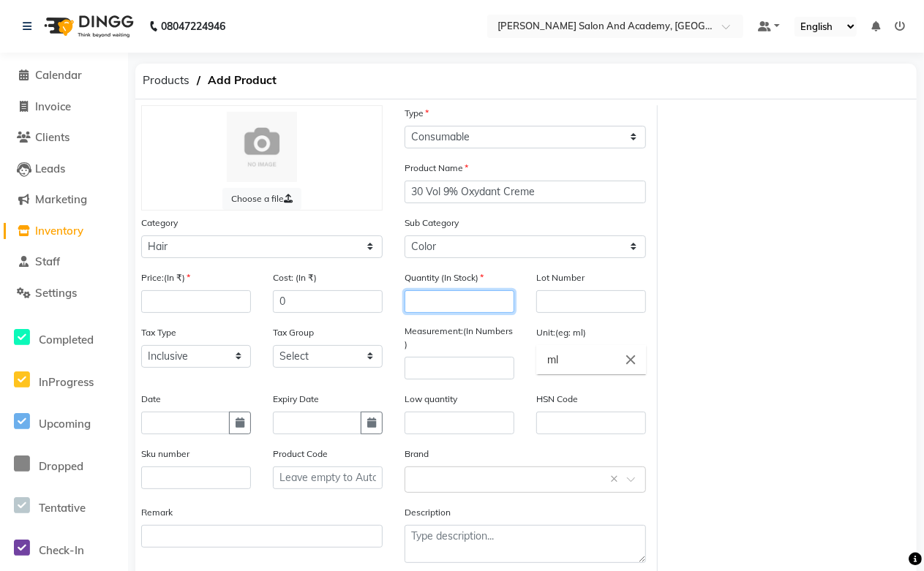
click at [427, 303] on input "number" at bounding box center [459, 301] width 110 height 23
type input "1"
click at [437, 363] on input "number" at bounding box center [459, 368] width 110 height 23
type input "1000"
click at [155, 301] on input "number" at bounding box center [196, 301] width 110 height 23
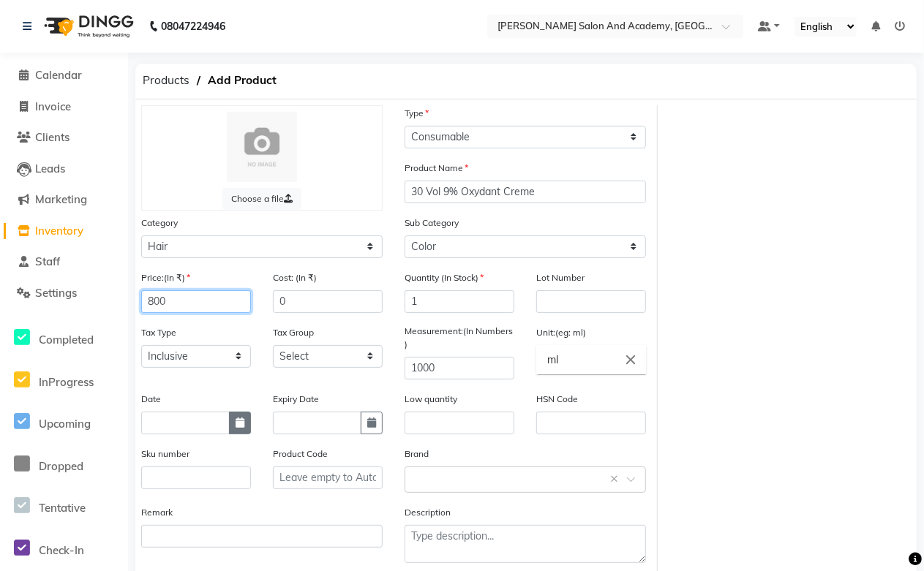
type input "800"
click at [230, 420] on button "button" at bounding box center [240, 423] width 22 height 23
select select "9"
select select "2025"
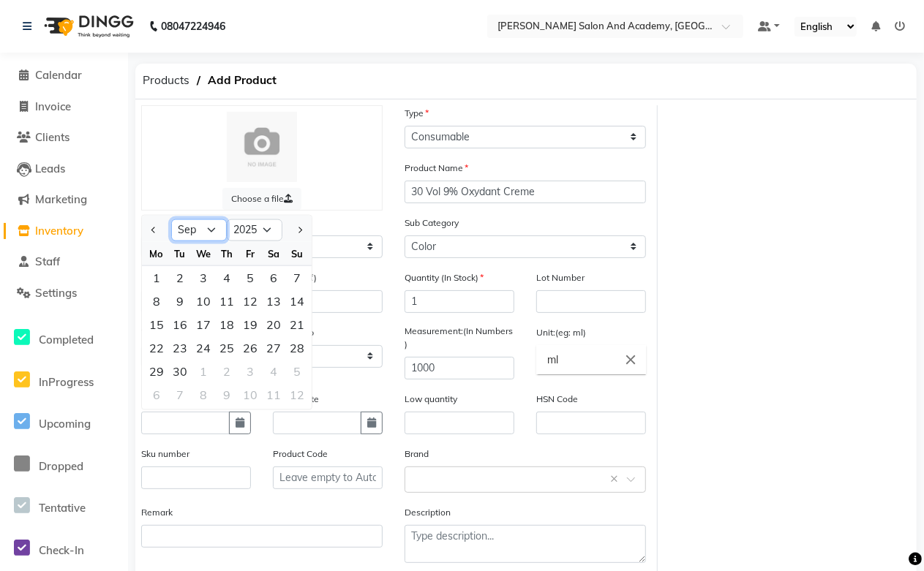
click at [208, 238] on select "Jan Feb Mar Apr May Jun [DATE] Aug Sep Oct Nov Dec" at bounding box center [199, 230] width 56 height 22
select select "6"
click at [171, 219] on select "Jan Feb Mar Apr May Jun [DATE] Aug Sep Oct Nov Dec" at bounding box center [199, 230] width 56 height 22
click at [298, 282] on div "1" at bounding box center [296, 276] width 23 height 23
type input "[DATE]"
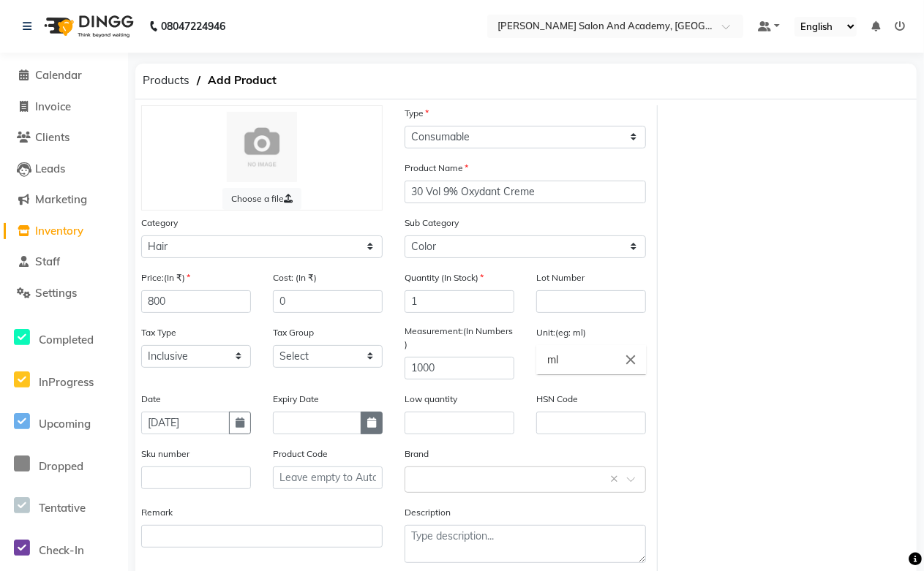
click at [371, 422] on icon "button" at bounding box center [371, 423] width 9 height 10
select select "9"
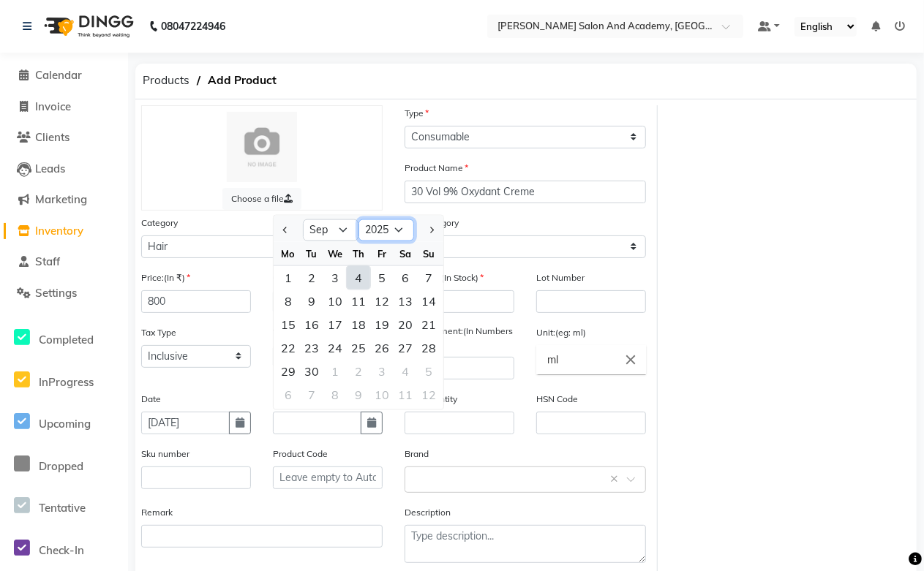
click at [382, 234] on select "2015 2016 2017 2018 2019 2020 2021 2022 2023 2024 2025 2026 2027 2028 2029 2030…" at bounding box center [386, 230] width 56 height 22
select select "2028"
click at [358, 219] on select "2015 2016 2017 2018 2019 2020 2021 2022 2023 2024 2025 2026 2027 2028 2029 2030…" at bounding box center [386, 230] width 56 height 22
click at [339, 230] on select "Jan Feb Mar Apr May Jun [DATE] Aug Sep Oct Nov Dec" at bounding box center [331, 230] width 56 height 22
select select "5"
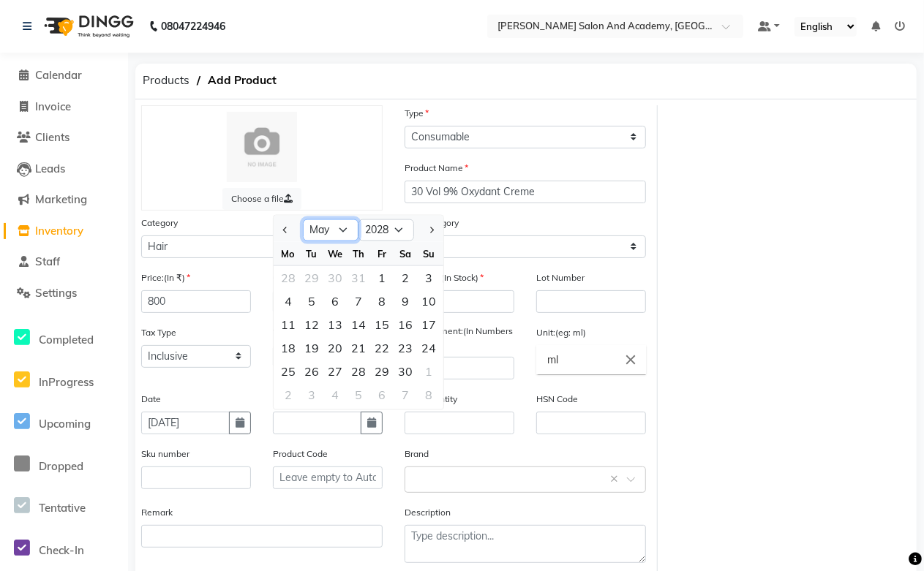
click at [303, 219] on select "Jan Feb Mar Apr May Jun [DATE] Aug Sep Oct Nov Dec" at bounding box center [331, 230] width 56 height 22
click at [333, 373] on div "31" at bounding box center [334, 370] width 23 height 23
type input "[DATE]"
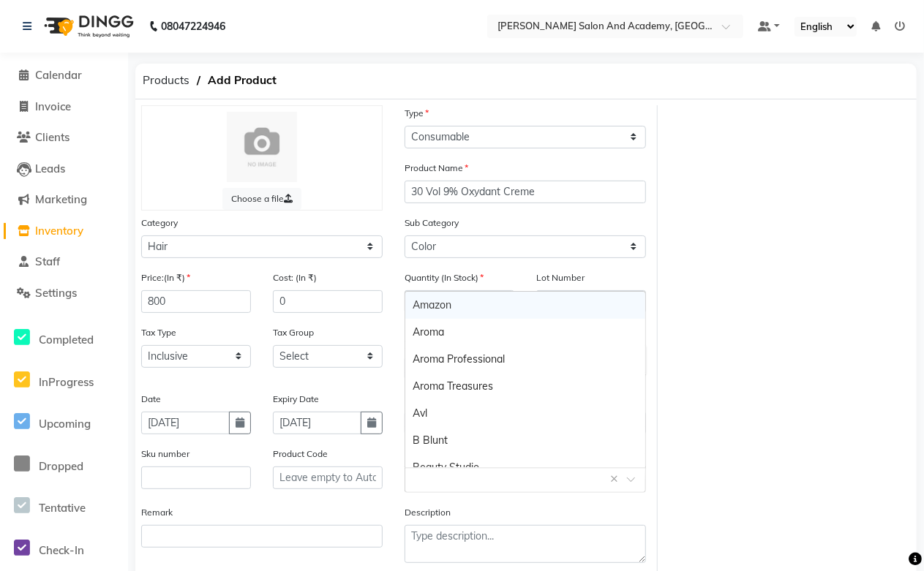
click at [429, 485] on input "text" at bounding box center [510, 478] width 196 height 15
type input "lor"
click at [494, 412] on div "Loreal Professional" at bounding box center [525, 413] width 240 height 27
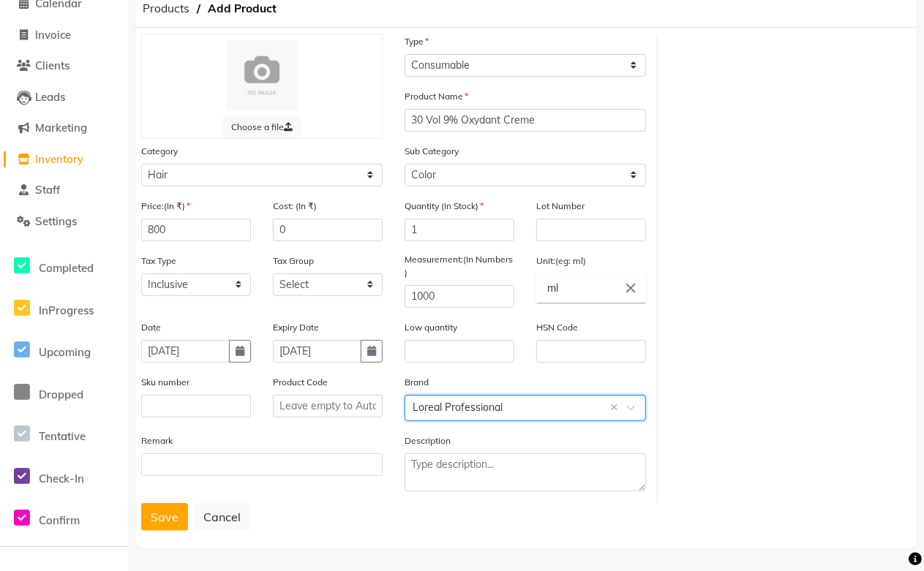
scroll to position [75, 0]
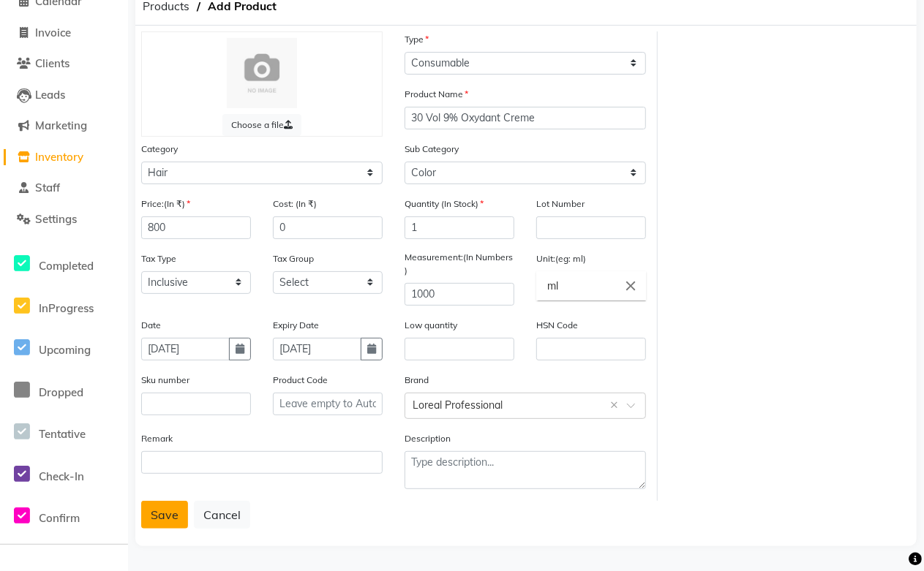
click at [170, 518] on button "Save" at bounding box center [164, 515] width 47 height 28
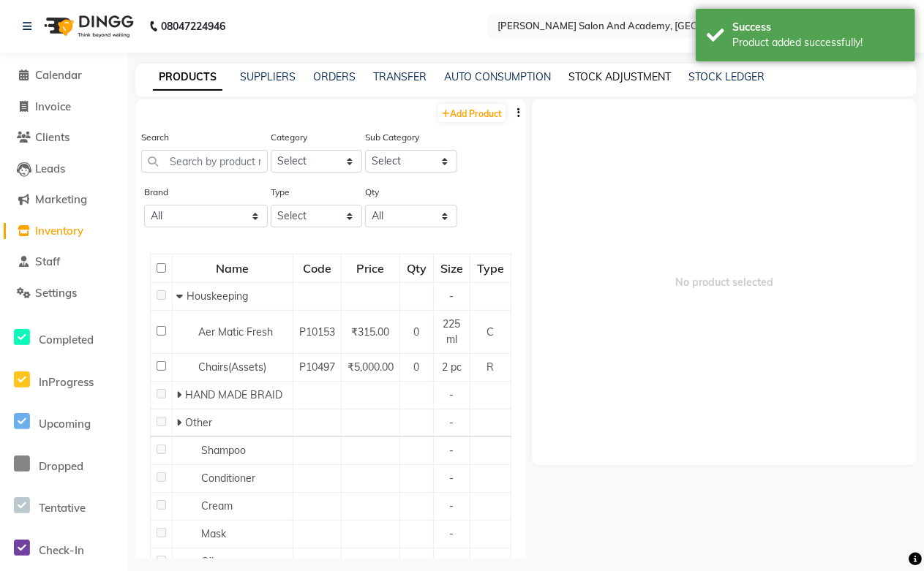
click at [619, 73] on link "STOCK ADJUSTMENT" at bounding box center [619, 76] width 102 height 13
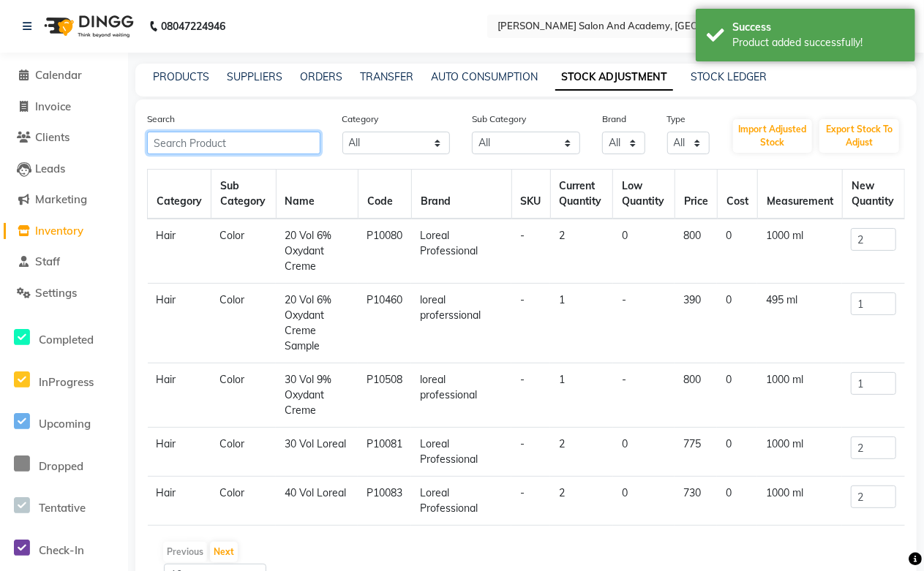
paste input "30 Vol 9% Oxydant Creme"
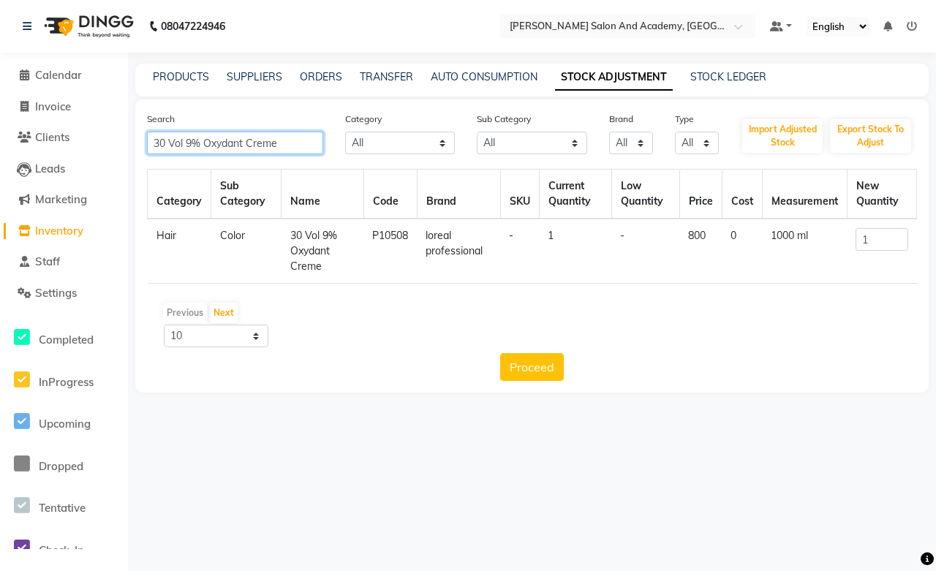
type input "30 Vol 9% Oxydant Creme"
click at [67, 107] on span "Invoice" at bounding box center [53, 106] width 36 height 14
select select "service"
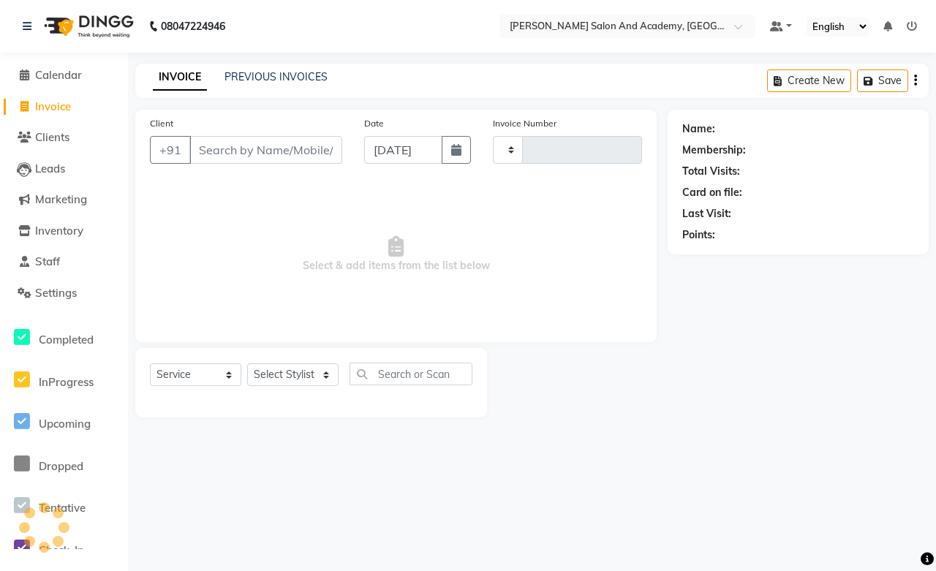
type input "0680"
select select "6453"
click at [257, 80] on link "PREVIOUS INVOICES" at bounding box center [276, 76] width 103 height 13
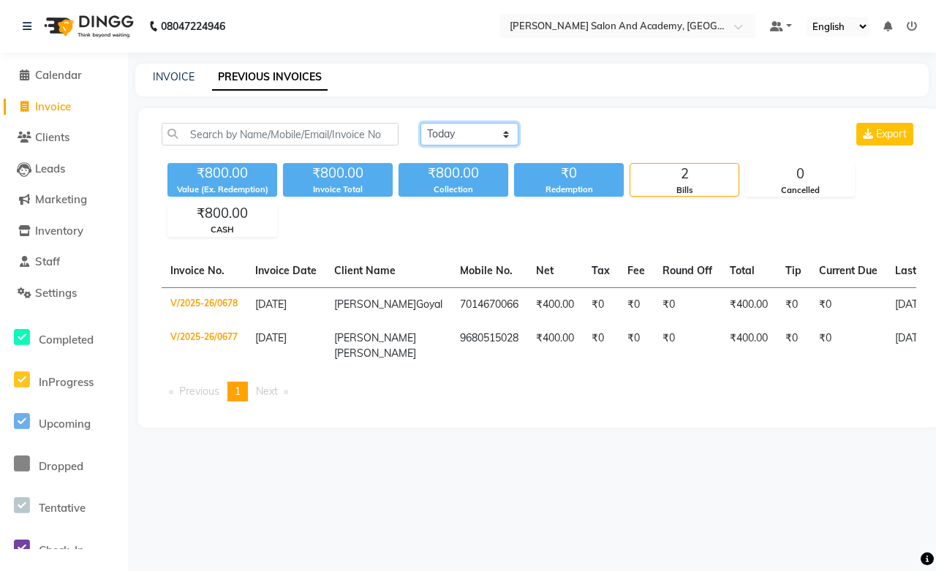
click at [448, 140] on select "[DATE] [DATE] Custom Range" at bounding box center [470, 134] width 98 height 23
click at [421, 123] on select "[DATE] [DATE] Custom Range" at bounding box center [470, 134] width 98 height 23
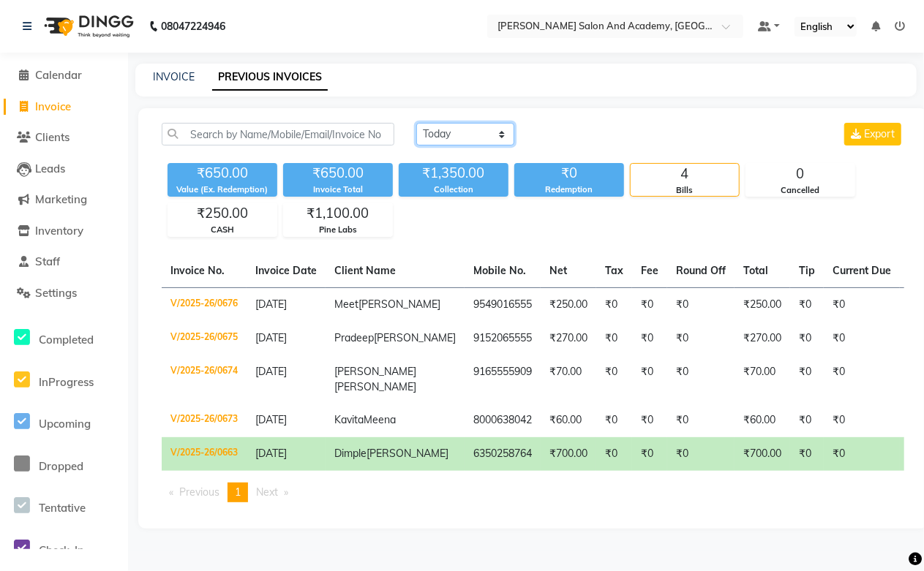
click at [448, 135] on select "[DATE] [DATE] Custom Range" at bounding box center [465, 134] width 98 height 23
click at [461, 137] on select "[DATE] [DATE] Custom Range" at bounding box center [465, 134] width 98 height 23
select select "range"
click at [416, 123] on select "[DATE] [DATE] Custom Range" at bounding box center [465, 134] width 98 height 23
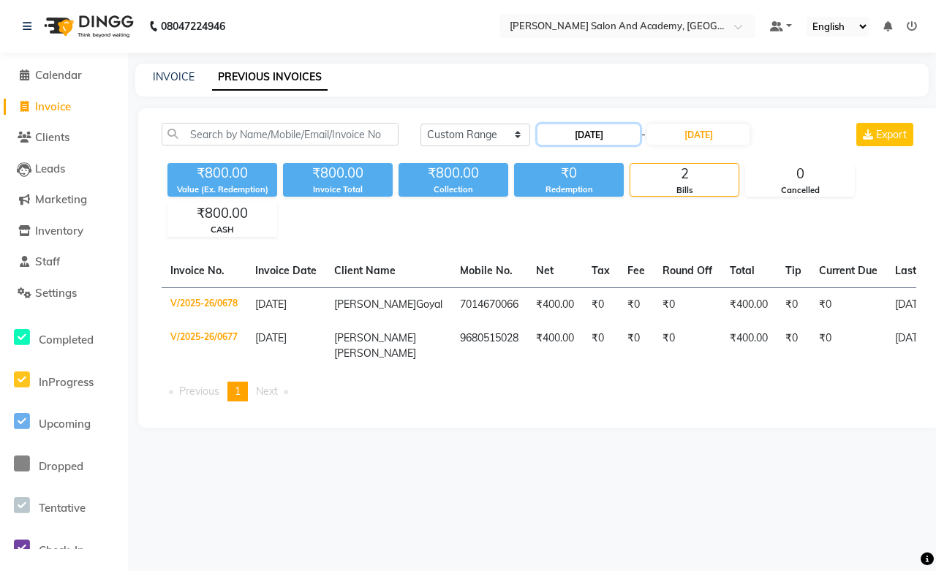
click at [595, 135] on input "[DATE]" at bounding box center [589, 134] width 102 height 20
select select "9"
select select "2025"
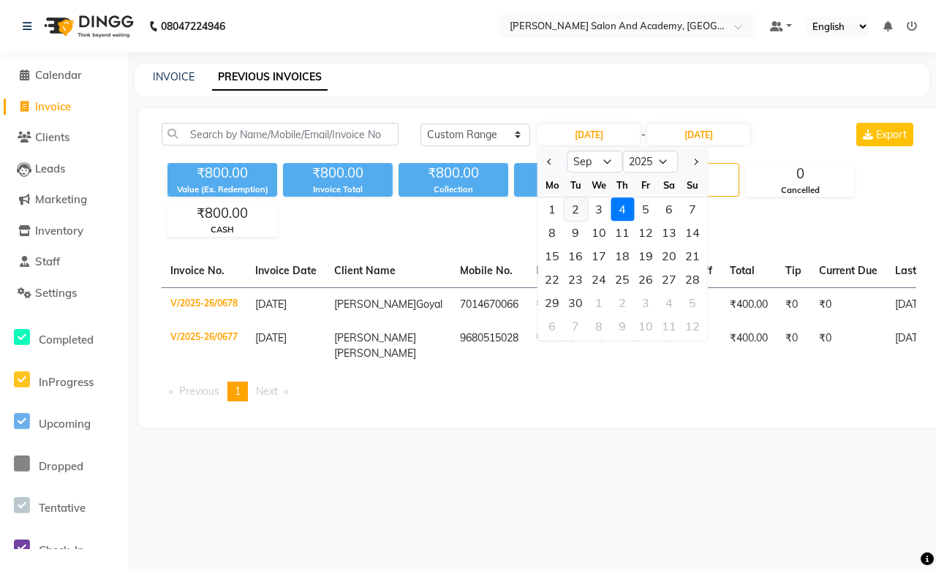
click at [573, 208] on div "2" at bounding box center [575, 208] width 23 height 23
type input "[DATE]"
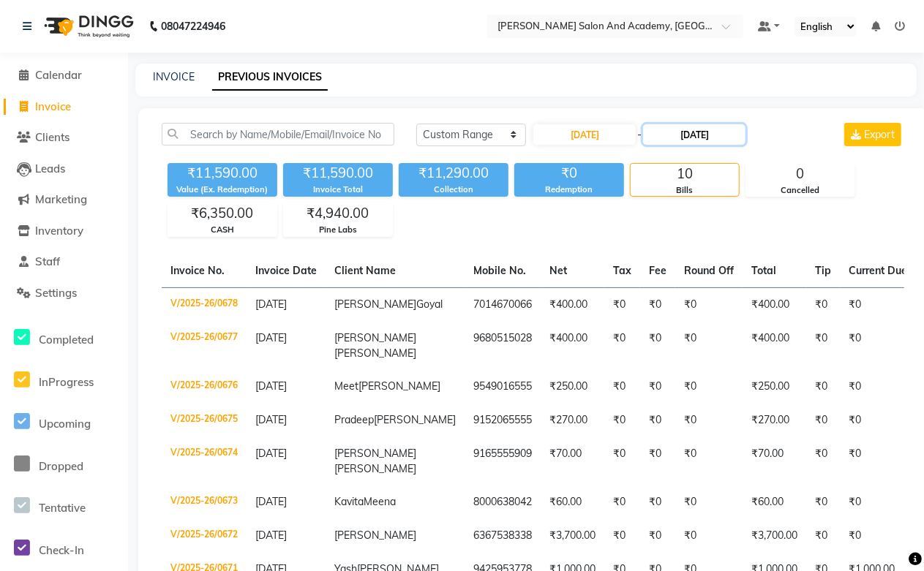
click at [701, 137] on input "[DATE]" at bounding box center [694, 134] width 102 height 20
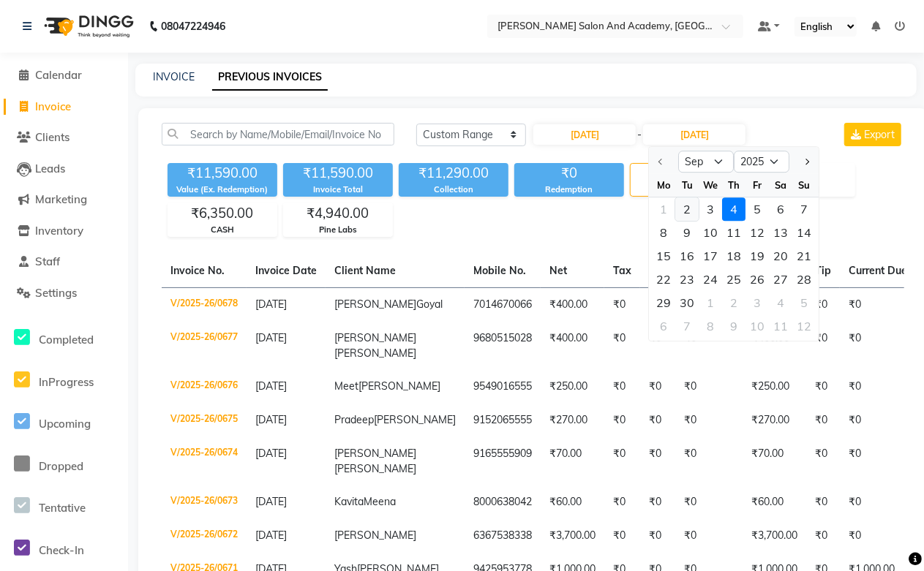
click at [680, 208] on div "2" at bounding box center [687, 208] width 23 height 23
type input "[DATE]"
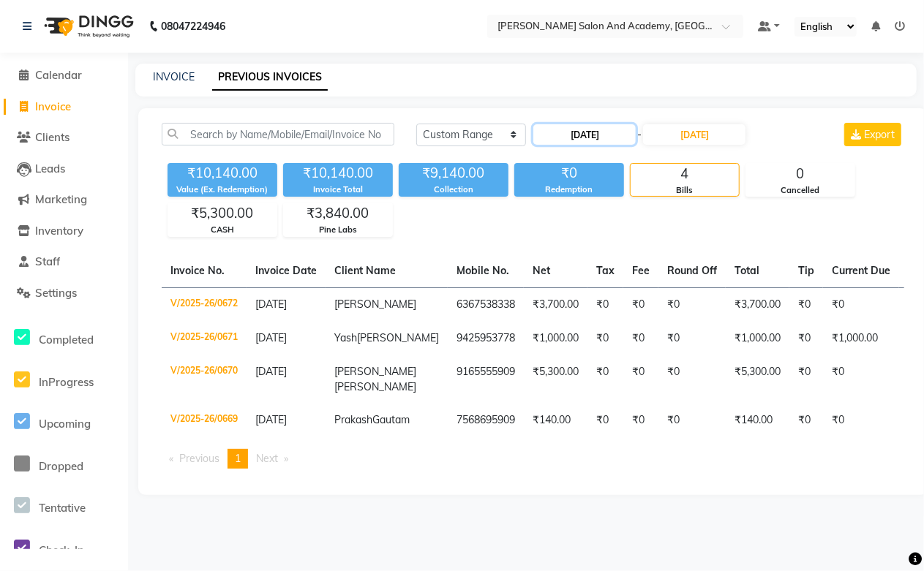
click at [583, 135] on input "[DATE]" at bounding box center [584, 134] width 102 height 20
select select "9"
select select "2025"
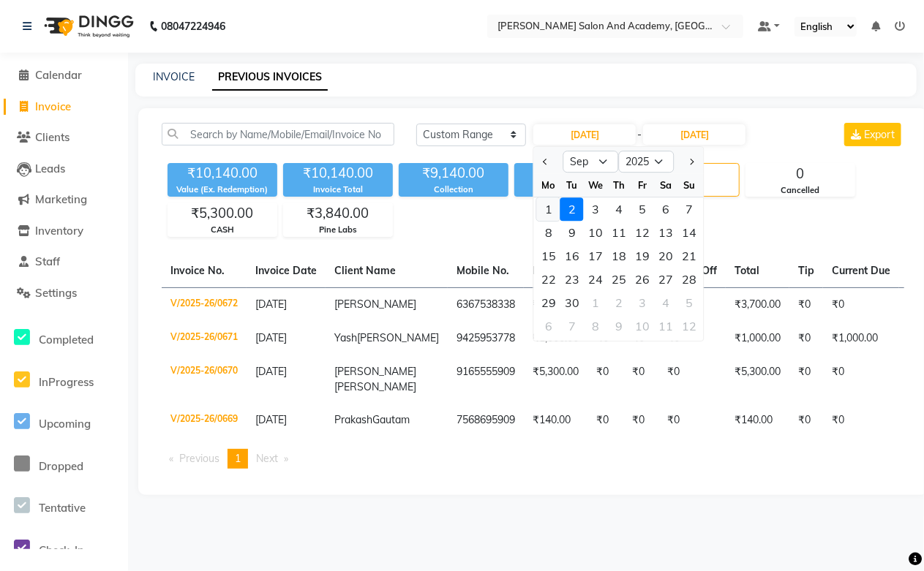
click at [546, 208] on div "1" at bounding box center [548, 208] width 23 height 23
type input "[DATE]"
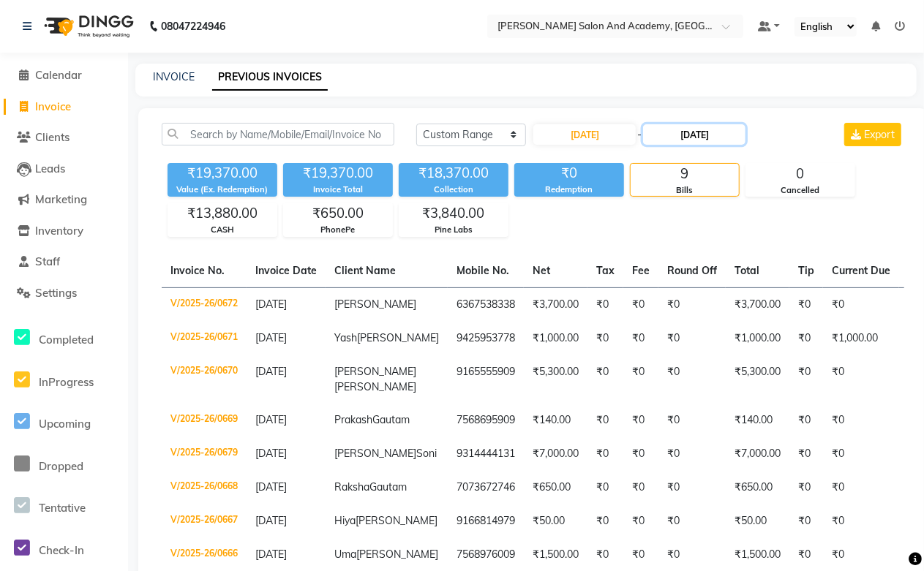
click at [677, 128] on input "[DATE]" at bounding box center [694, 134] width 102 height 20
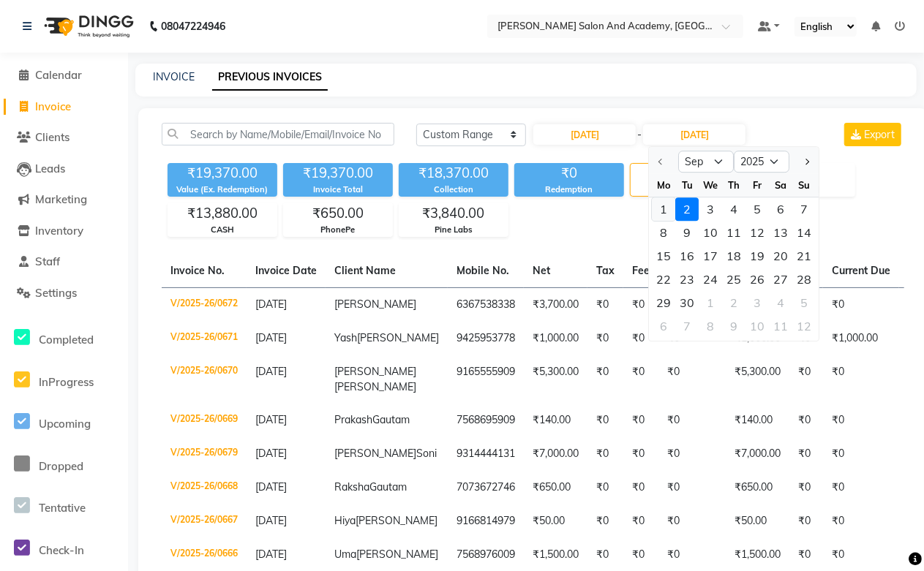
click at [667, 207] on div "1" at bounding box center [663, 208] width 23 height 23
type input "[DATE]"
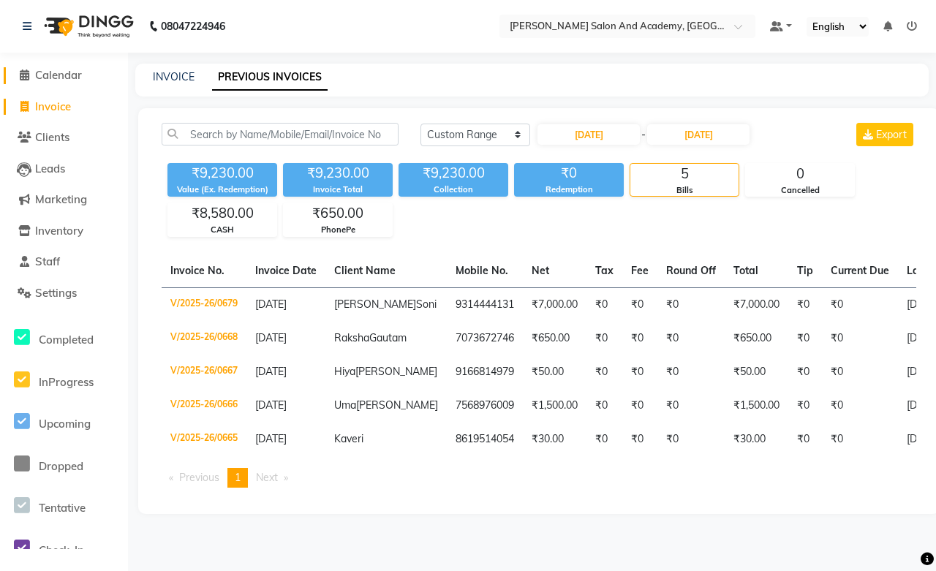
click at [48, 71] on span "Calendar" at bounding box center [58, 75] width 47 height 14
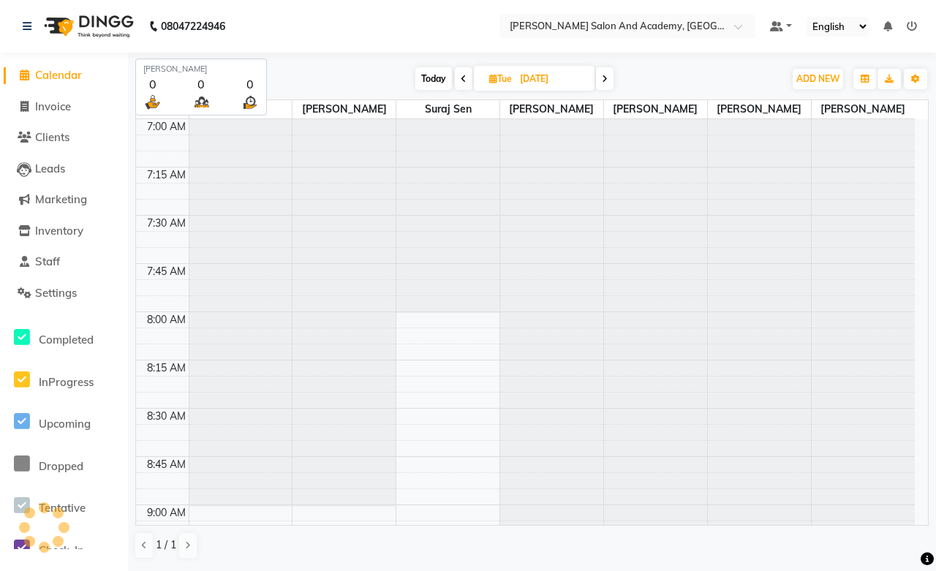
scroll to position [2133, 0]
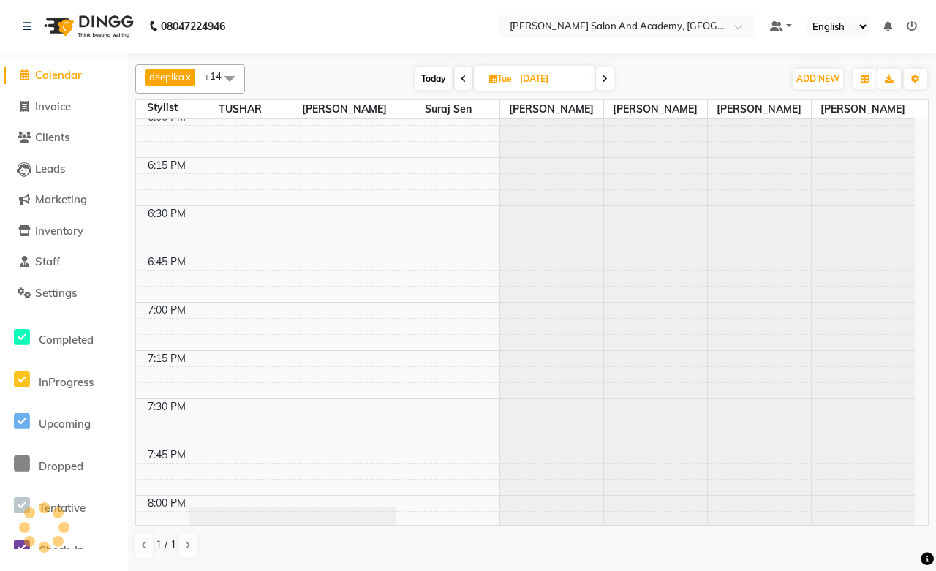
click at [505, 71] on span "[DATE]" at bounding box center [534, 78] width 121 height 25
click at [541, 83] on input "[DATE]" at bounding box center [552, 79] width 73 height 22
select select "7"
select select "2025"
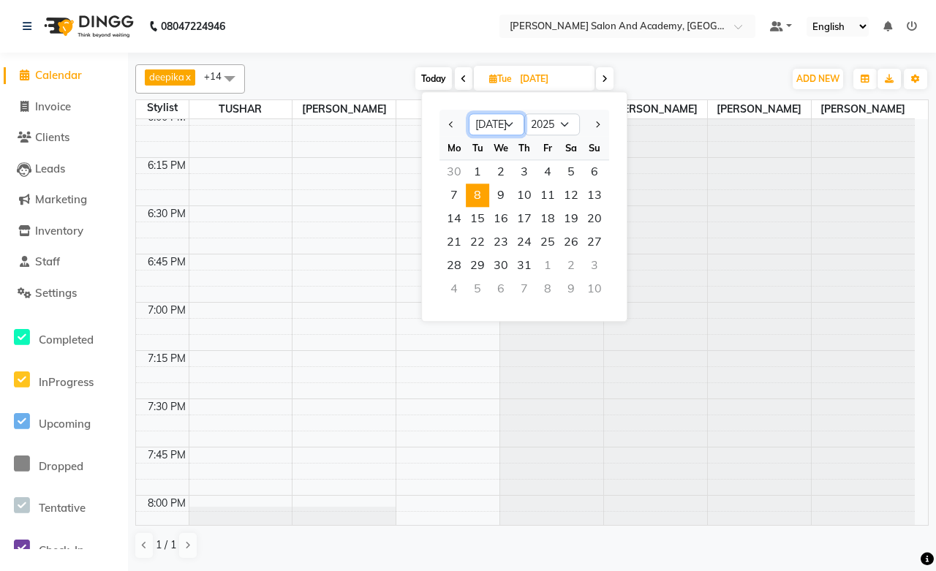
click at [513, 132] on select "Jan Feb Mar Apr May Jun [DATE] Aug Sep Oct Nov Dec" at bounding box center [497, 125] width 56 height 22
select select "9"
click at [469, 114] on select "Jan Feb Mar Apr May Jun [DATE] Aug Sep Oct Nov Dec" at bounding box center [497, 125] width 56 height 22
click at [530, 170] on span "4" at bounding box center [524, 171] width 23 height 23
type input "[DATE]"
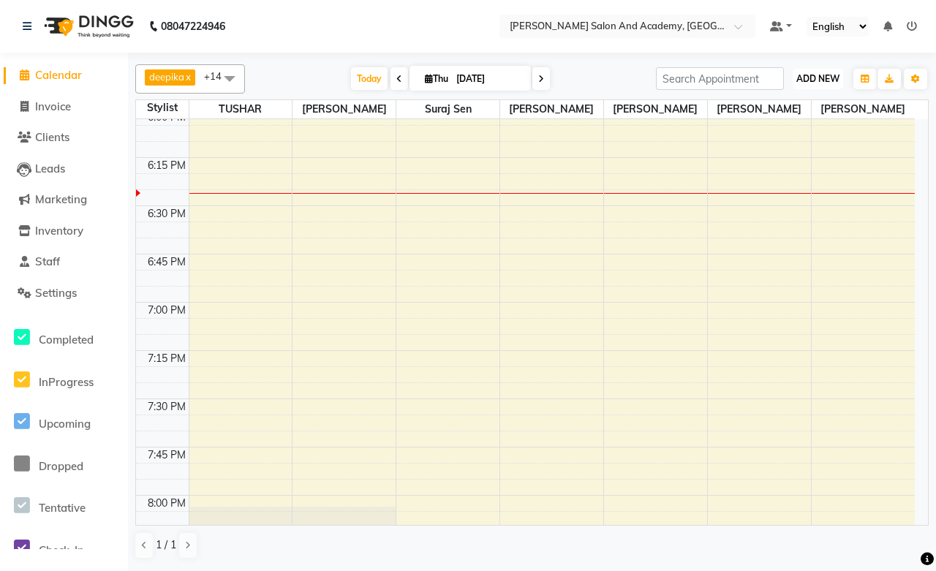
click at [814, 80] on span "ADD NEW" at bounding box center [817, 78] width 43 height 11
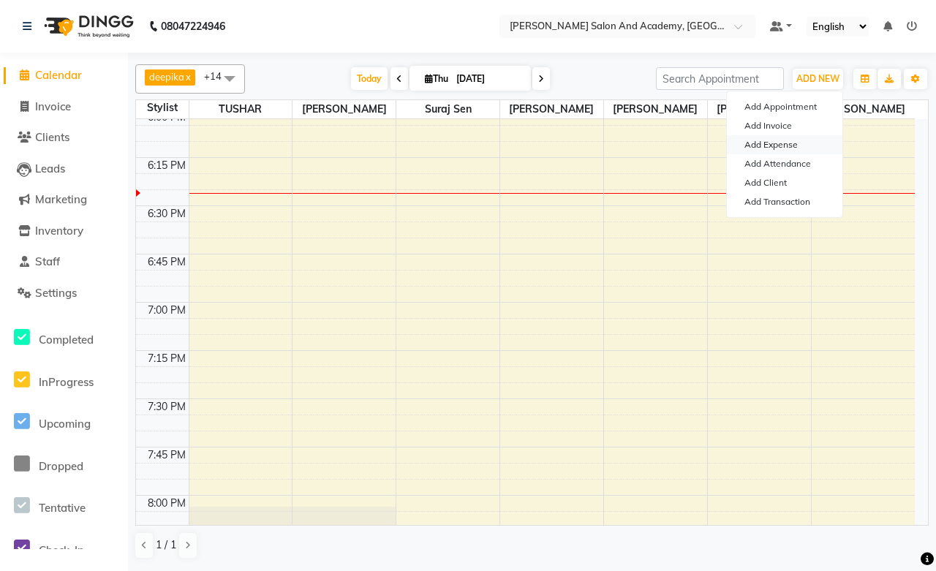
click at [769, 140] on link "Add Expense" at bounding box center [785, 144] width 116 height 19
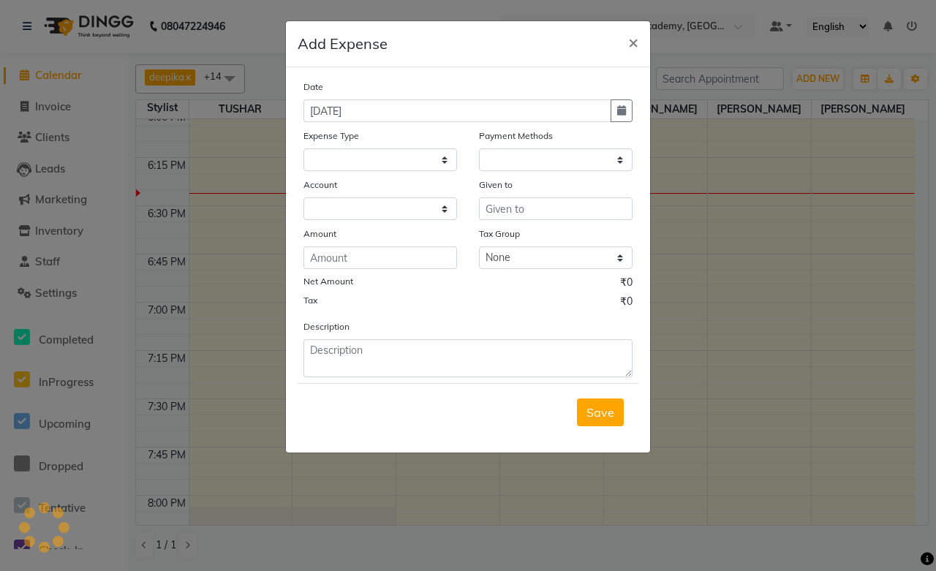
select select "1"
select select "5474"
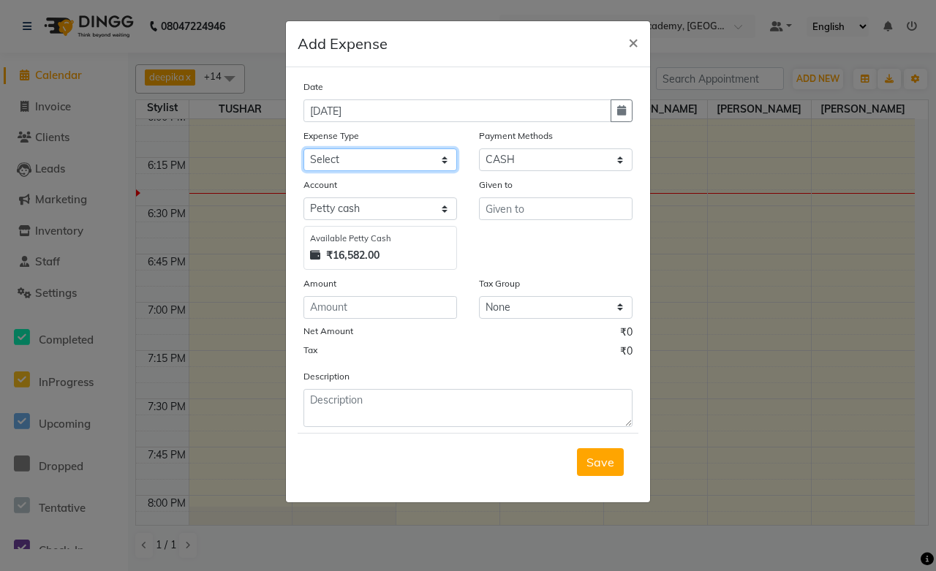
click at [338, 167] on select "Select Advance Salary Bank charges Car maintenance Cash transfer to bank Cash t…" at bounding box center [381, 159] width 154 height 23
select select "16592"
click at [304, 148] on select "Select Advance Salary Bank charges Car maintenance Cash transfer to bank Cash t…" at bounding box center [381, 159] width 154 height 23
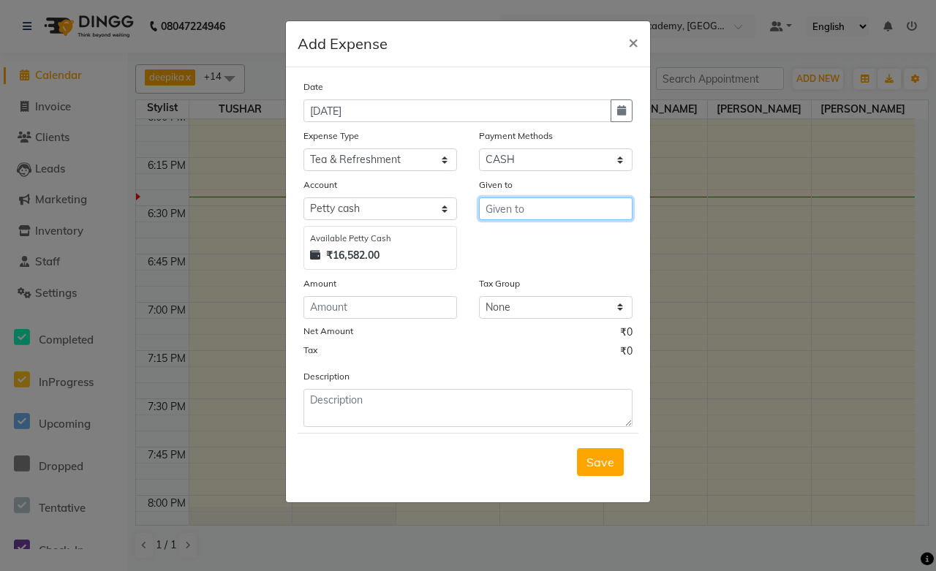
click at [501, 214] on input "text" at bounding box center [556, 208] width 154 height 23
click at [501, 245] on span "Nitya" at bounding box center [513, 240] width 30 height 15
type input "[PERSON_NAME]"
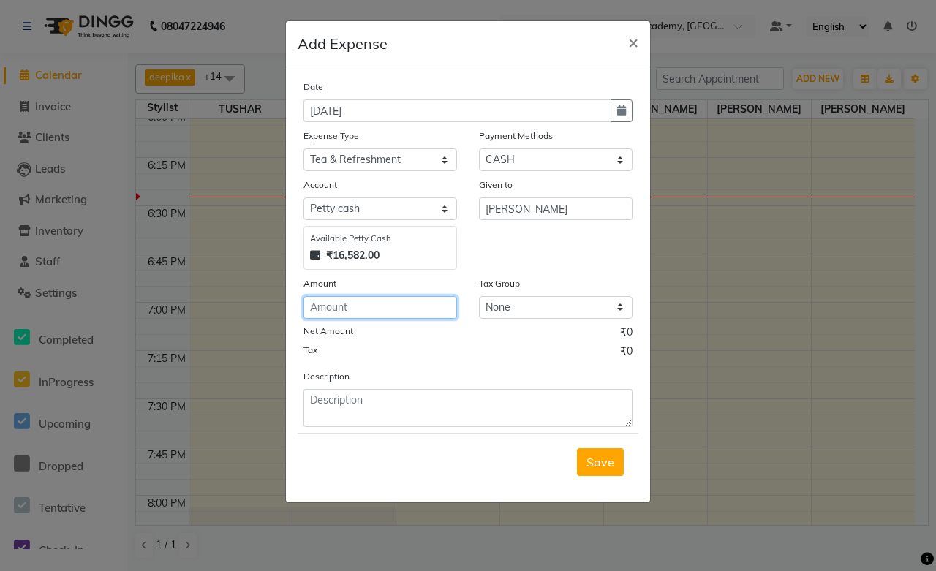
click at [334, 311] on input "number" at bounding box center [381, 307] width 154 height 23
type input "10"
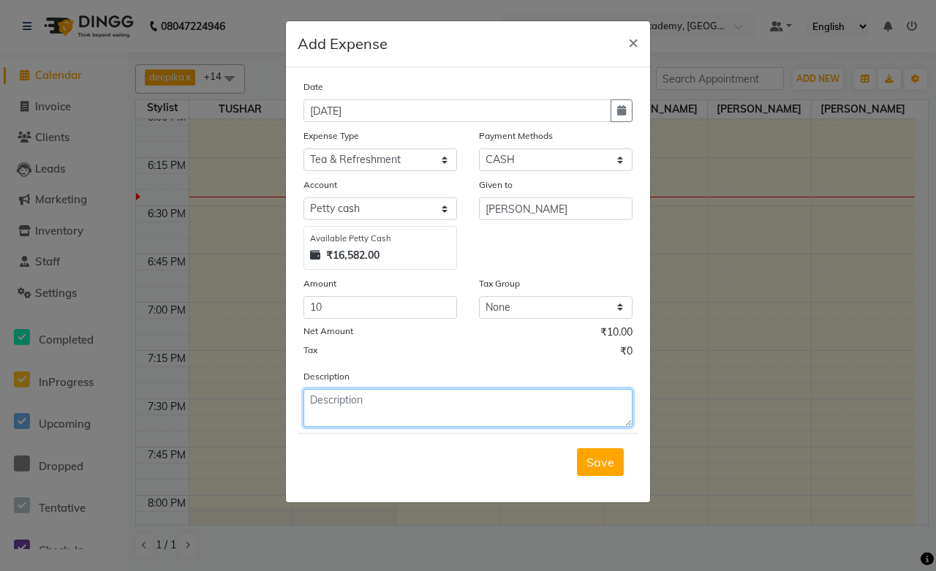
click at [366, 406] on textarea at bounding box center [468, 408] width 329 height 38
type textarea "1 Packet Maggi Masala"
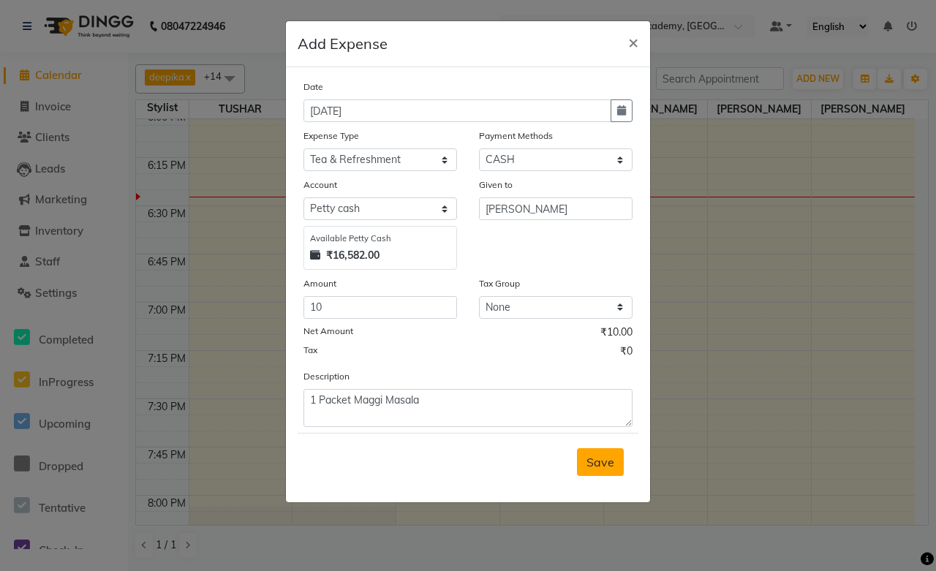
click at [606, 470] on span "Save" at bounding box center [601, 462] width 28 height 15
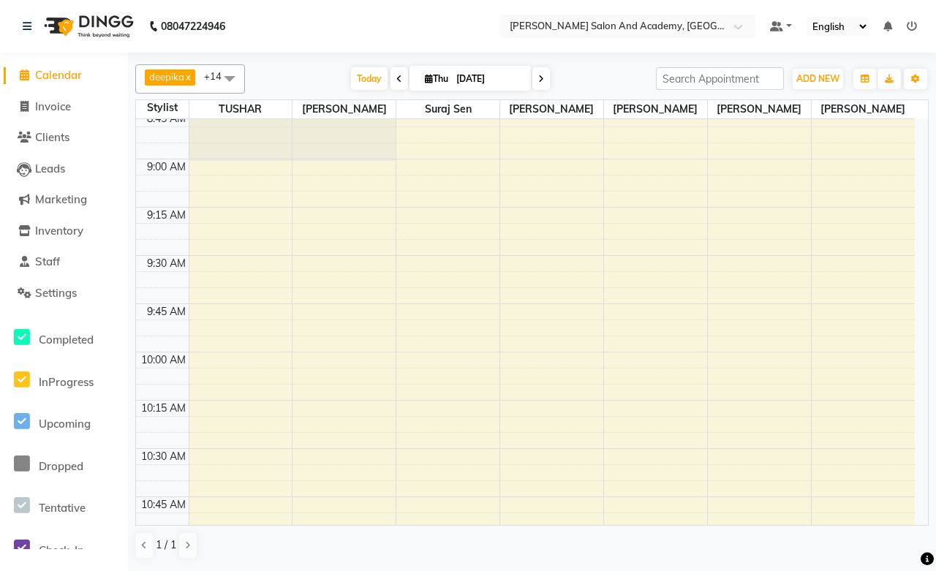
scroll to position [0, 0]
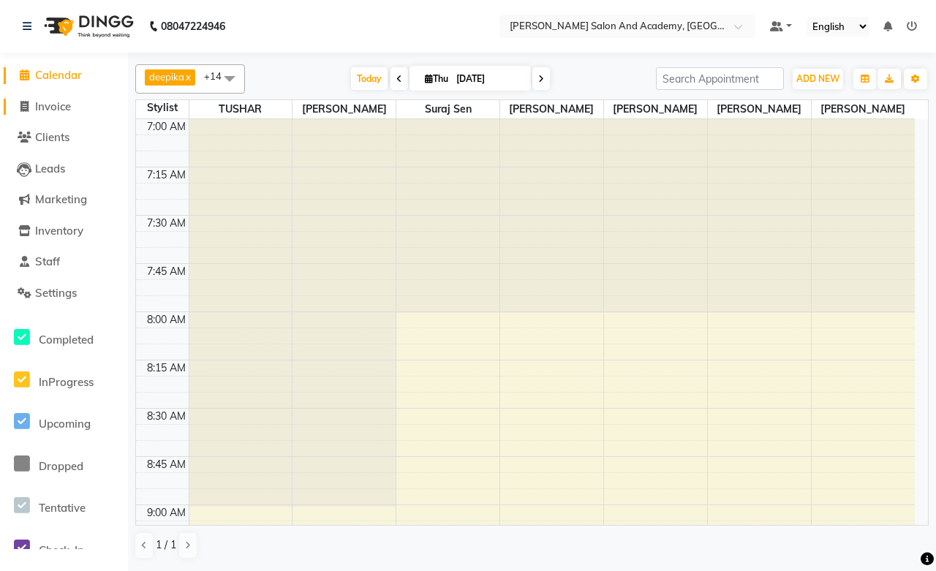
click at [64, 112] on span "Invoice" at bounding box center [53, 106] width 36 height 14
select select "6453"
select select "service"
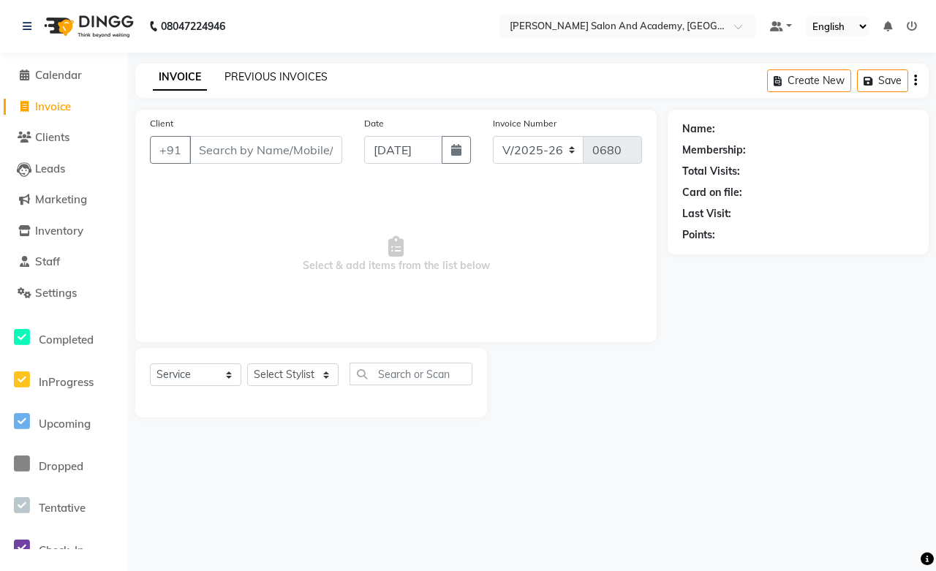
click at [232, 82] on link "PREVIOUS INVOICES" at bounding box center [276, 76] width 103 height 13
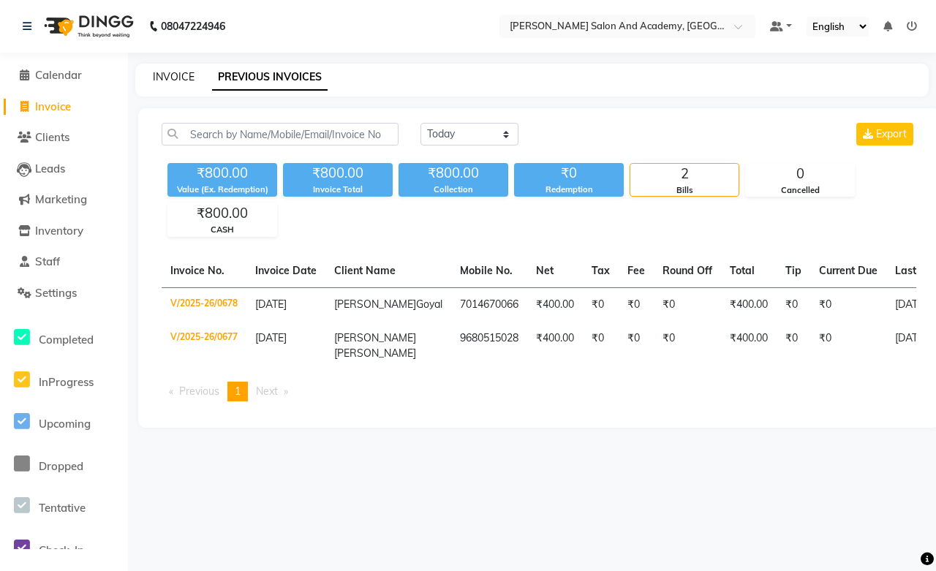
click at [178, 78] on link "INVOICE" at bounding box center [174, 76] width 42 height 13
select select "service"
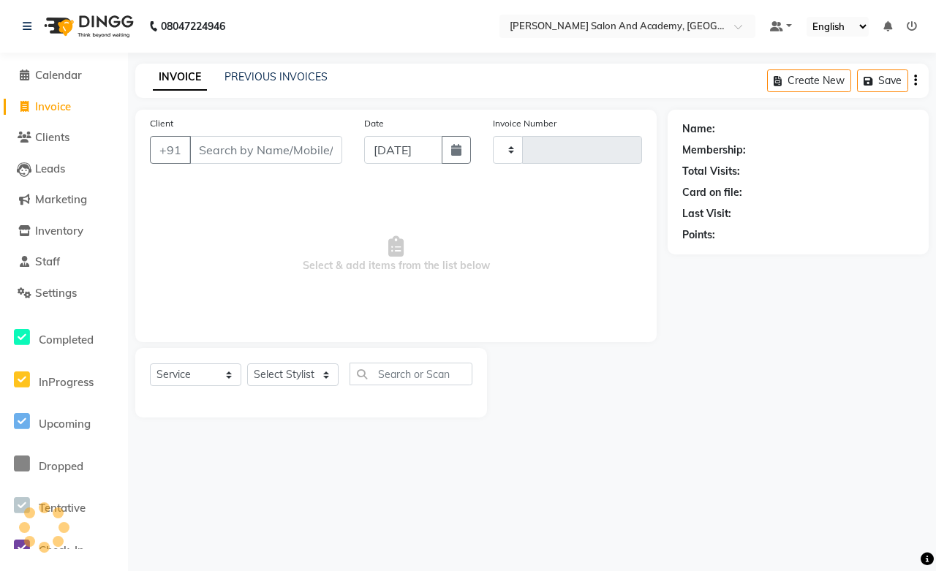
type input "0680"
select select "6453"
